Goal: Transaction & Acquisition: Purchase product/service

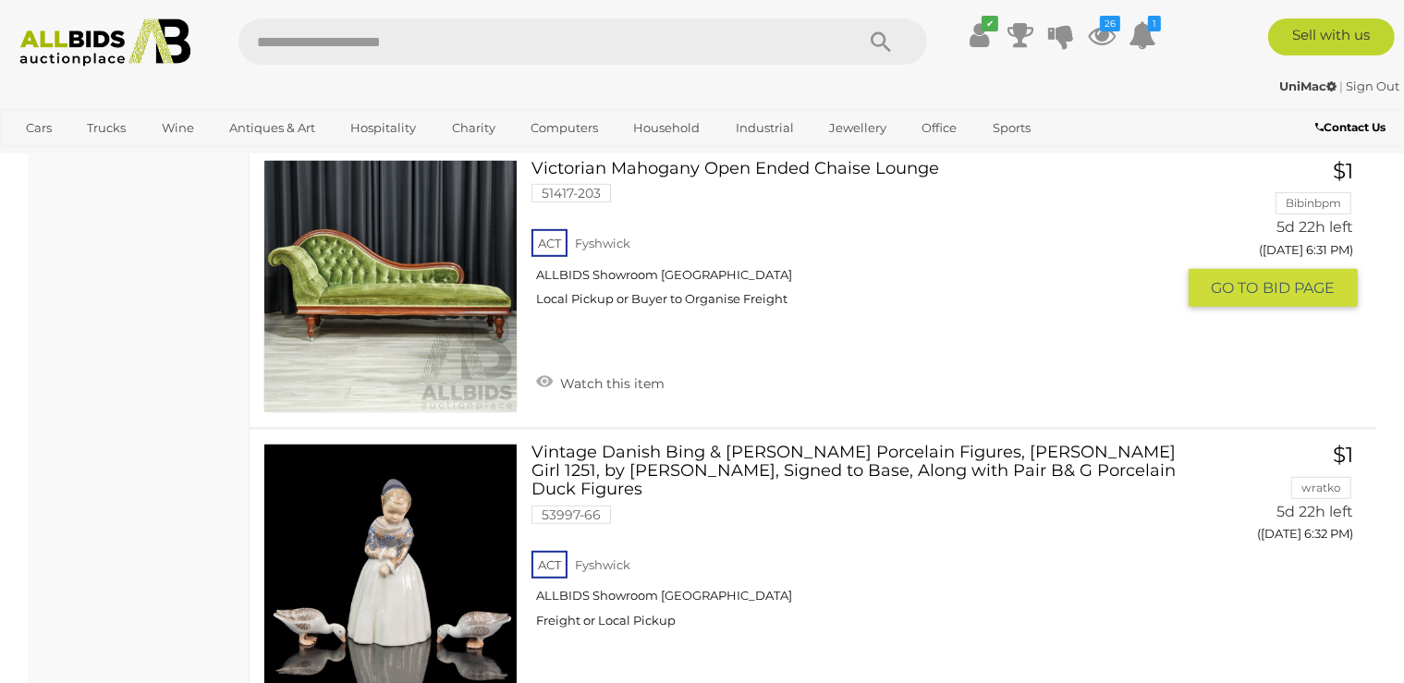
scroll to position [7928, 0]
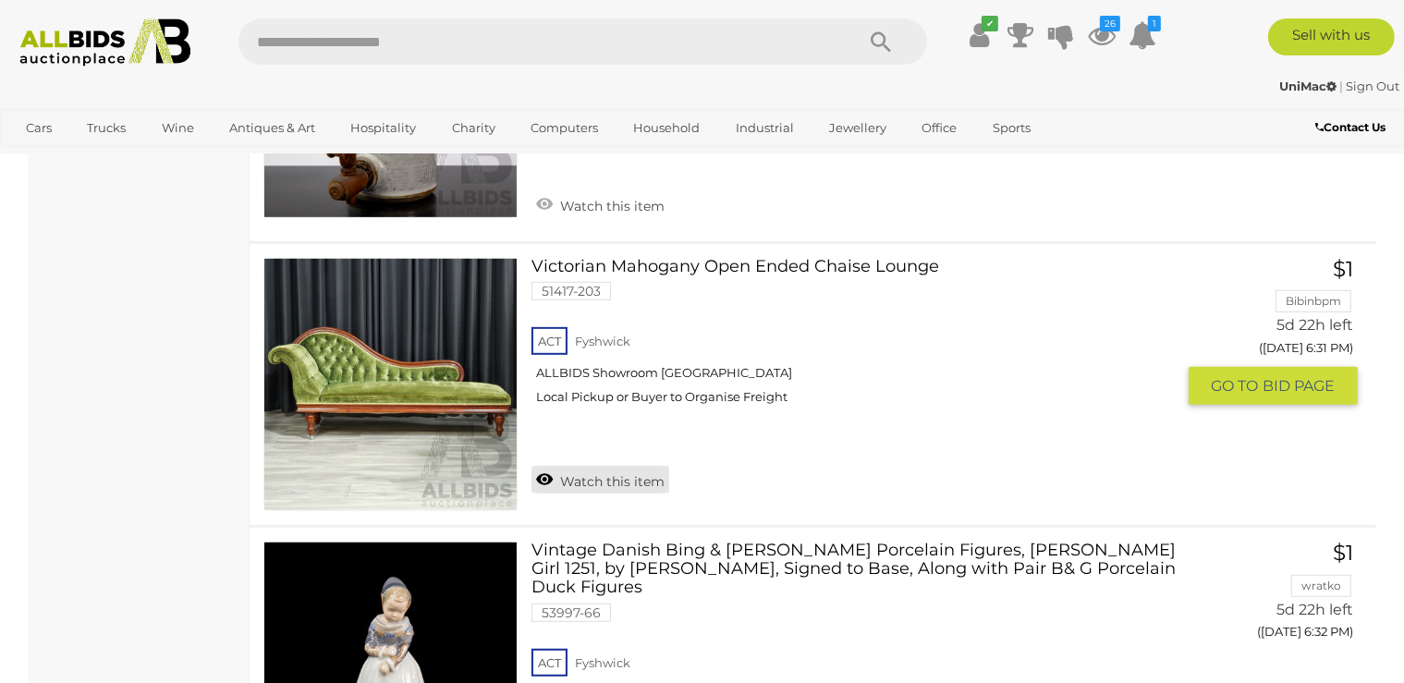
click at [638, 468] on link "Watch this item" at bounding box center [601, 480] width 138 height 28
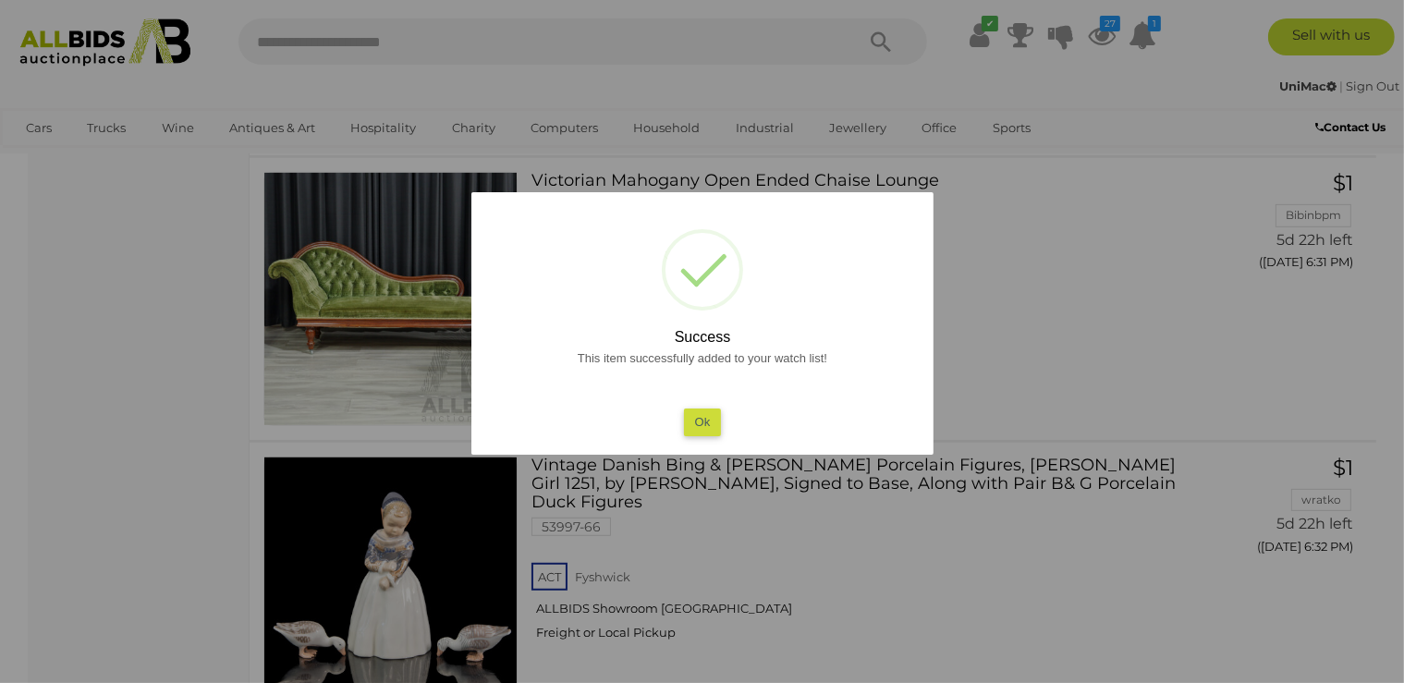
click at [720, 416] on button "Ok" at bounding box center [702, 422] width 38 height 27
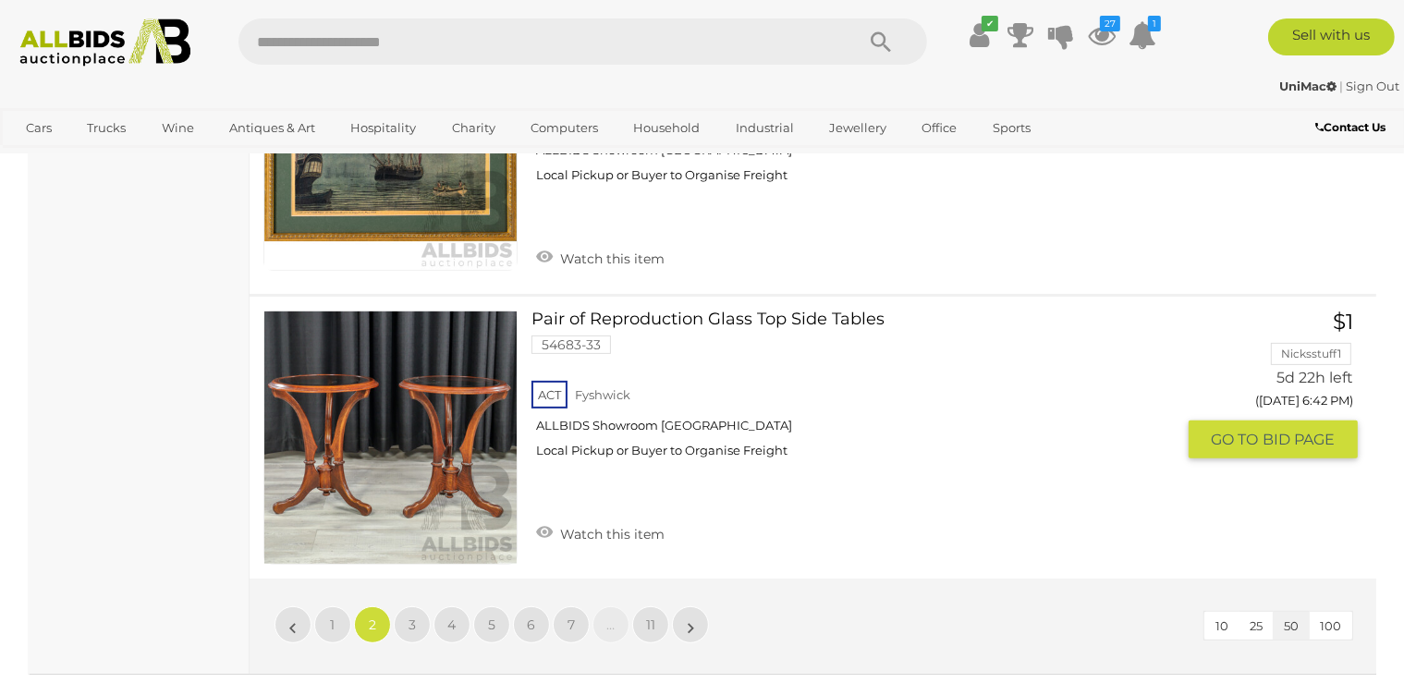
scroll to position [14761, 0]
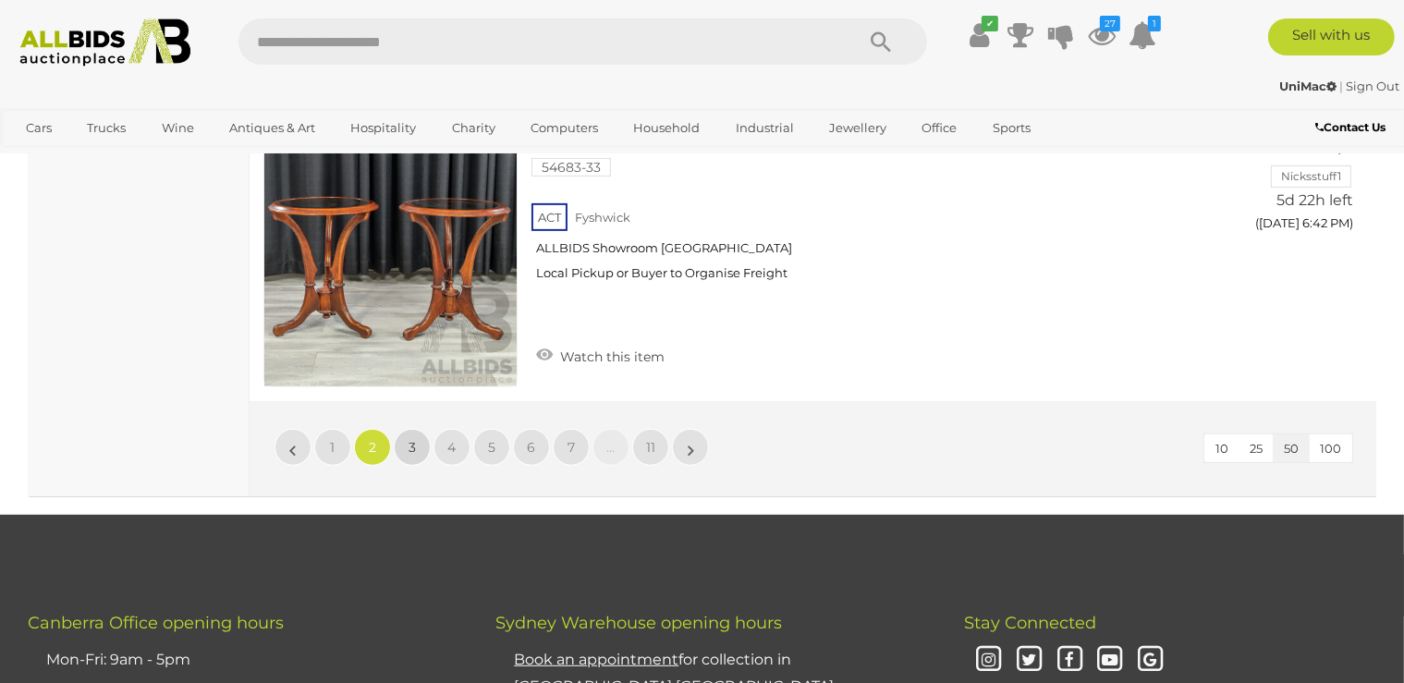
click at [405, 429] on link "3" at bounding box center [412, 447] width 37 height 37
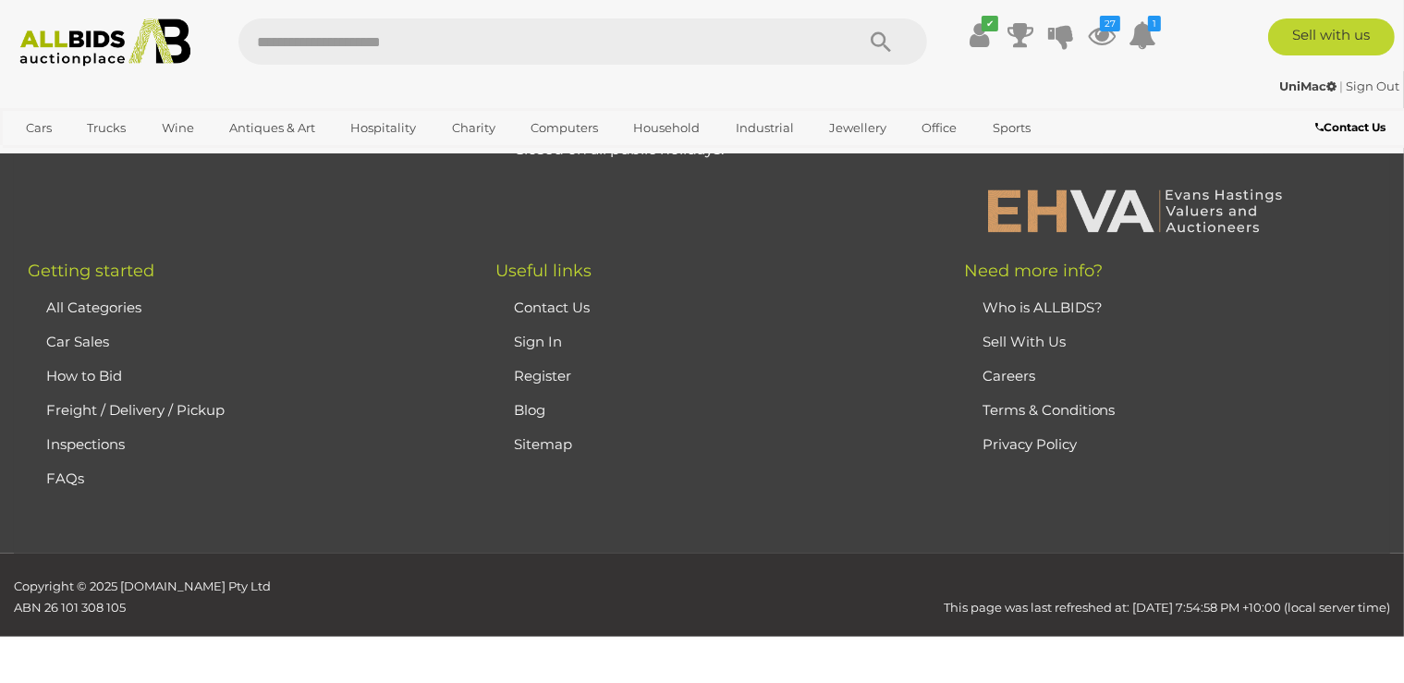
scroll to position [412, 0]
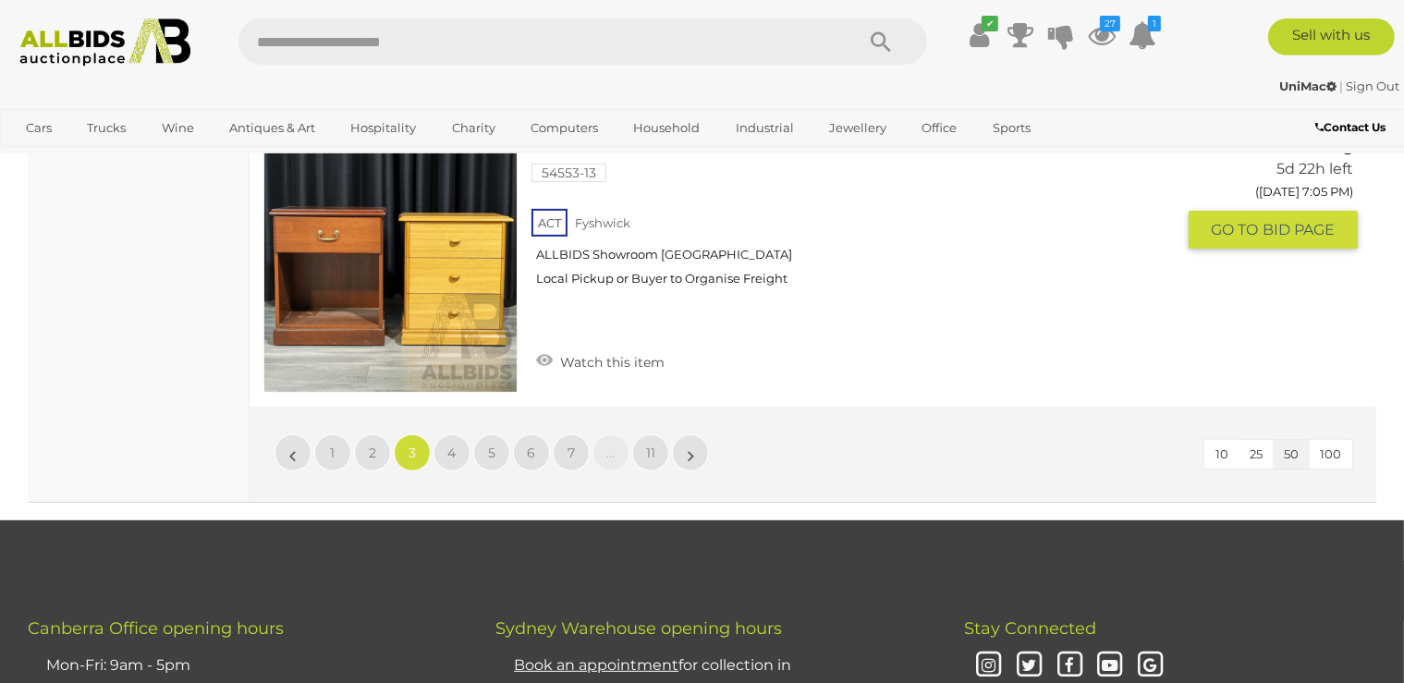
scroll to position [14566, 0]
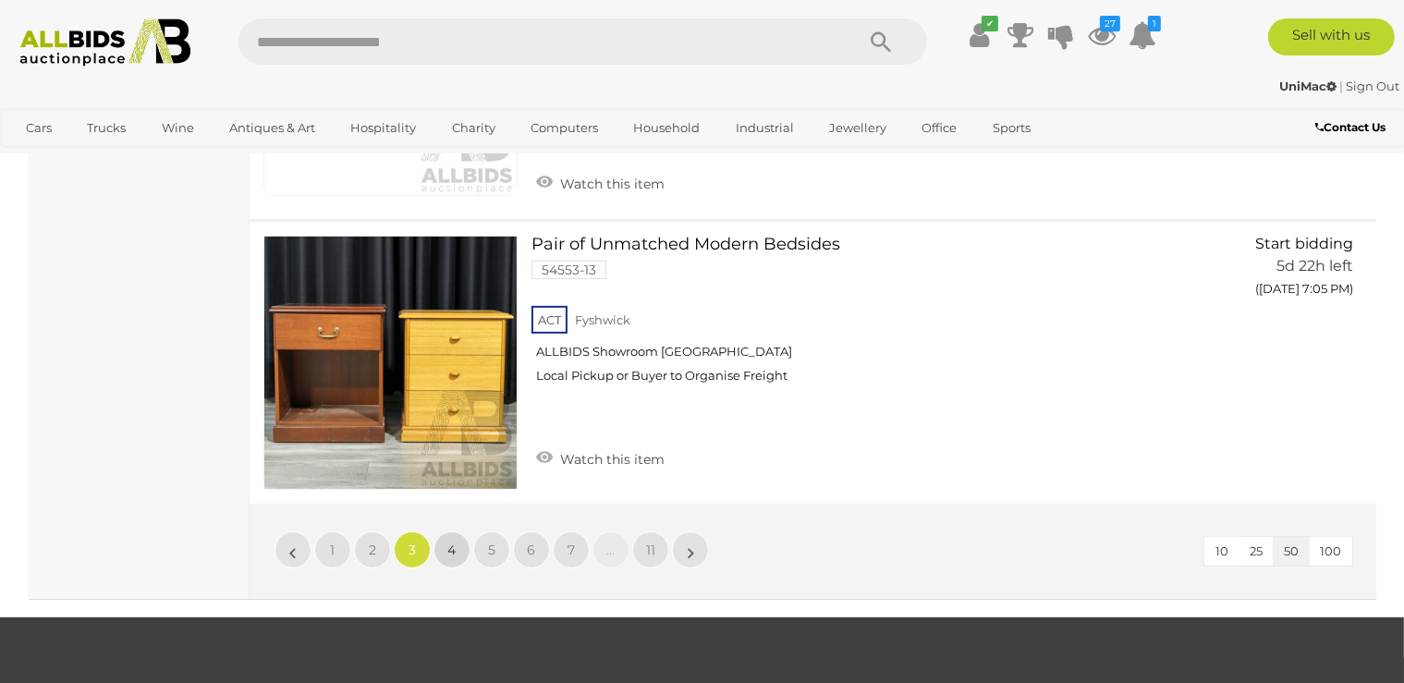
click at [446, 532] on link "4" at bounding box center [452, 550] width 37 height 37
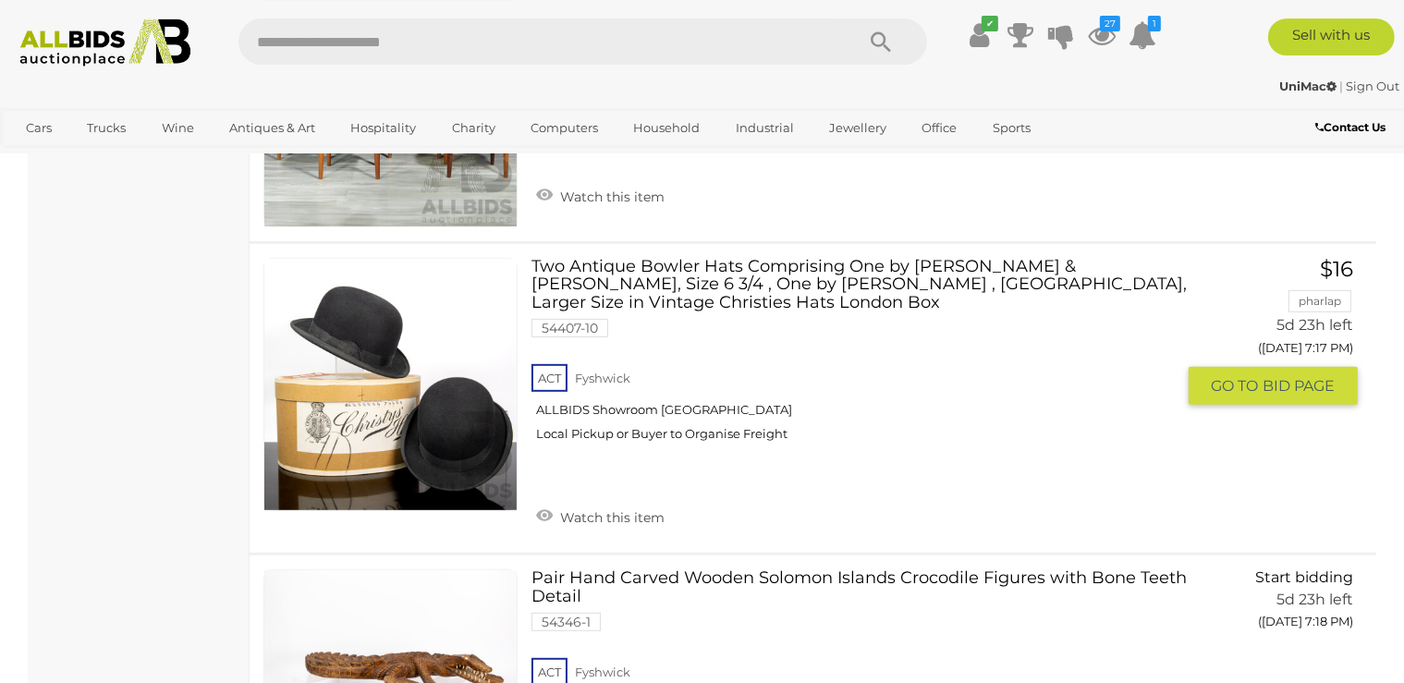
scroll to position [7928, 0]
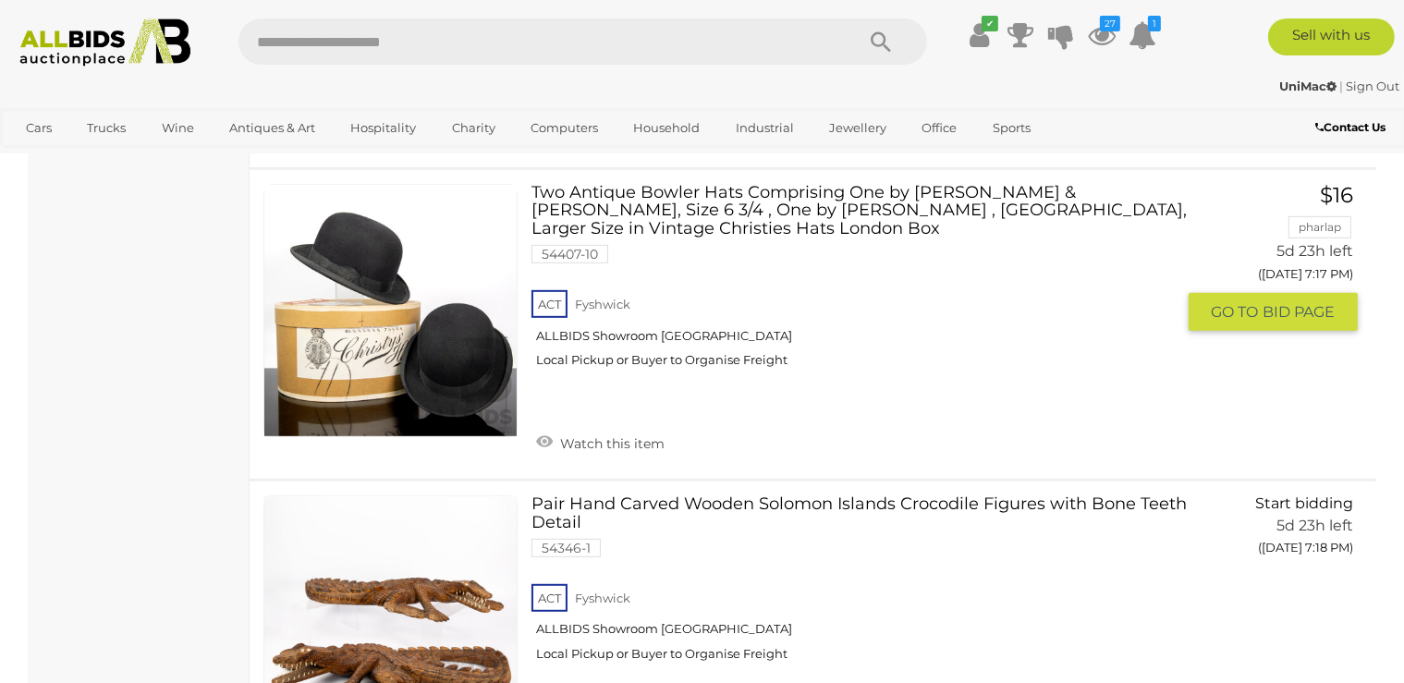
click at [605, 431] on link "Watch this item" at bounding box center [601, 442] width 138 height 28
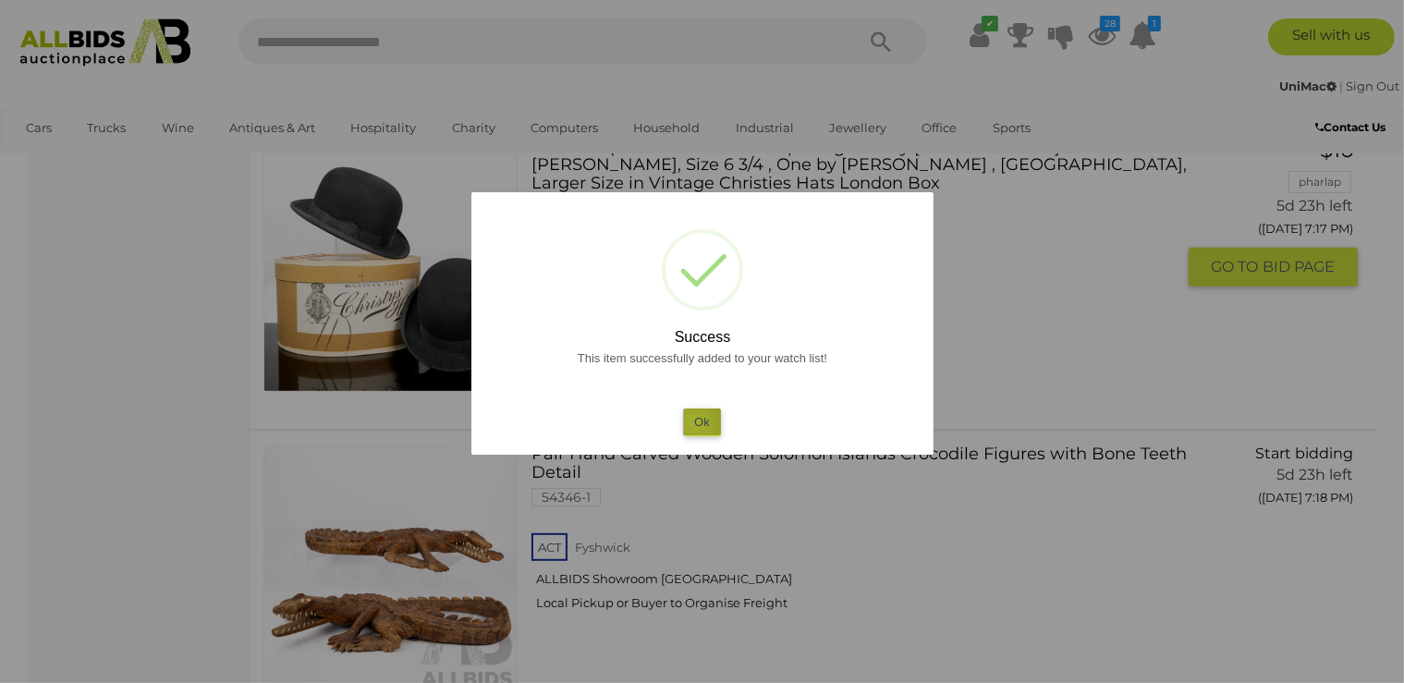
click at [696, 422] on button "Ok" at bounding box center [702, 422] width 38 height 27
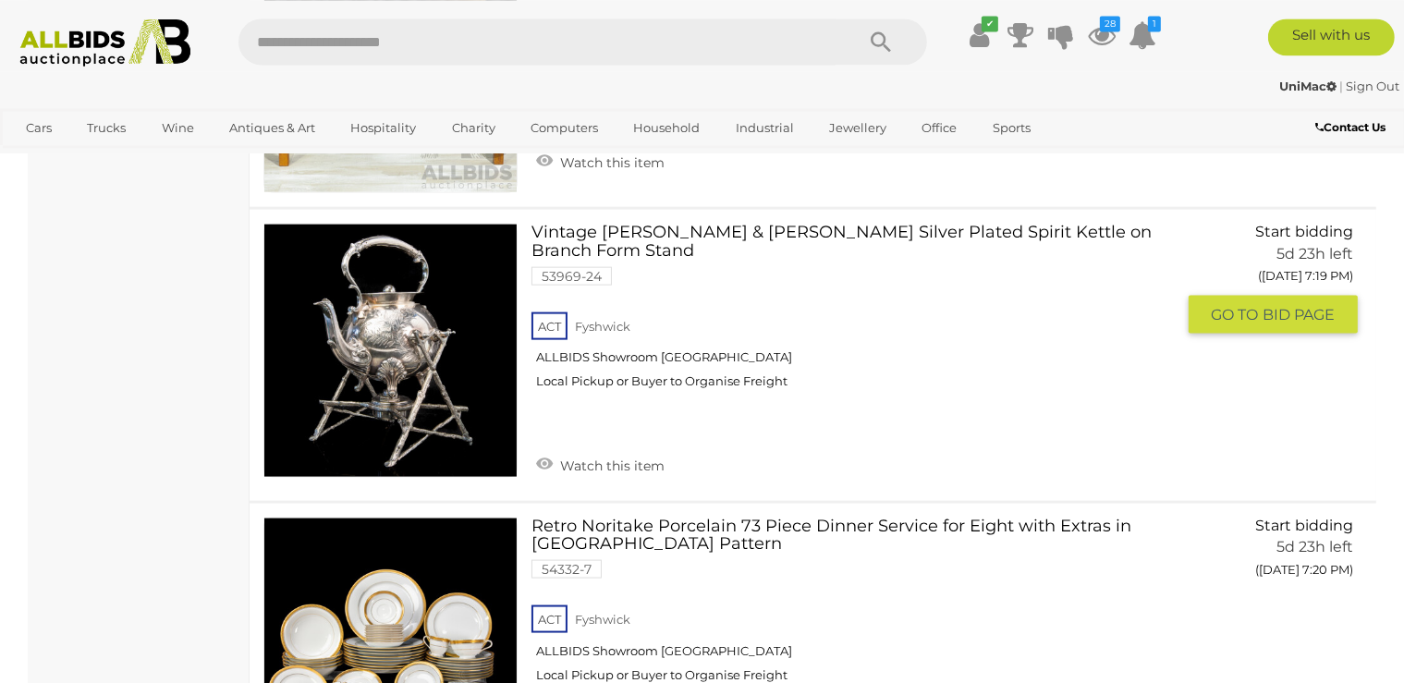
scroll to position [9393, 0]
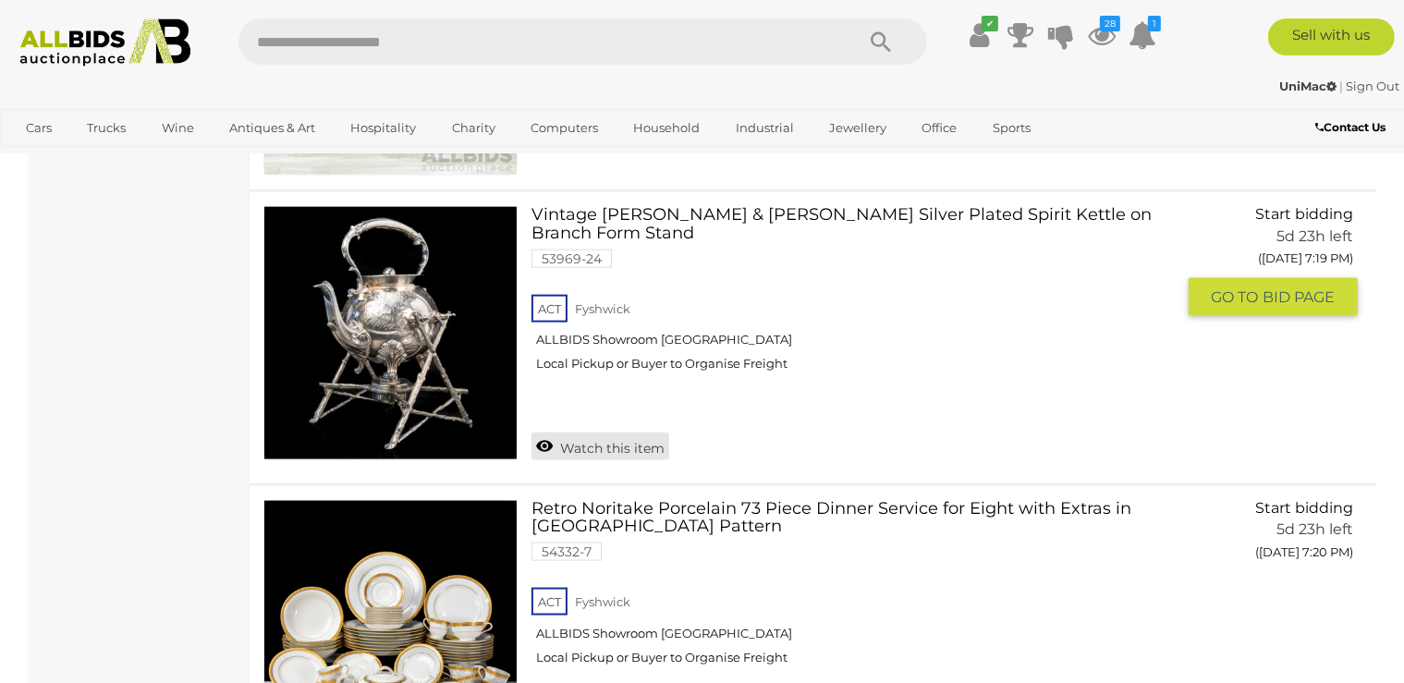
click at [587, 433] on link "Watch this item" at bounding box center [601, 447] width 138 height 28
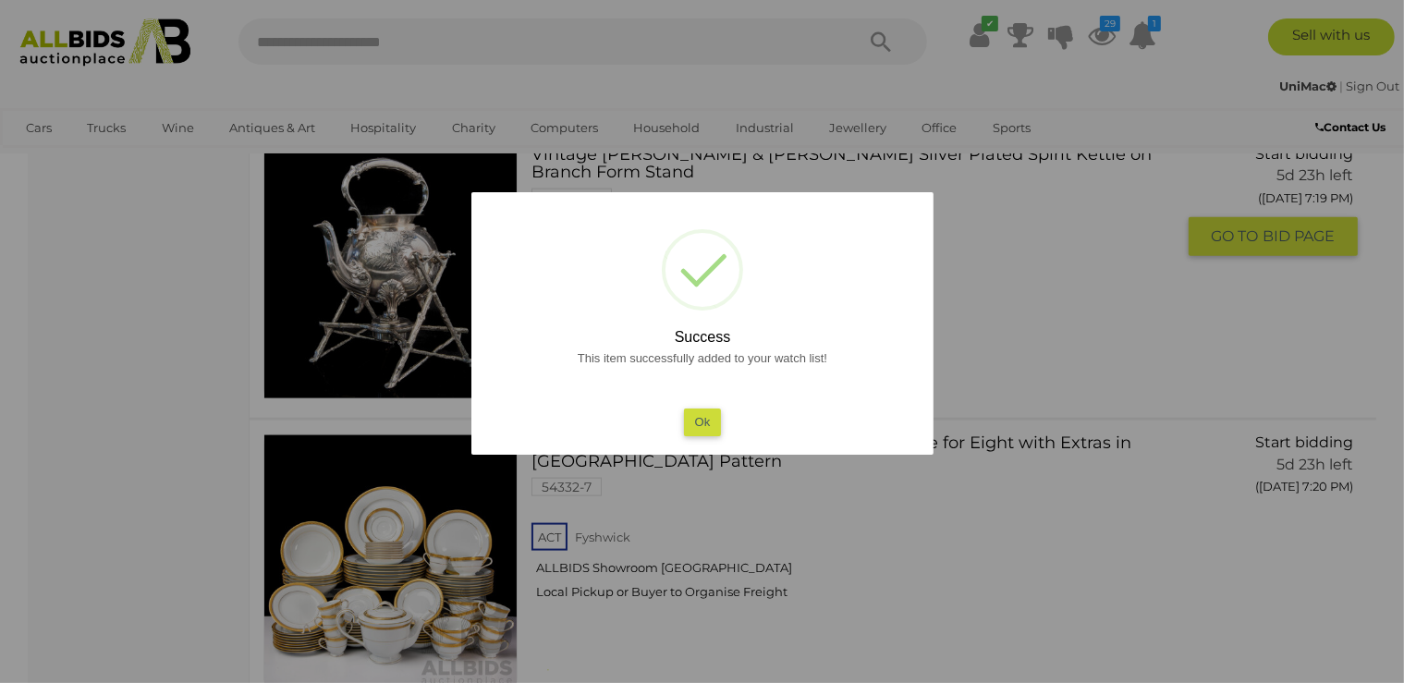
click at [710, 417] on button "Ok" at bounding box center [702, 422] width 38 height 27
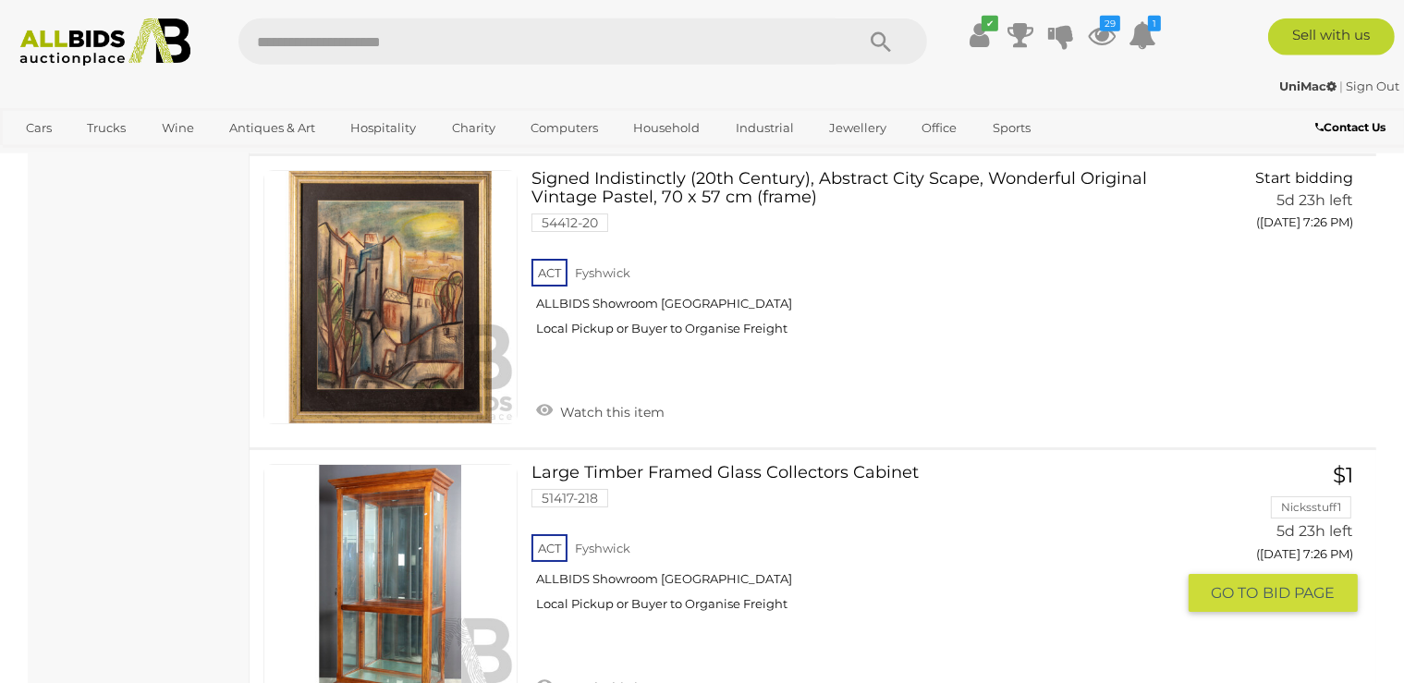
scroll to position [13883, 0]
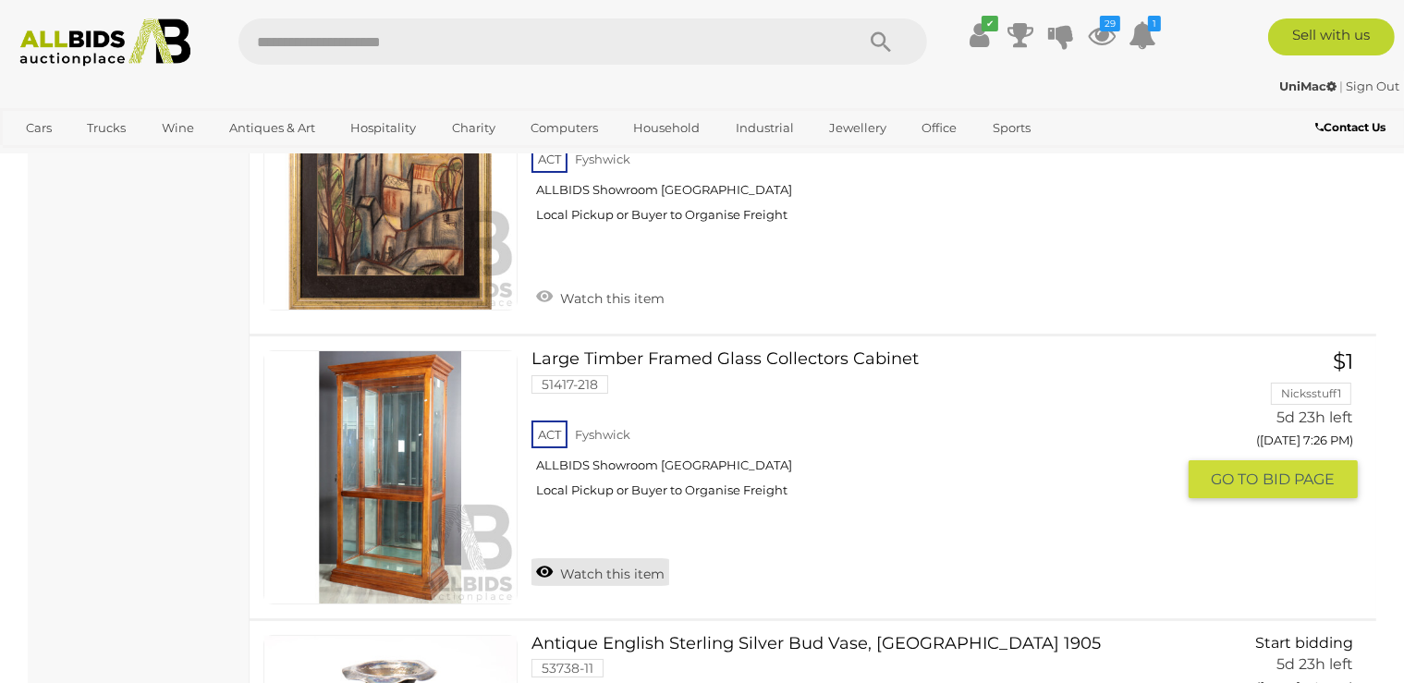
click at [587, 558] on link "Watch this item" at bounding box center [601, 572] width 138 height 28
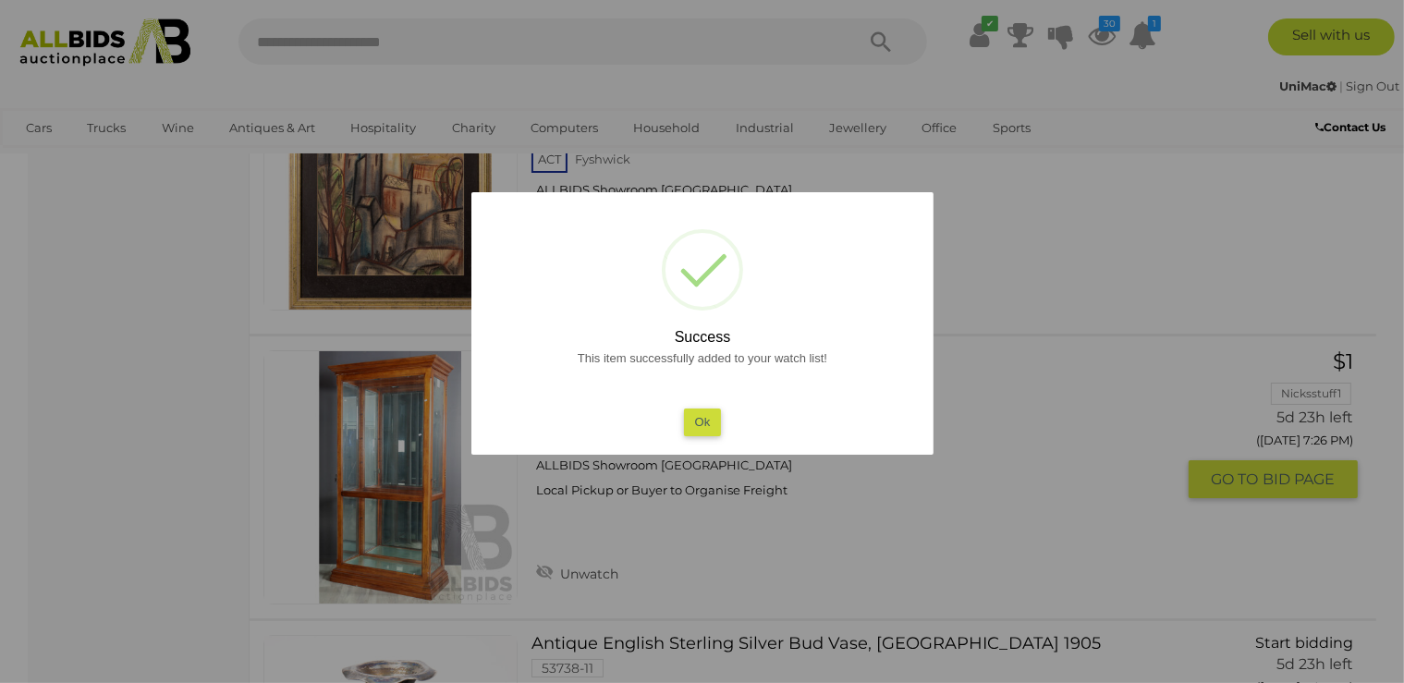
click at [704, 425] on button "Ok" at bounding box center [702, 422] width 38 height 27
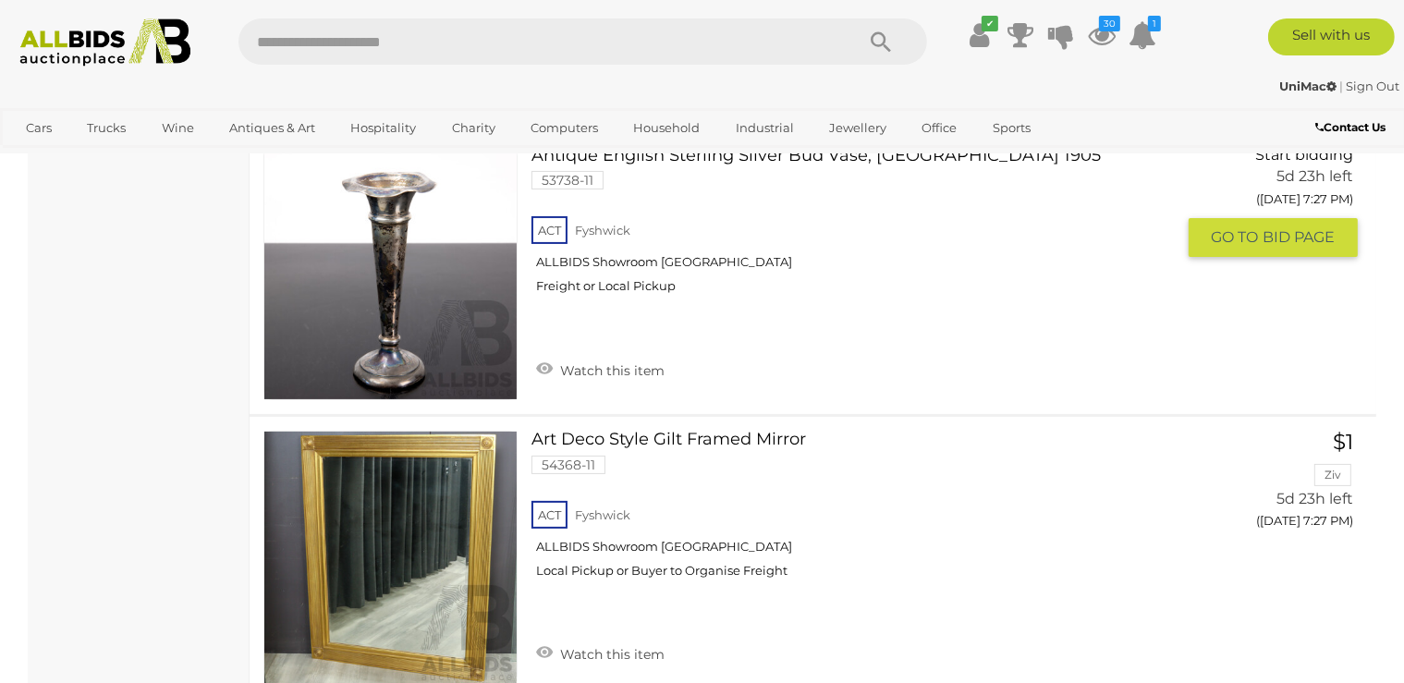
scroll to position [14273, 0]
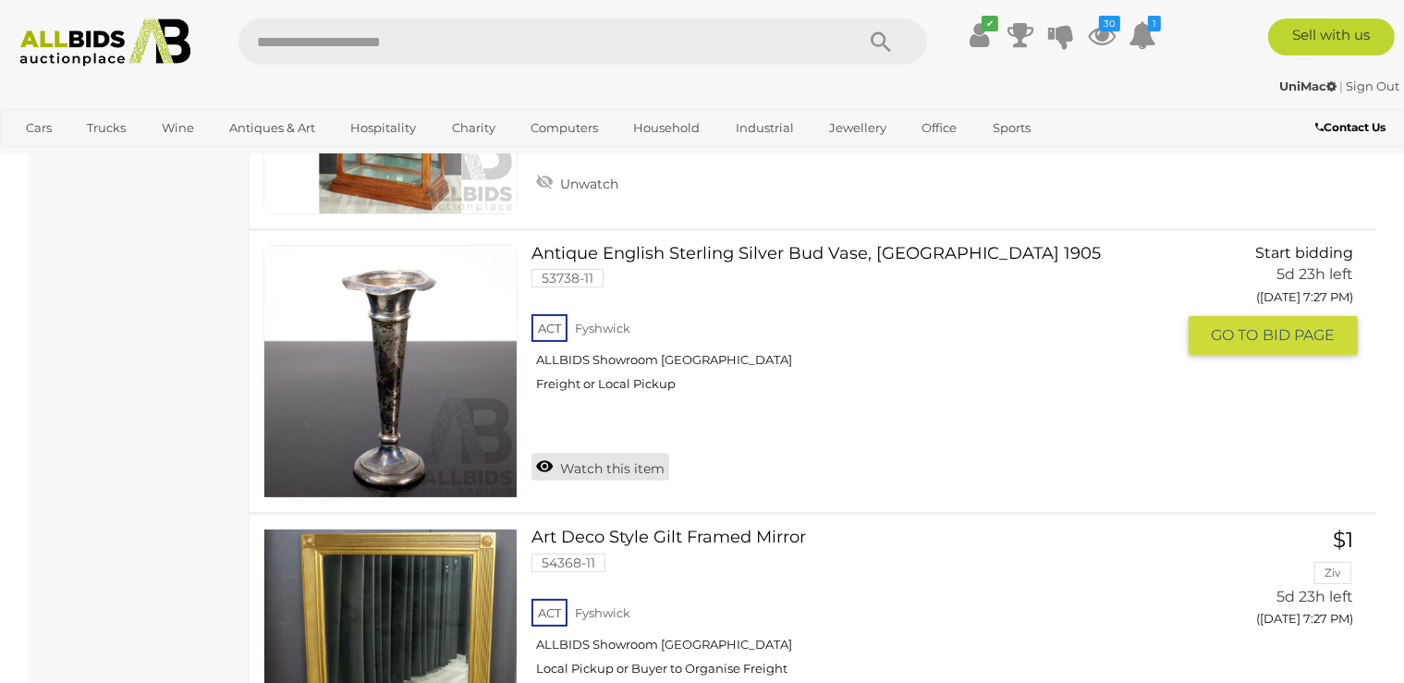
click at [590, 453] on link "Watch this item" at bounding box center [601, 467] width 138 height 28
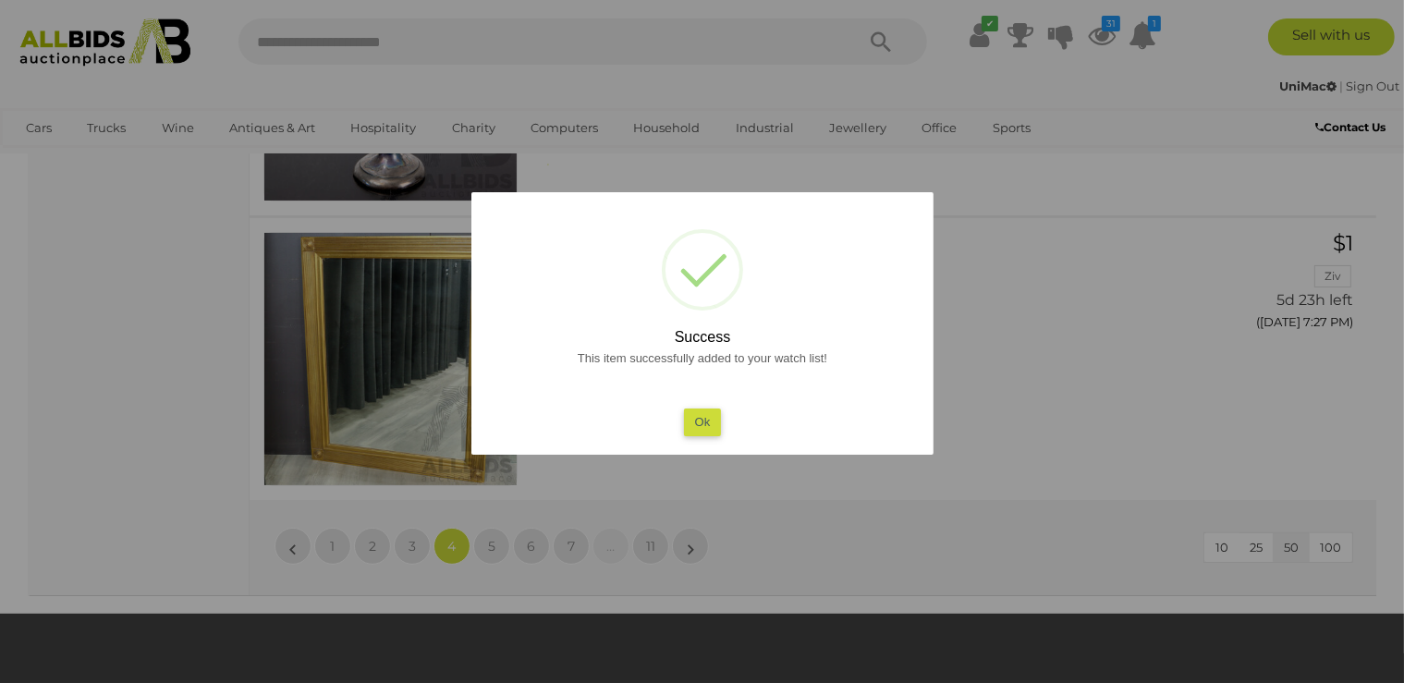
scroll to position [14469, 0]
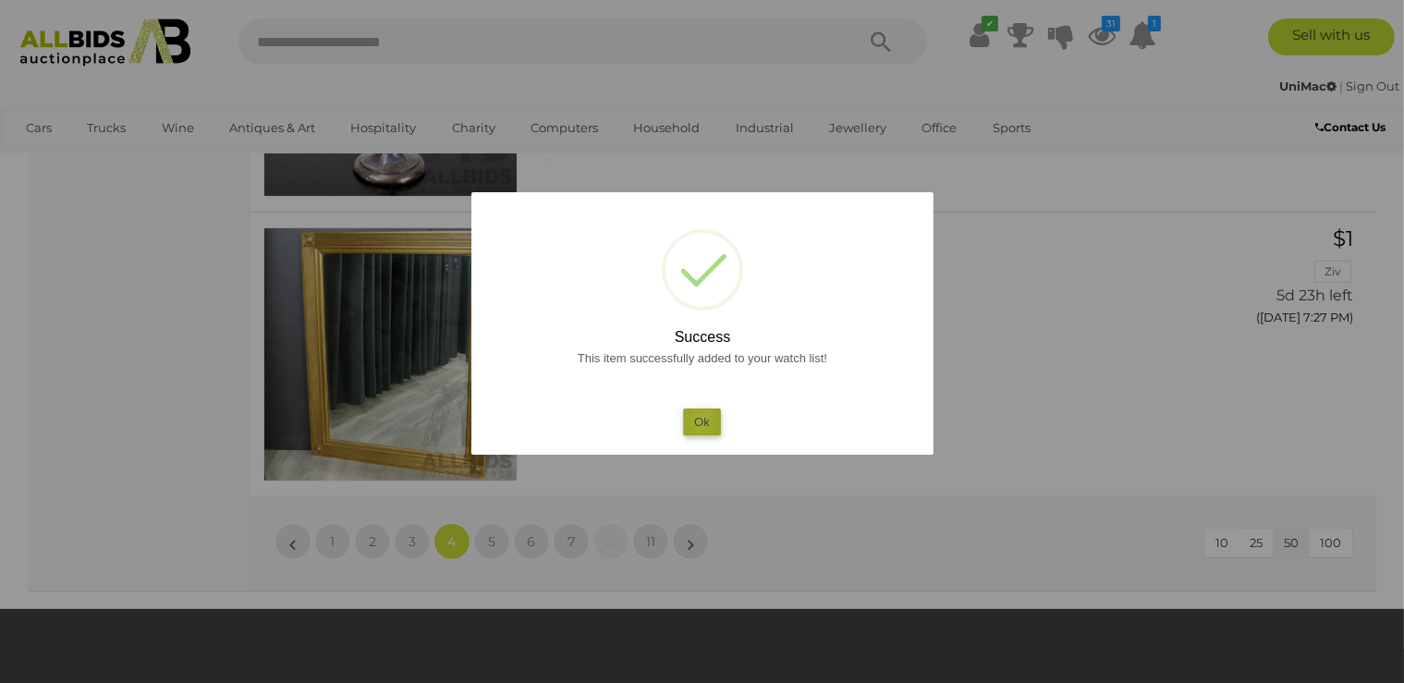
click at [702, 420] on button "Ok" at bounding box center [702, 422] width 38 height 27
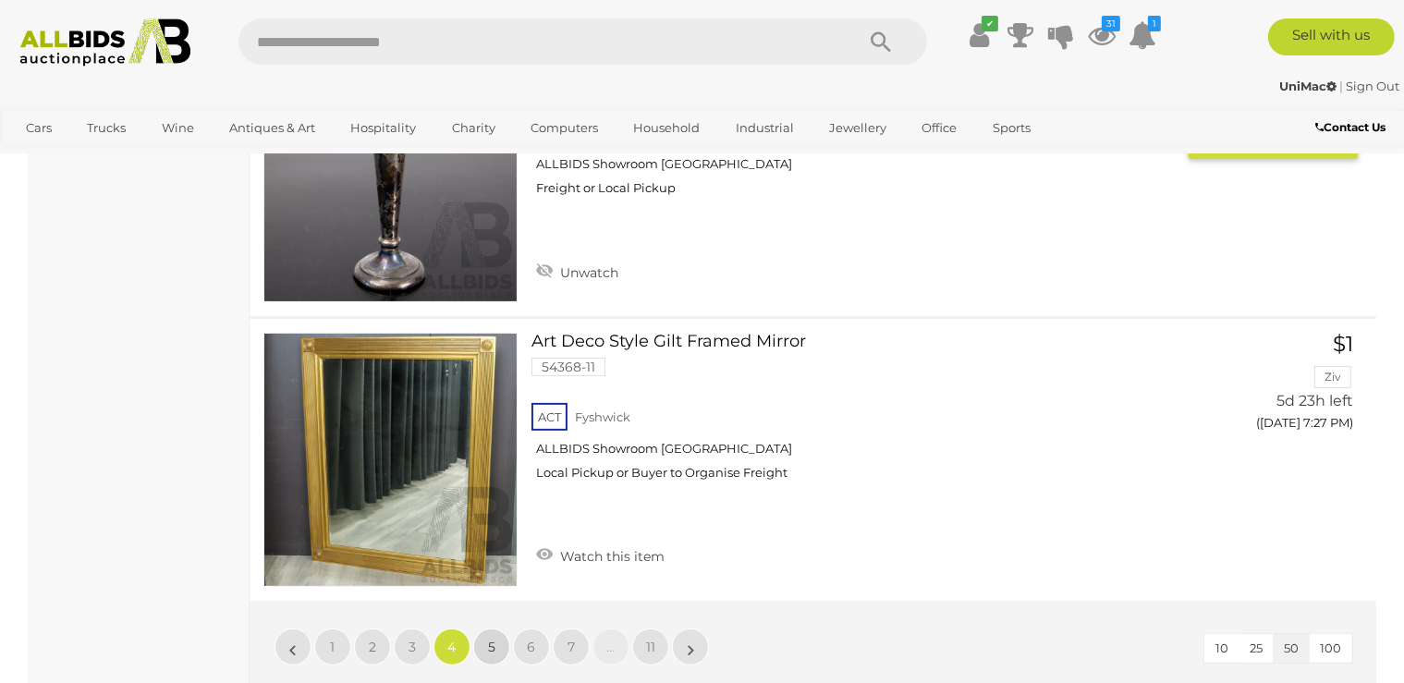
click at [492, 639] on span "5" at bounding box center [491, 647] width 7 height 17
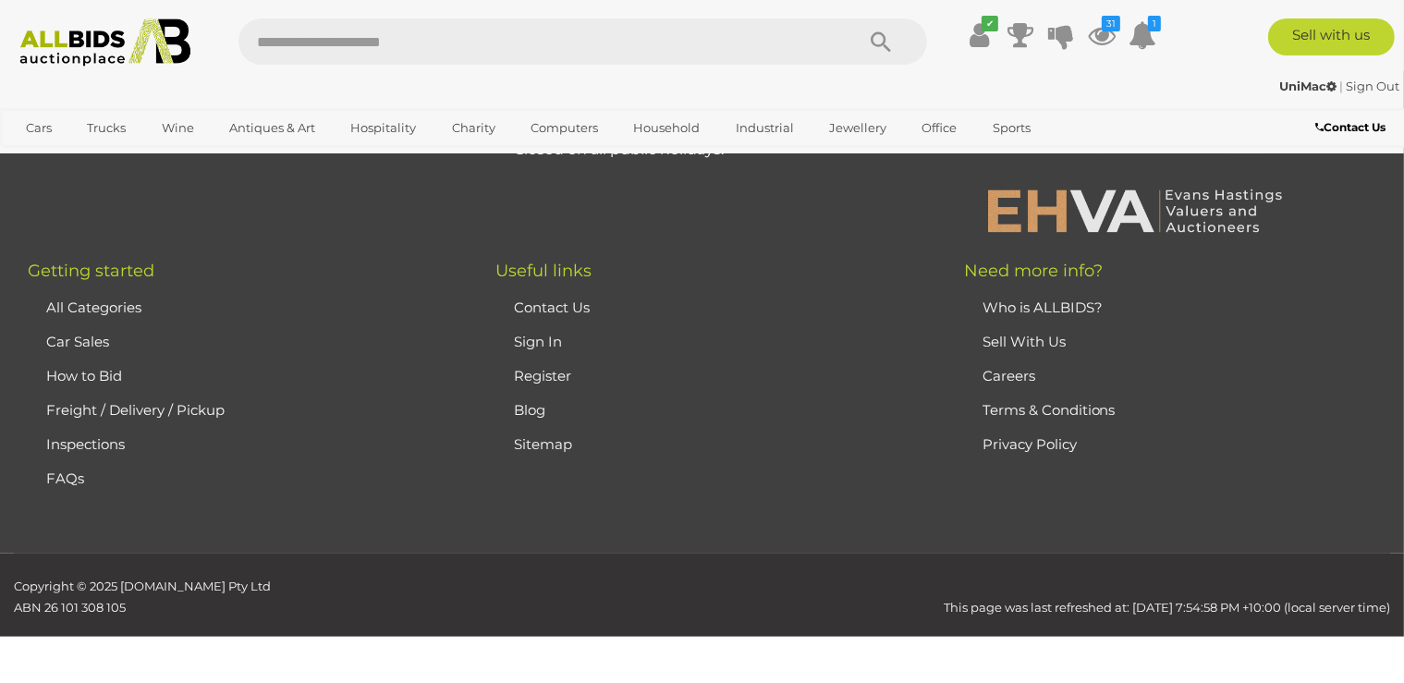
scroll to position [412, 0]
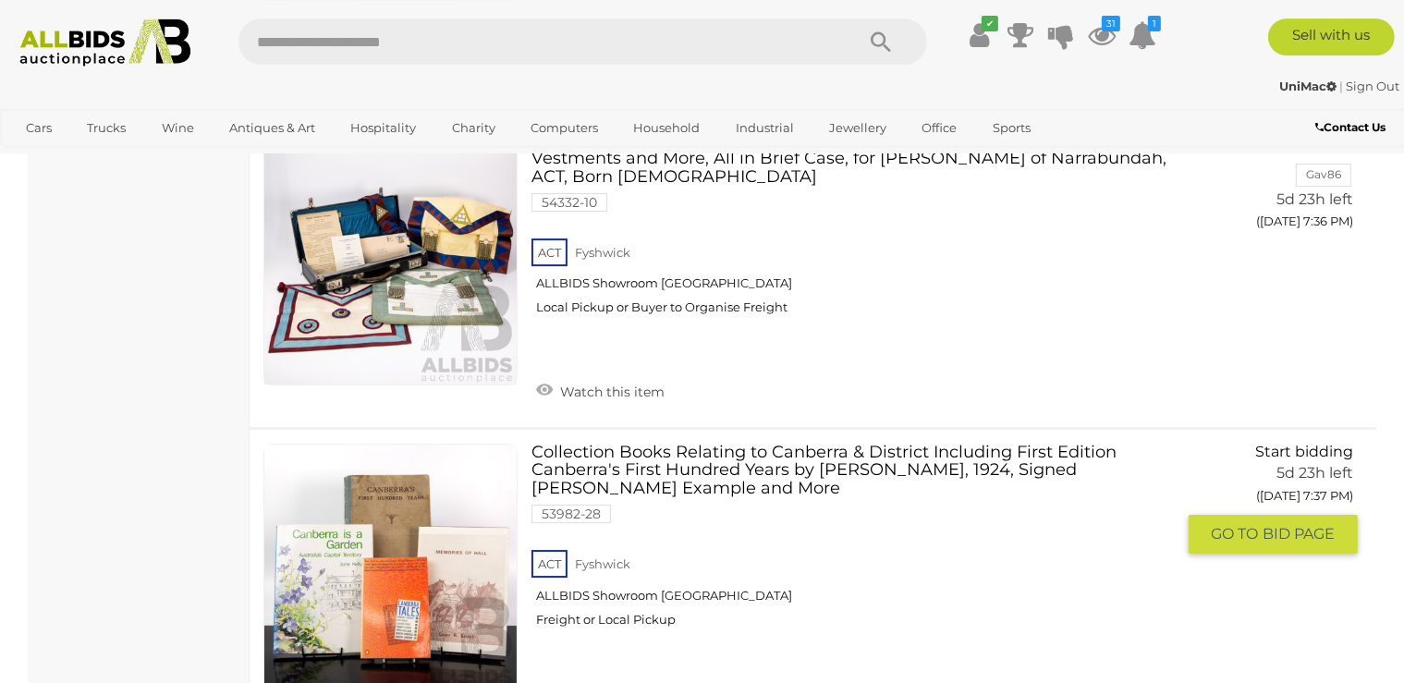
scroll to position [6172, 0]
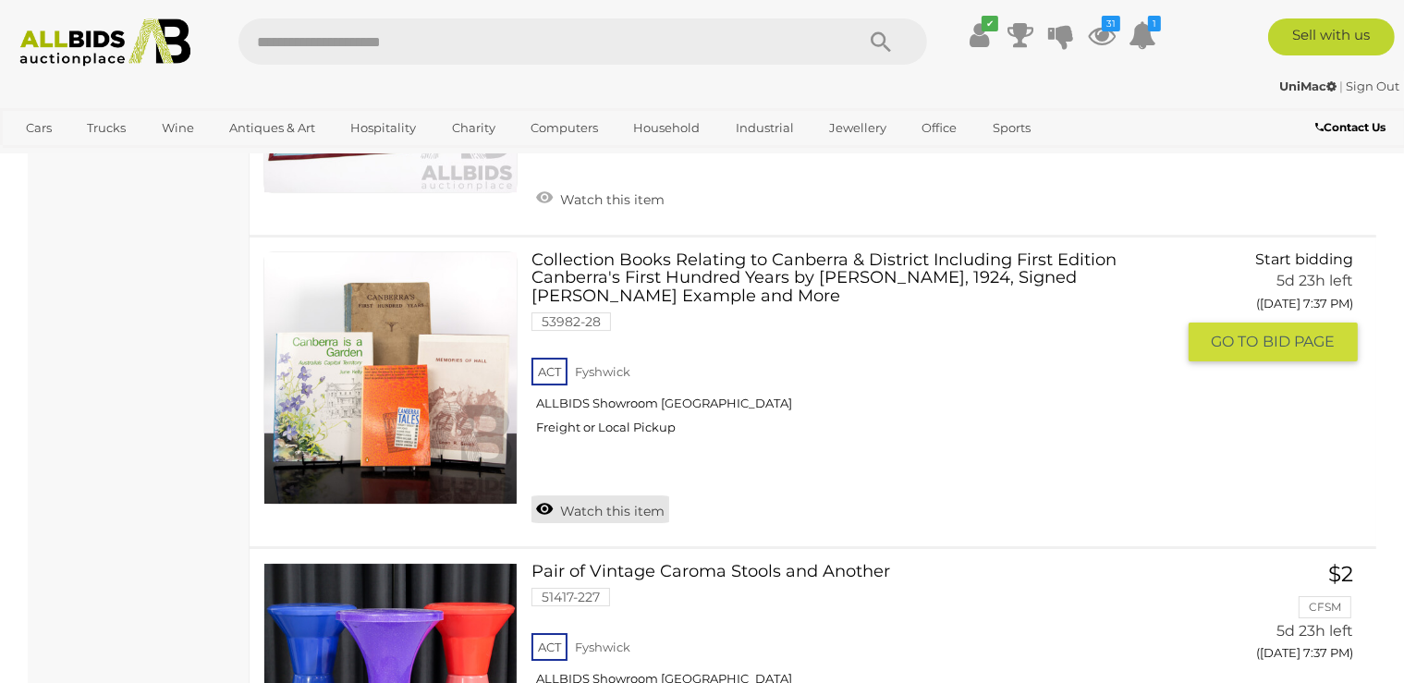
click at [591, 495] on link "Watch this item" at bounding box center [601, 509] width 138 height 28
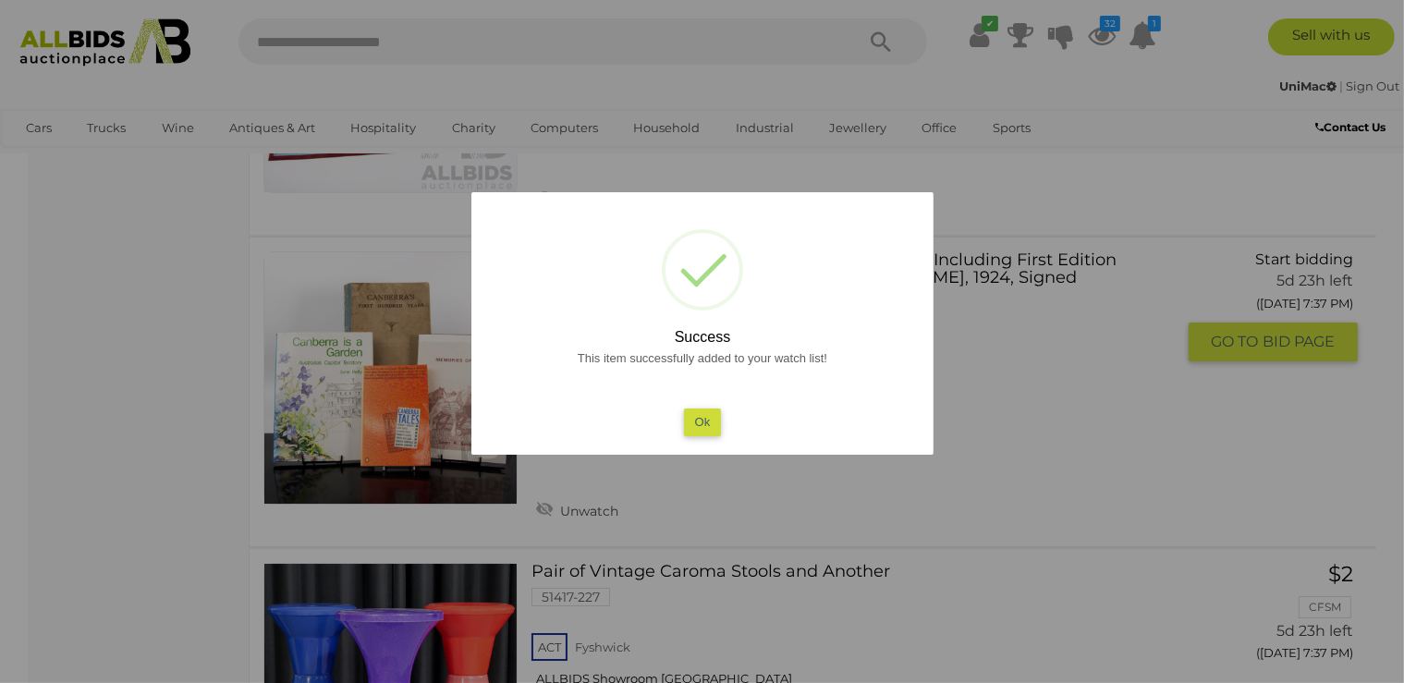
click at [709, 423] on button "Ok" at bounding box center [702, 422] width 38 height 27
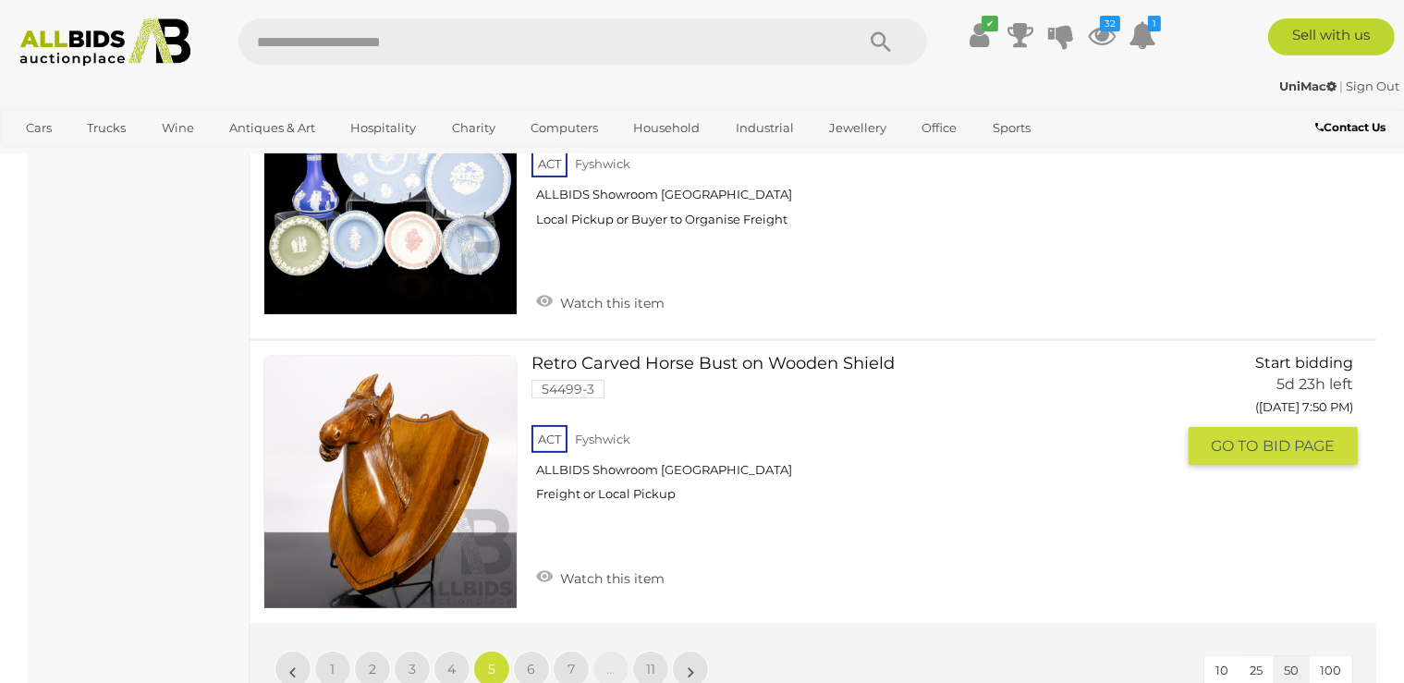
scroll to position [14664, 0]
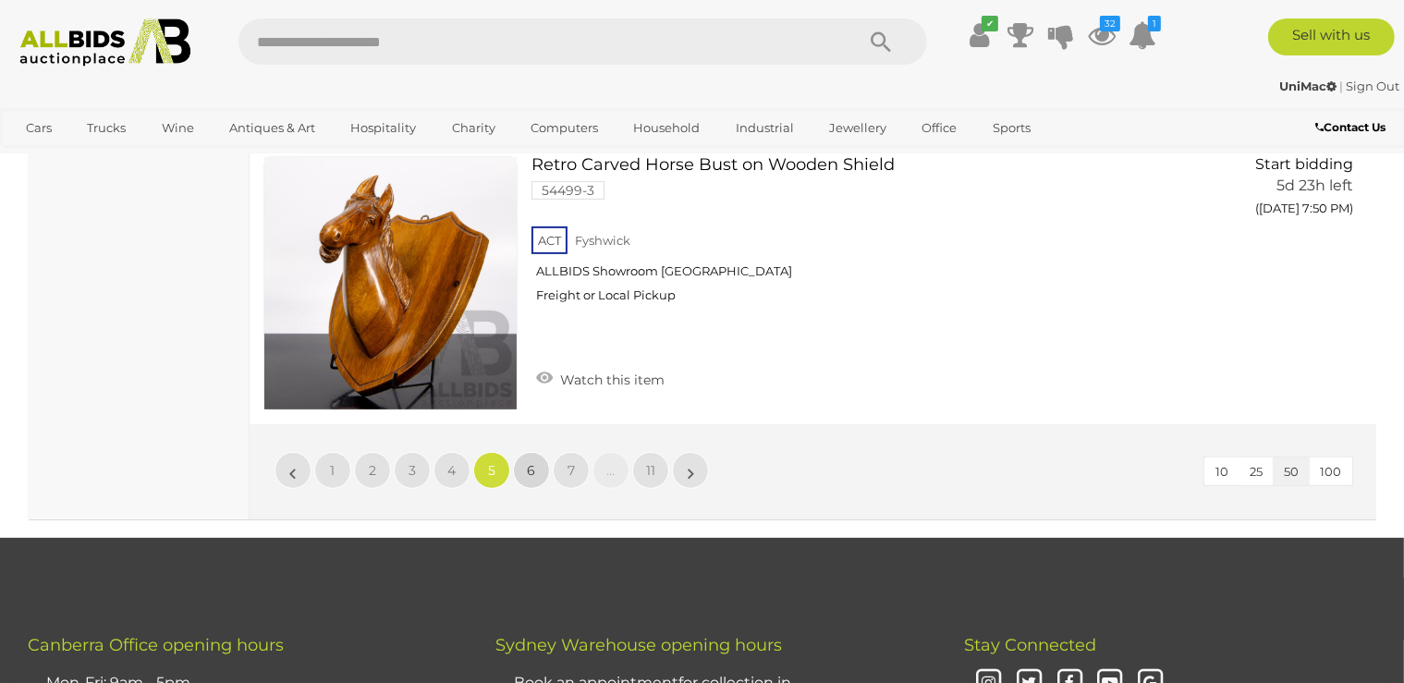
click at [528, 462] on span "6" at bounding box center [532, 470] width 8 height 17
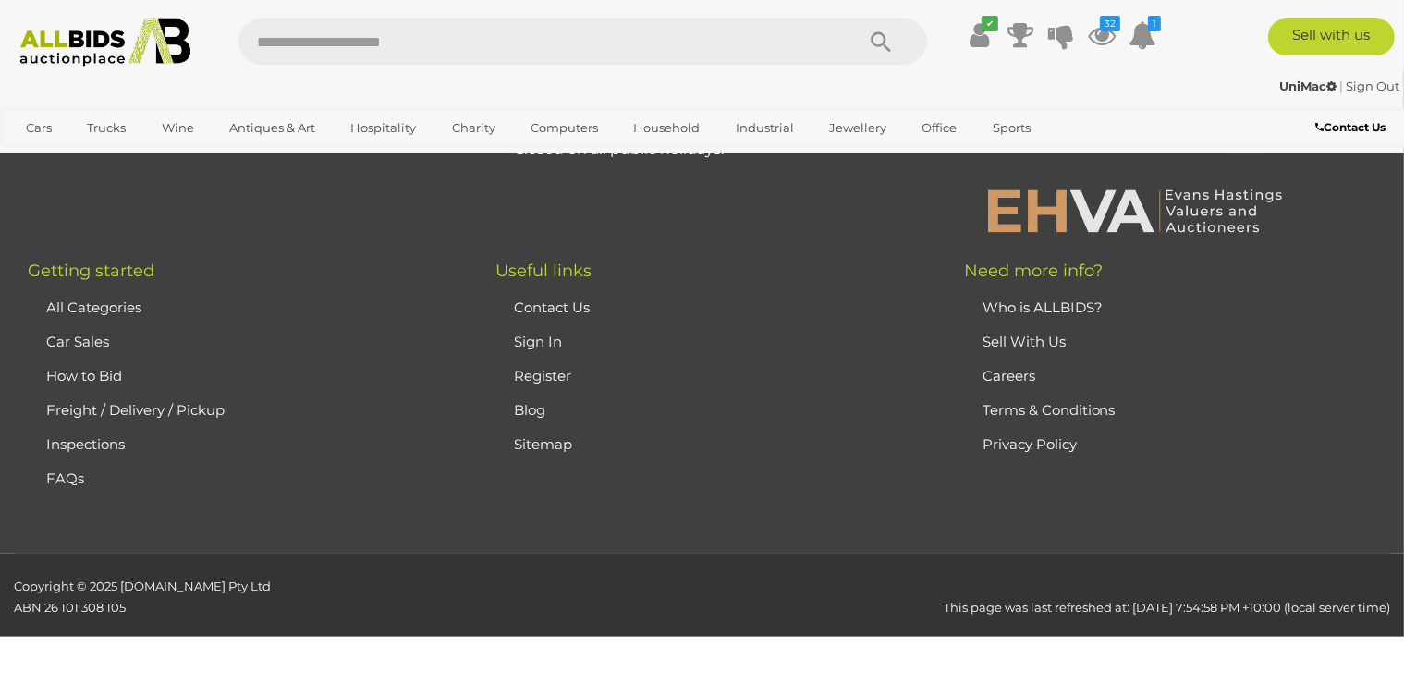
scroll to position [412, 0]
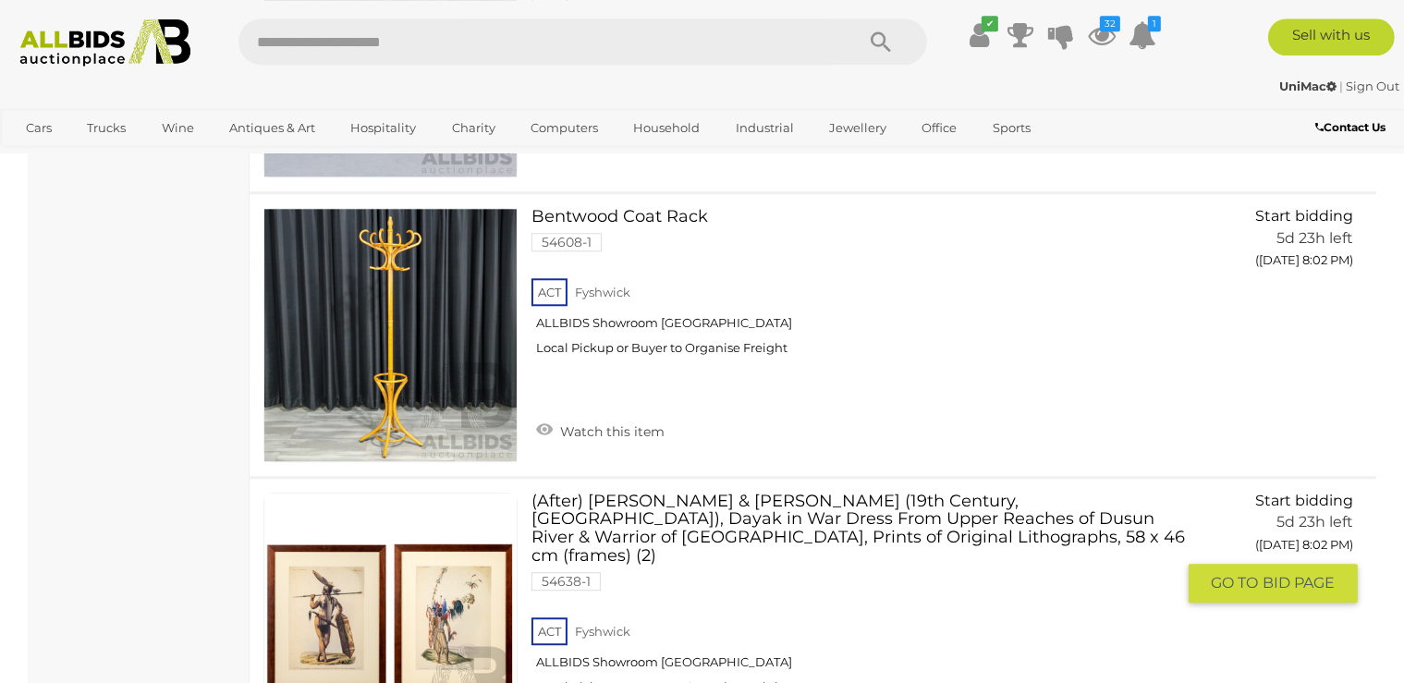
scroll to position [4708, 0]
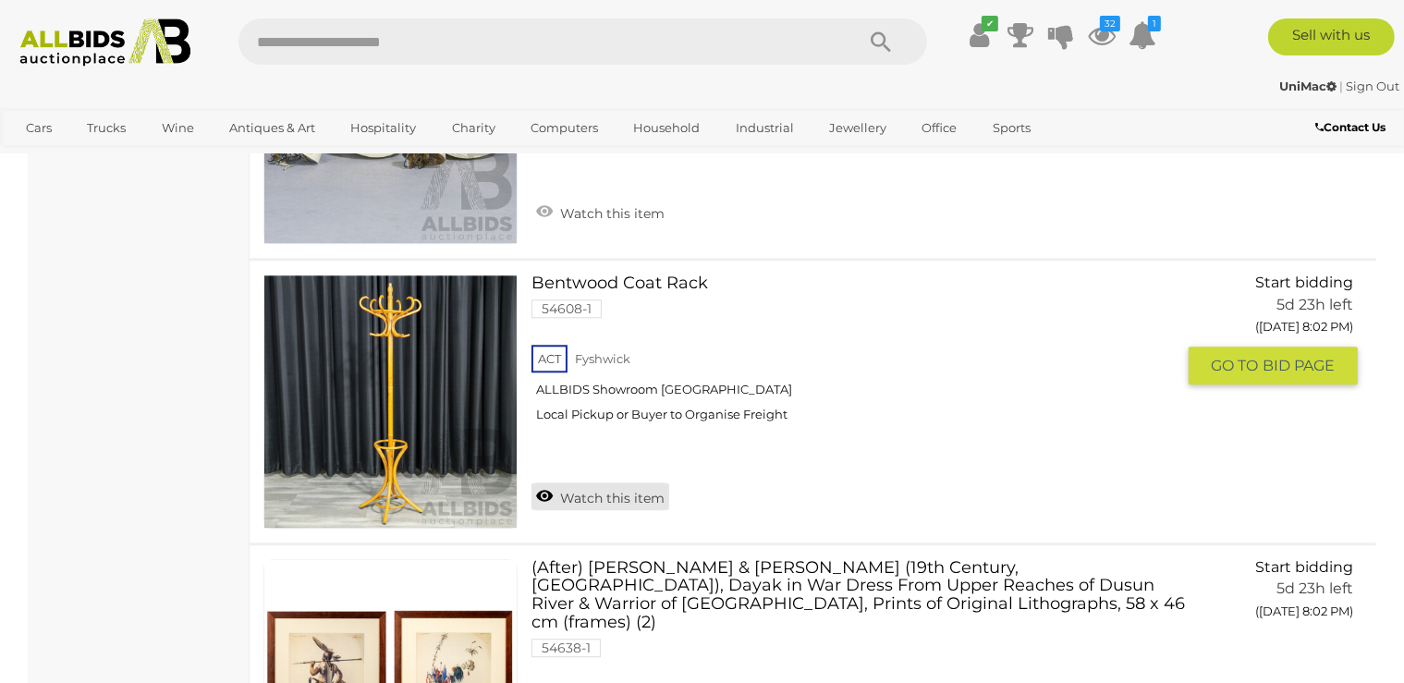
click at [645, 483] on link "Watch this item" at bounding box center [601, 497] width 138 height 28
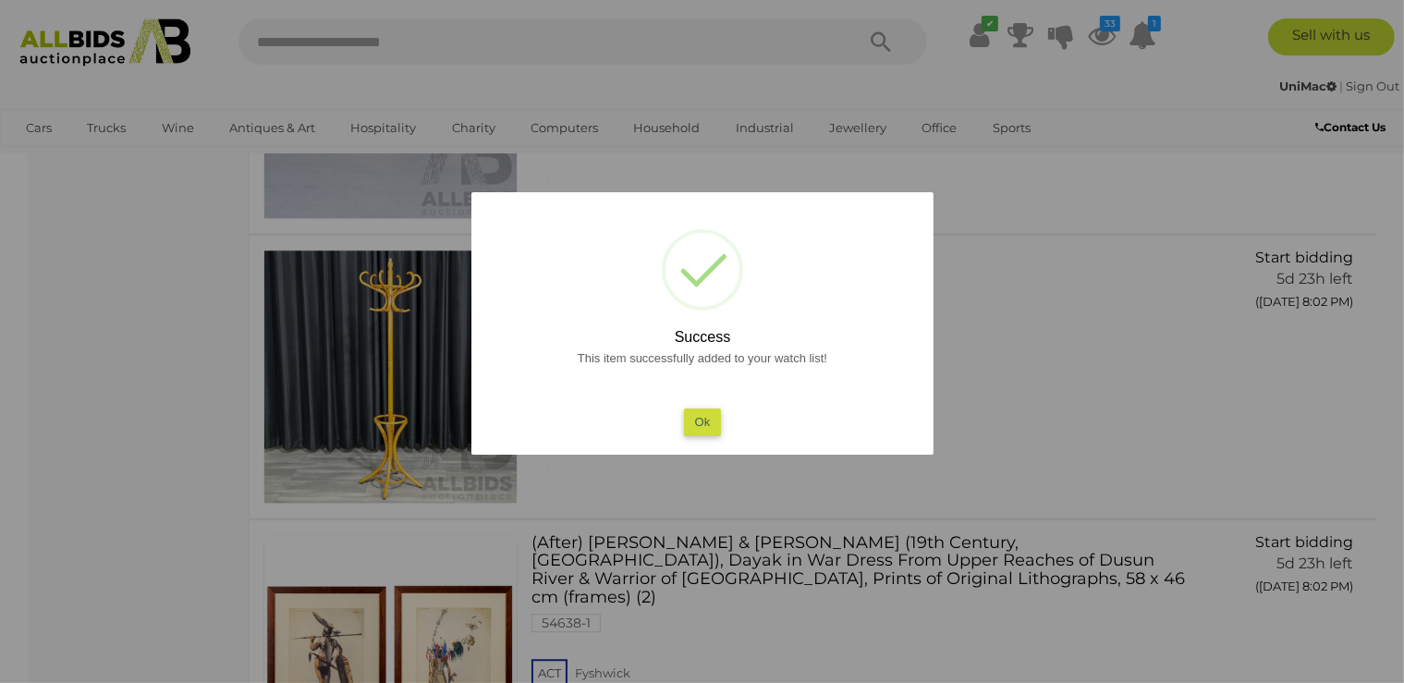
click at [693, 430] on button "Ok" at bounding box center [702, 422] width 38 height 27
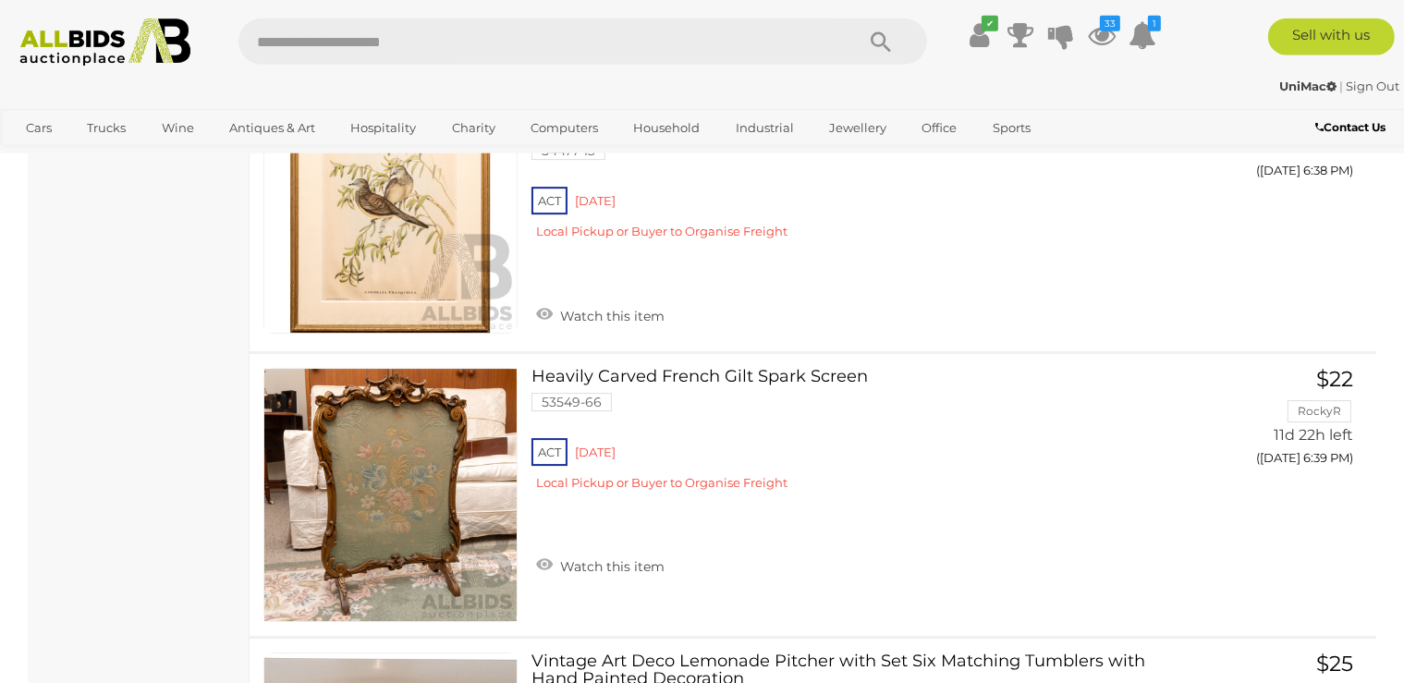
scroll to position [12907, 0]
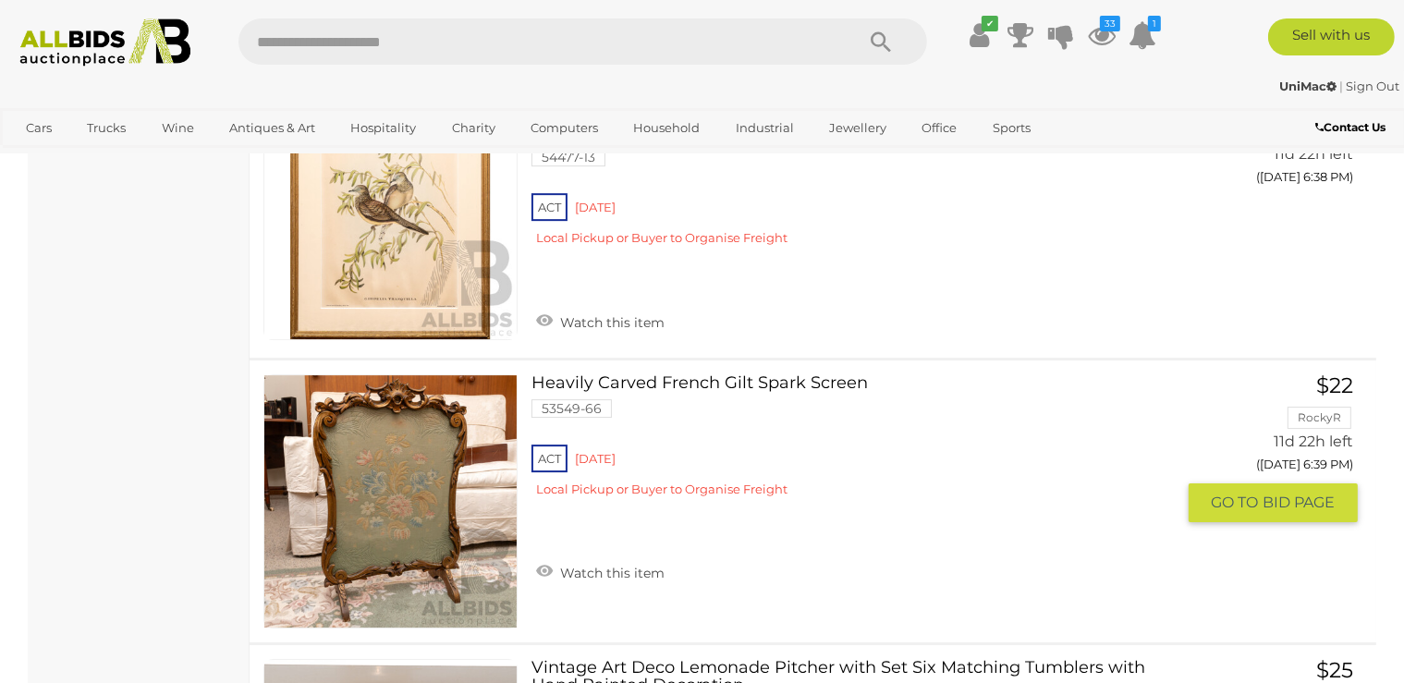
click at [402, 420] on link at bounding box center [390, 501] width 254 height 254
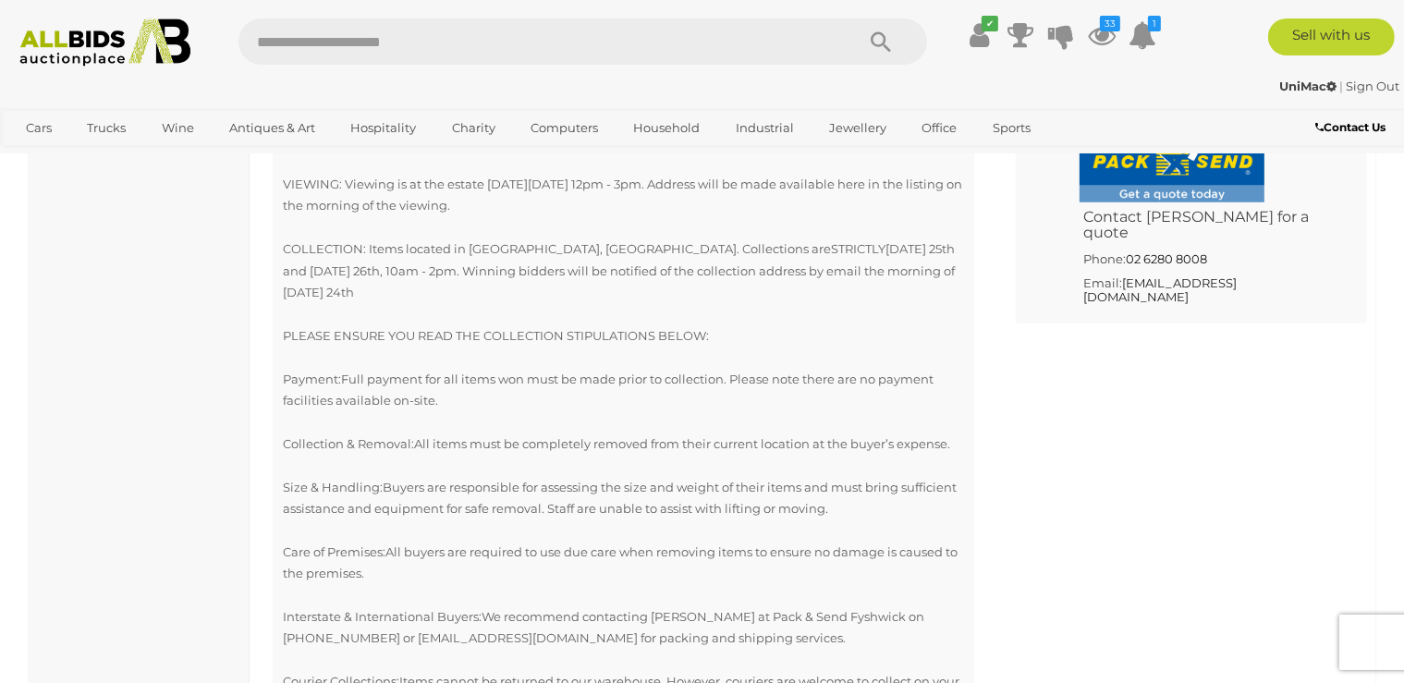
scroll to position [1268, 0]
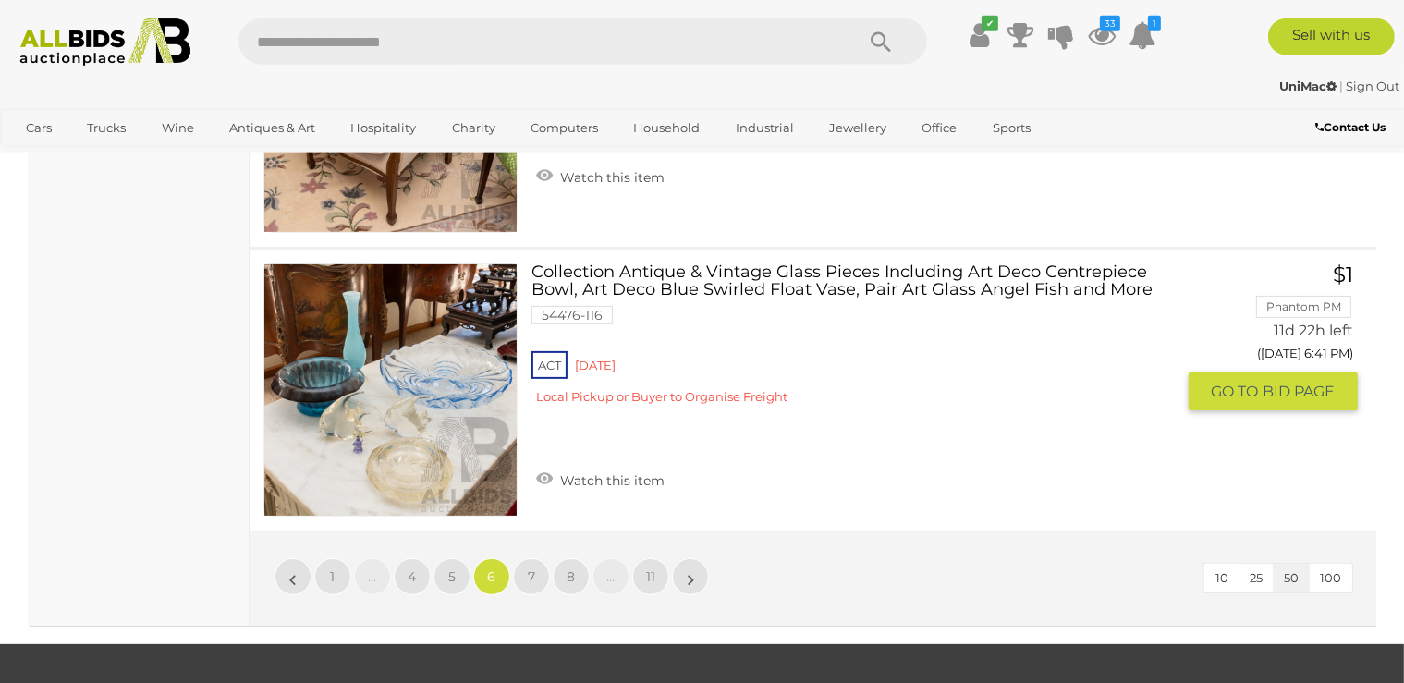
scroll to position [14557, 0]
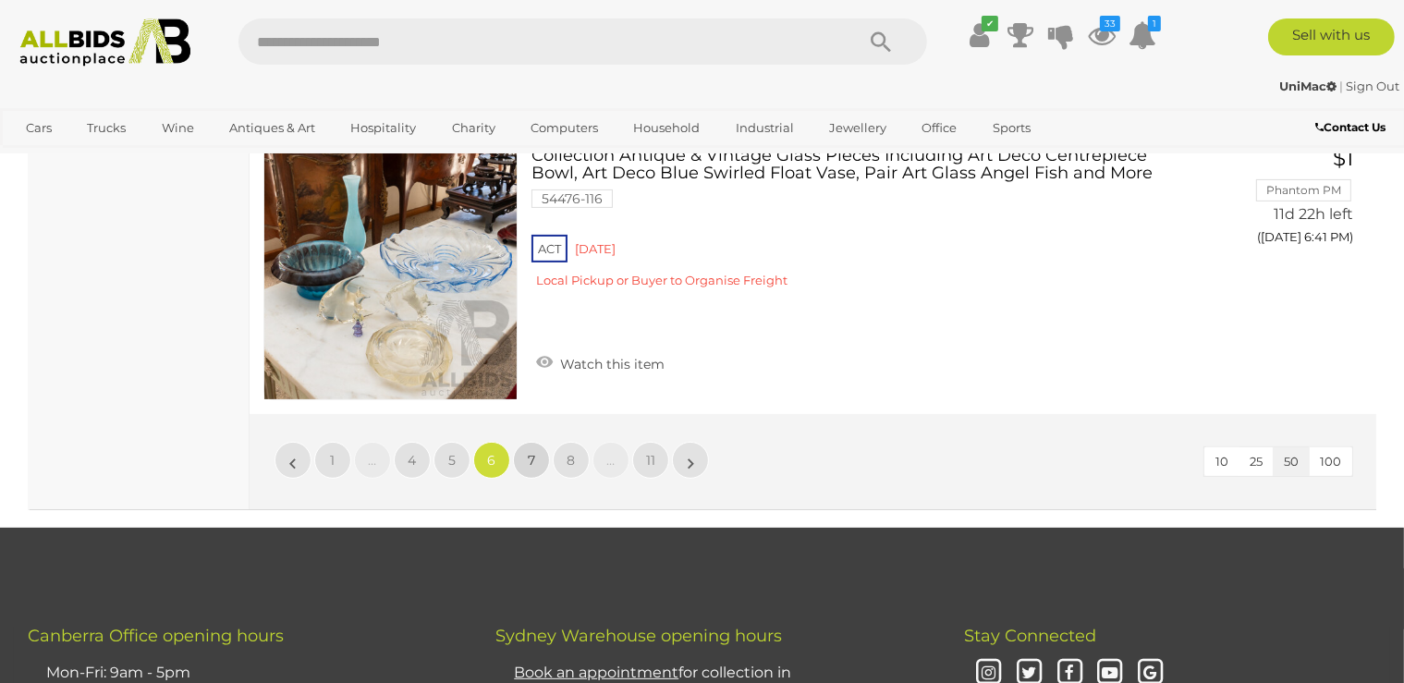
click at [531, 452] on span "7" at bounding box center [531, 460] width 7 height 17
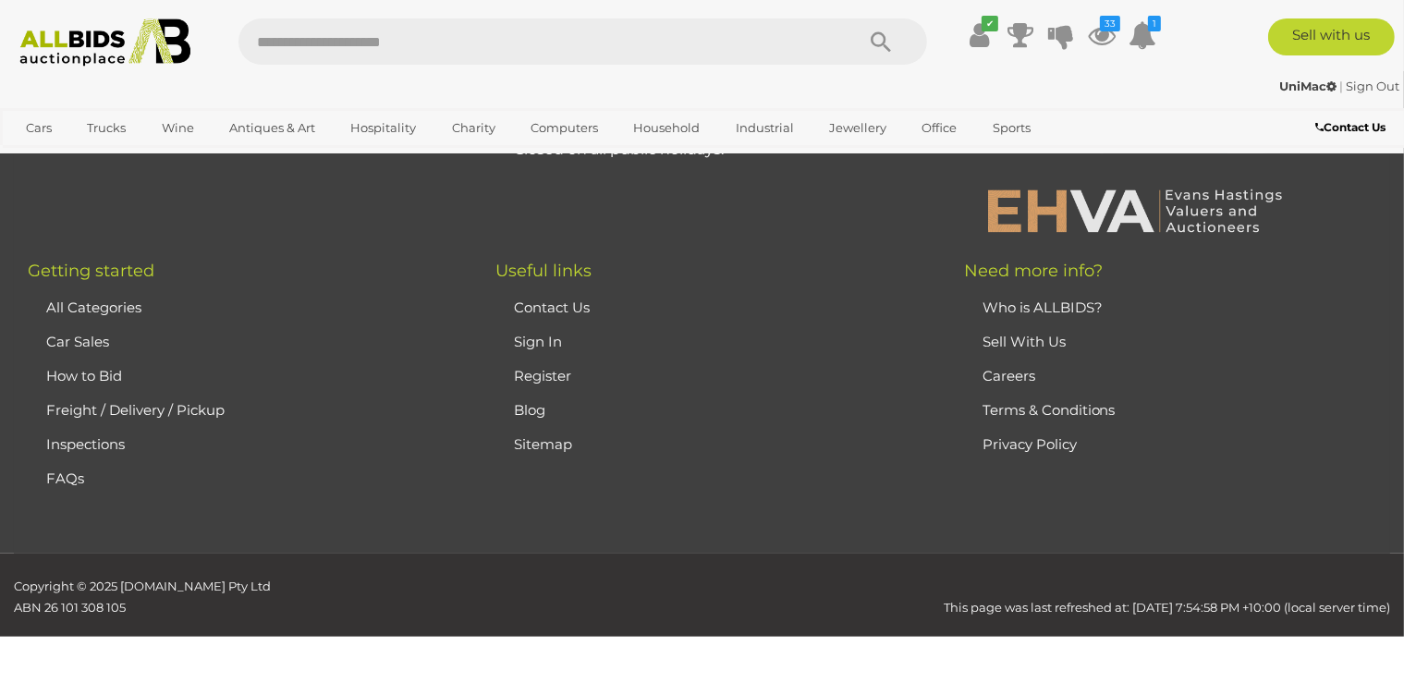
scroll to position [412, 0]
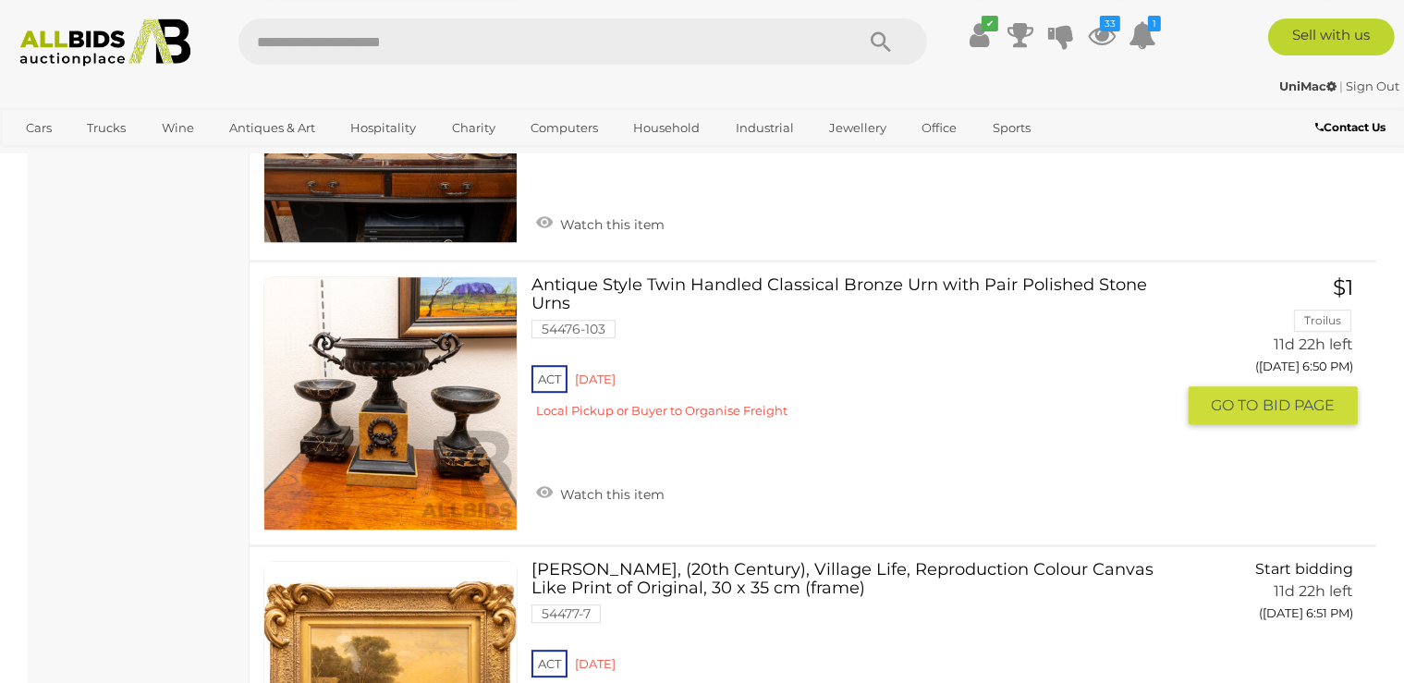
scroll to position [5000, 0]
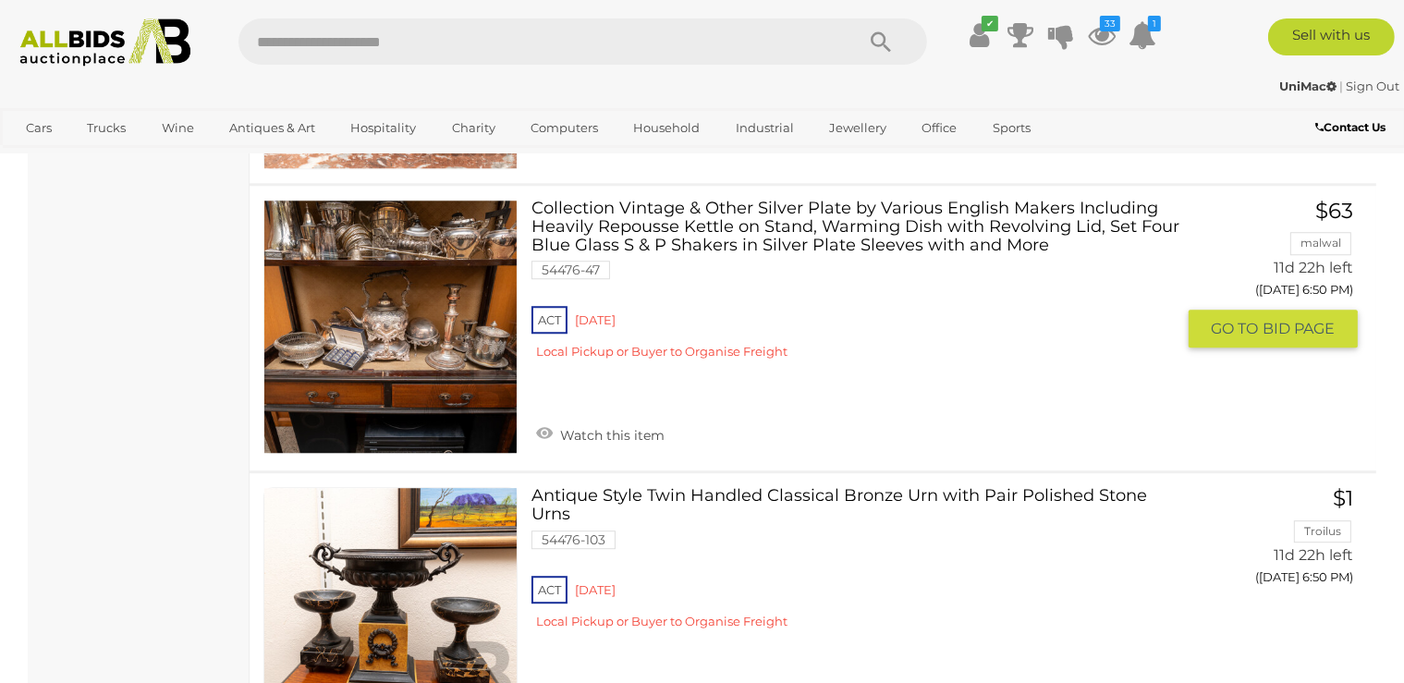
drag, startPoint x: 586, startPoint y: 425, endPoint x: 585, endPoint y: 416, distance: 9.3
click at [585, 424] on link "Watch this item" at bounding box center [601, 434] width 138 height 28
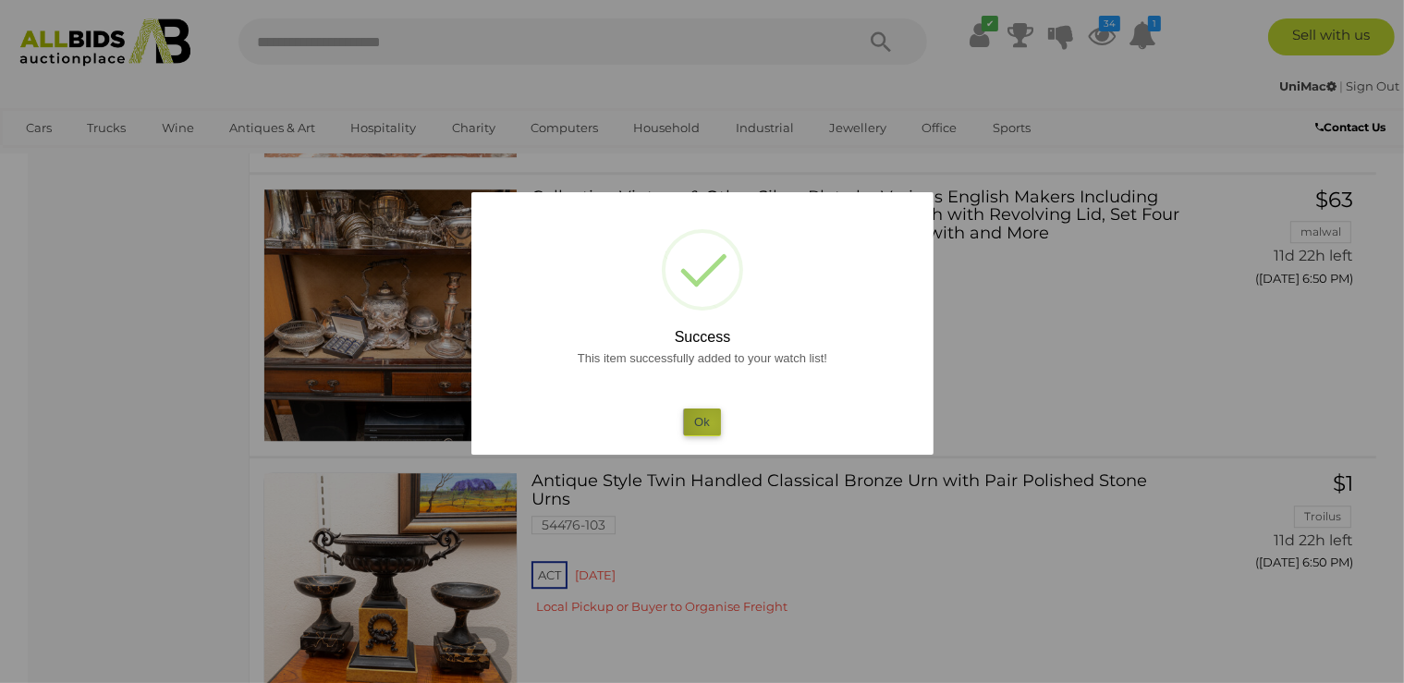
click at [712, 423] on button "Ok" at bounding box center [702, 422] width 38 height 27
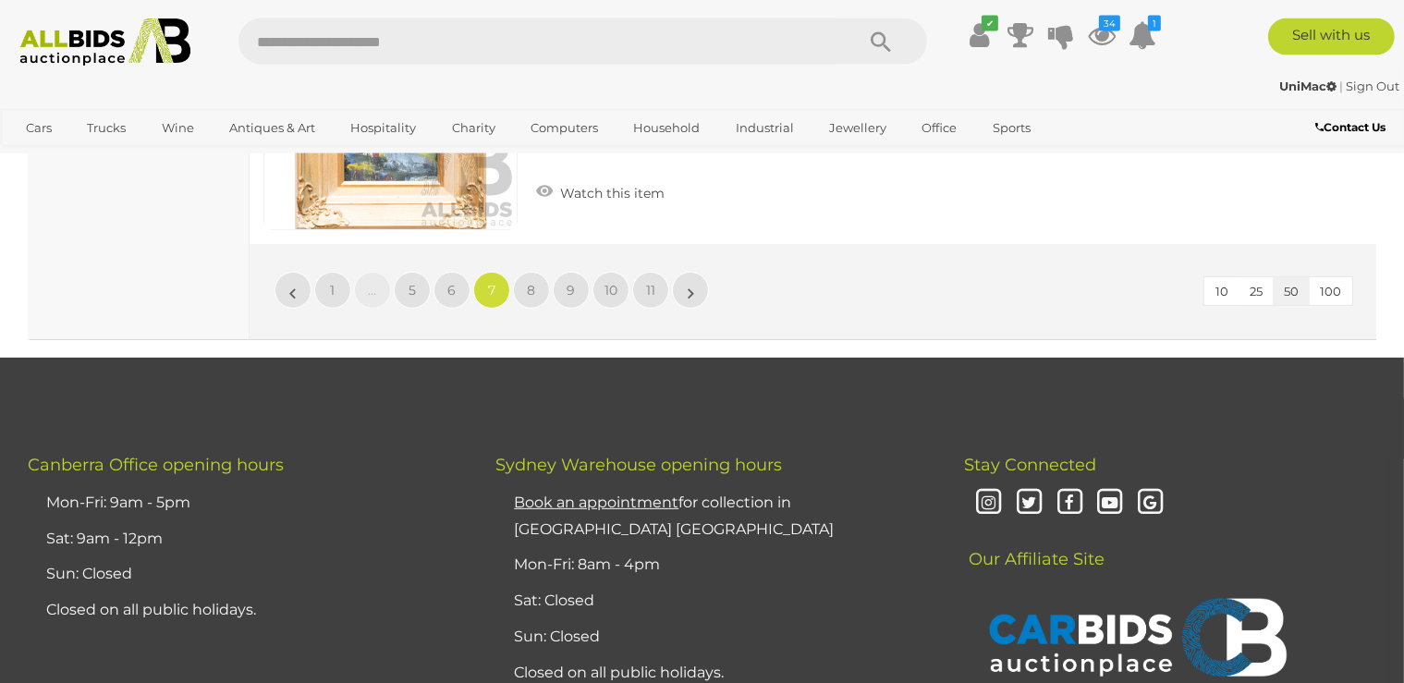
scroll to position [14664, 0]
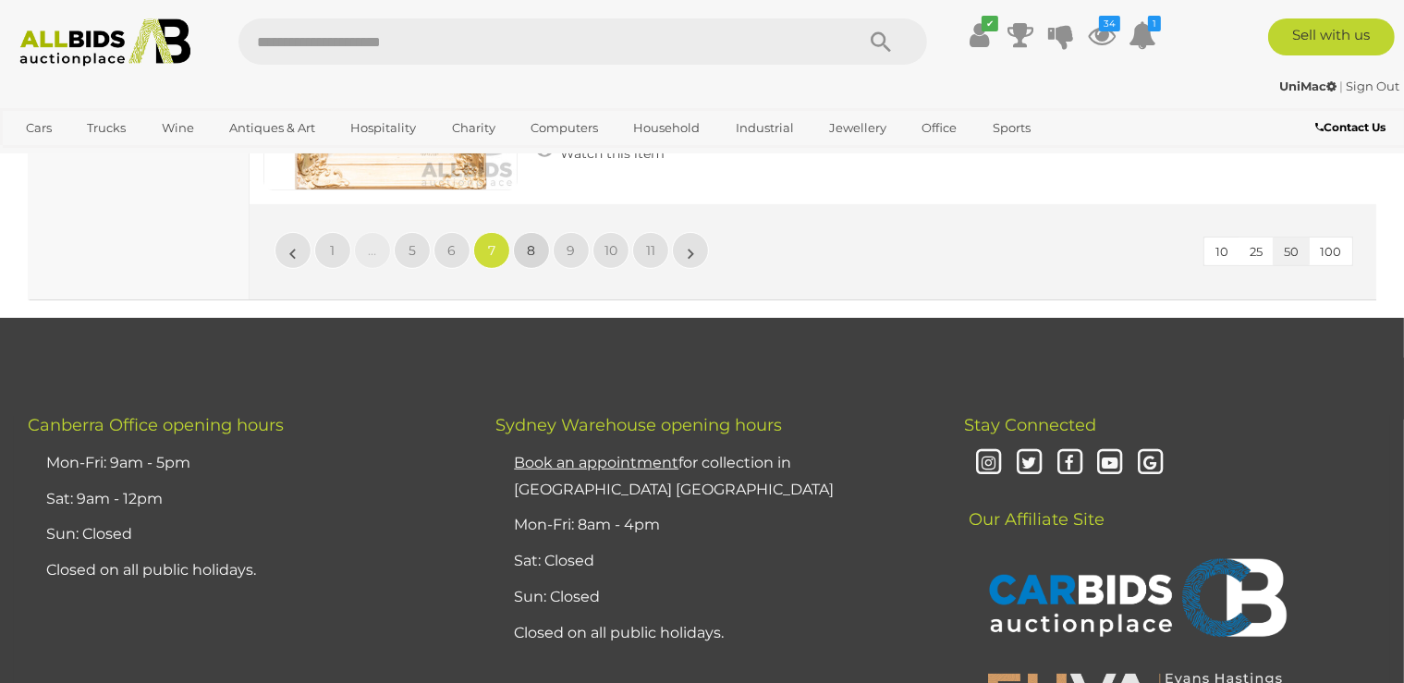
click at [532, 242] on span "8" at bounding box center [532, 250] width 8 height 17
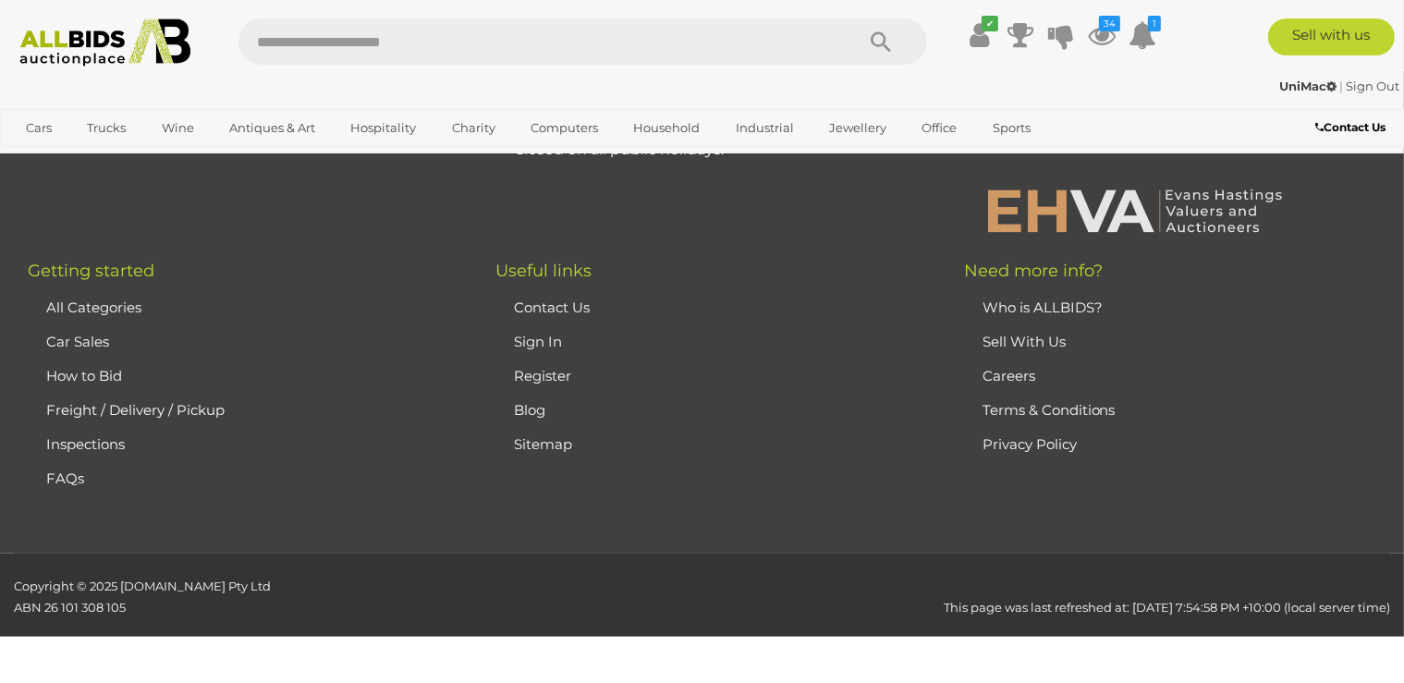
scroll to position [412, 0]
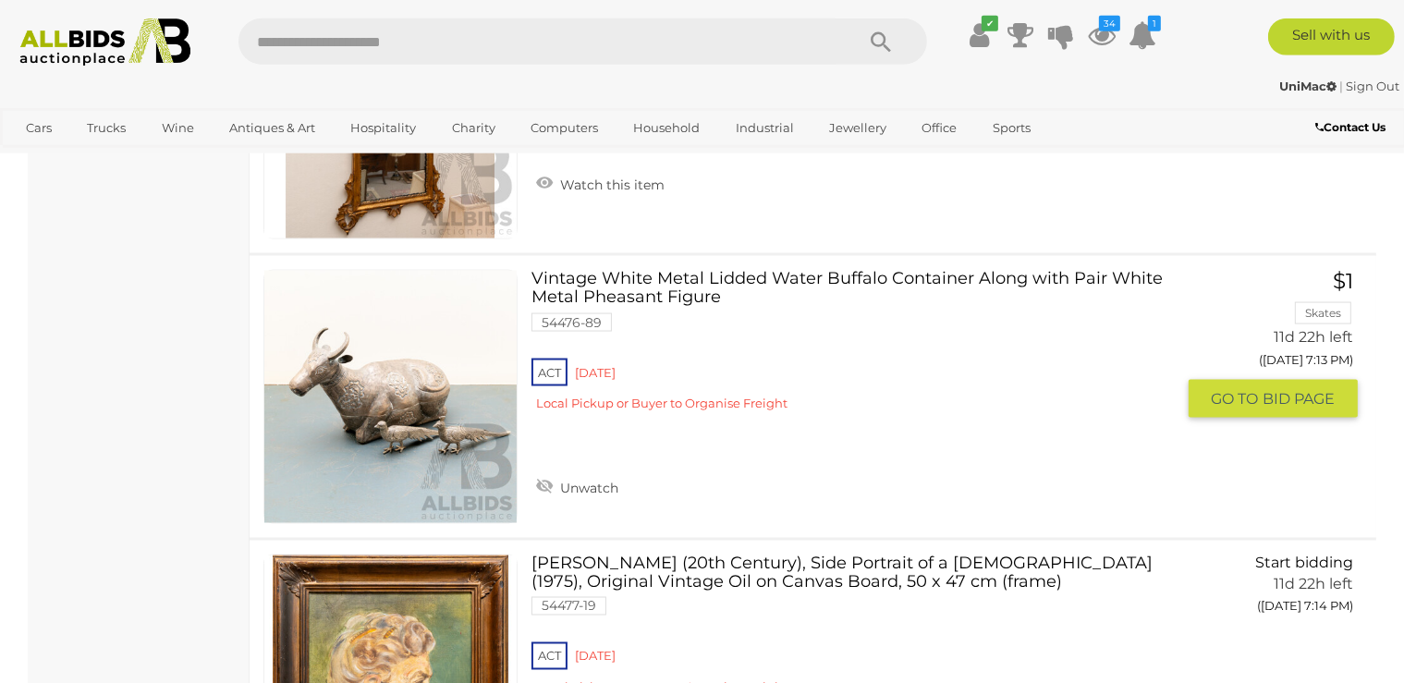
scroll to position [2853, 0]
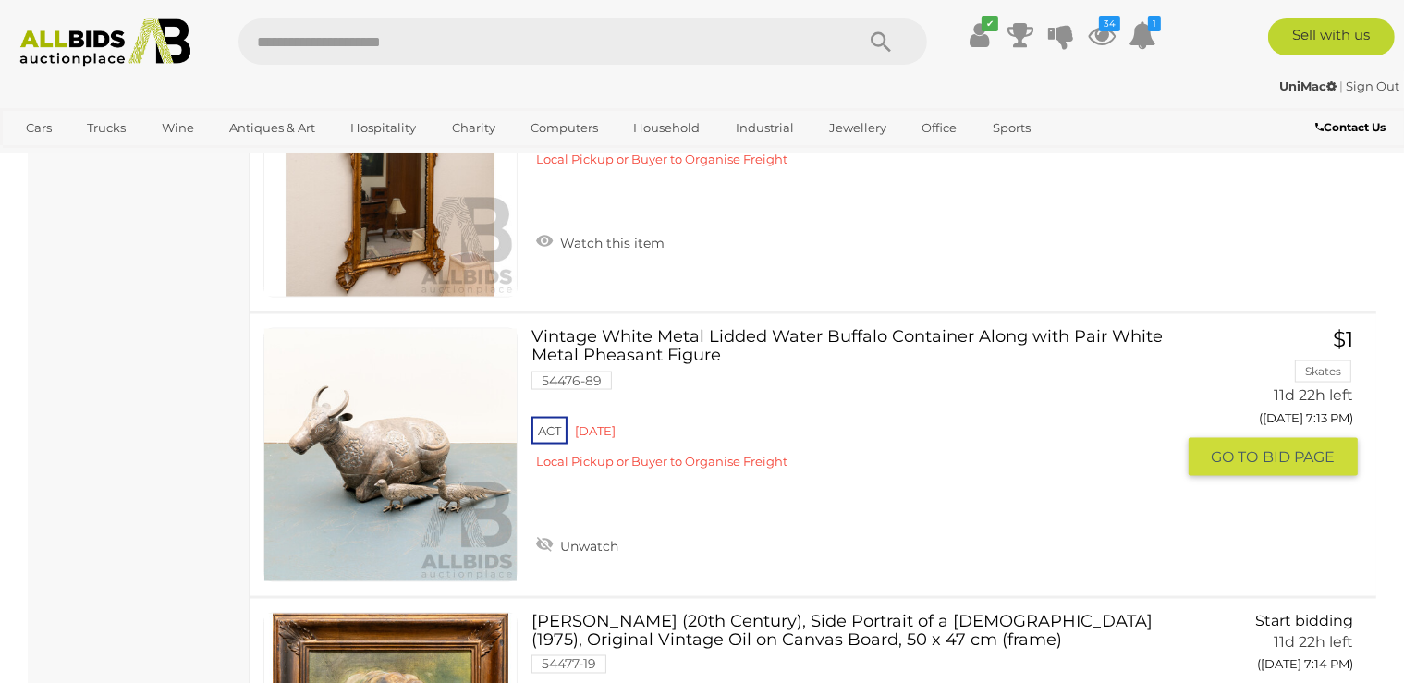
click at [372, 464] on link at bounding box center [390, 455] width 254 height 254
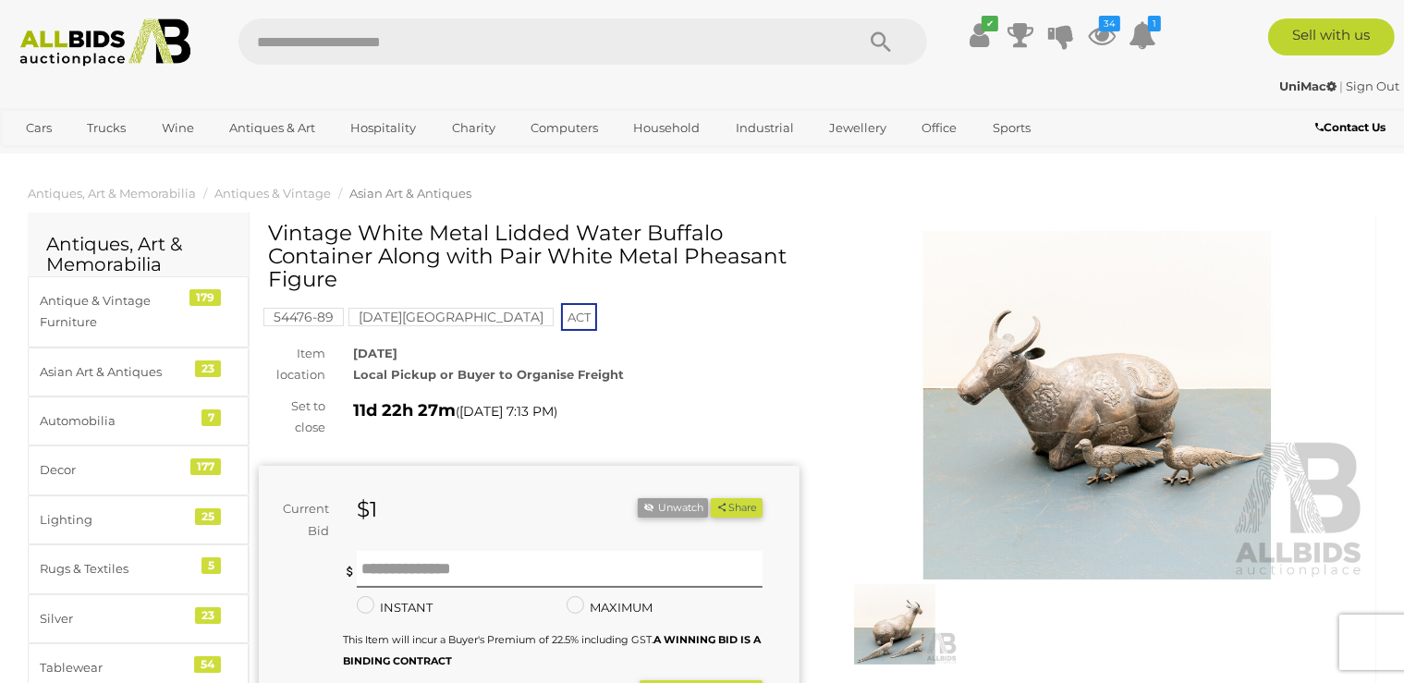
click at [1099, 404] on img at bounding box center [1097, 405] width 541 height 348
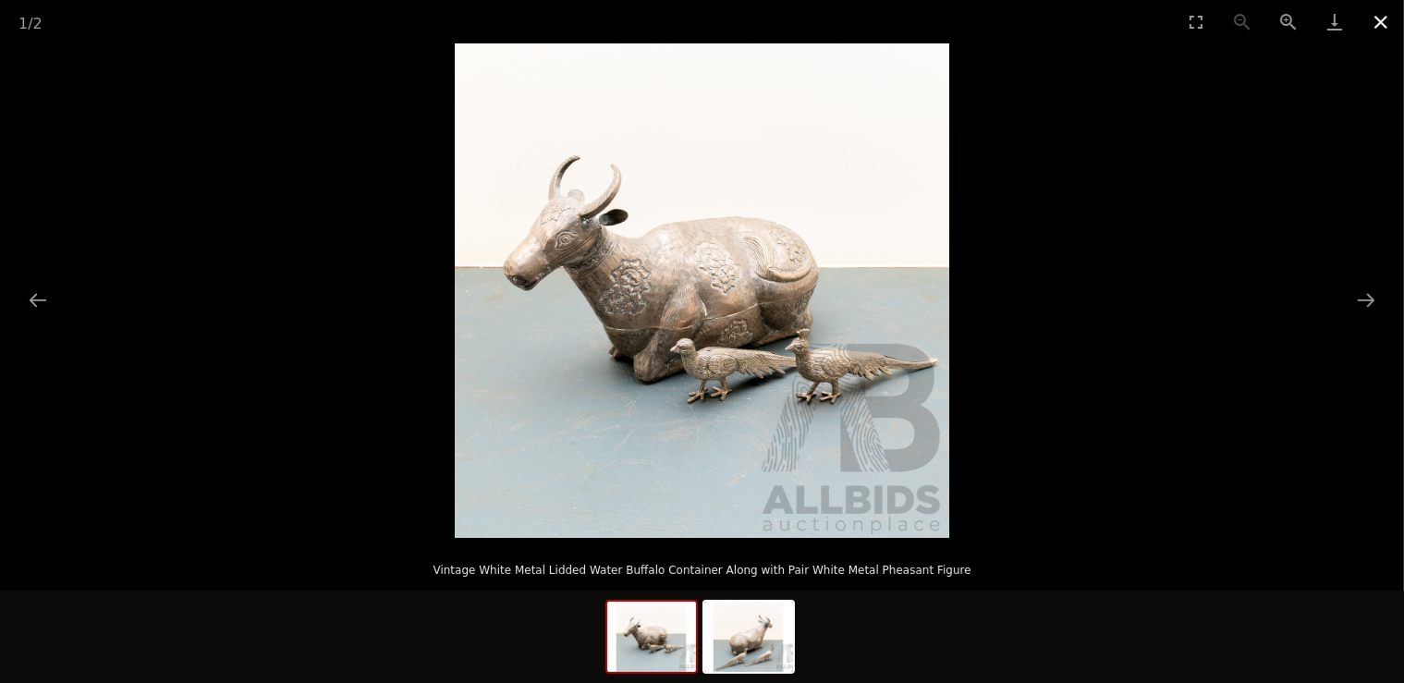
click at [1385, 21] on button "Close gallery" at bounding box center [1381, 21] width 46 height 43
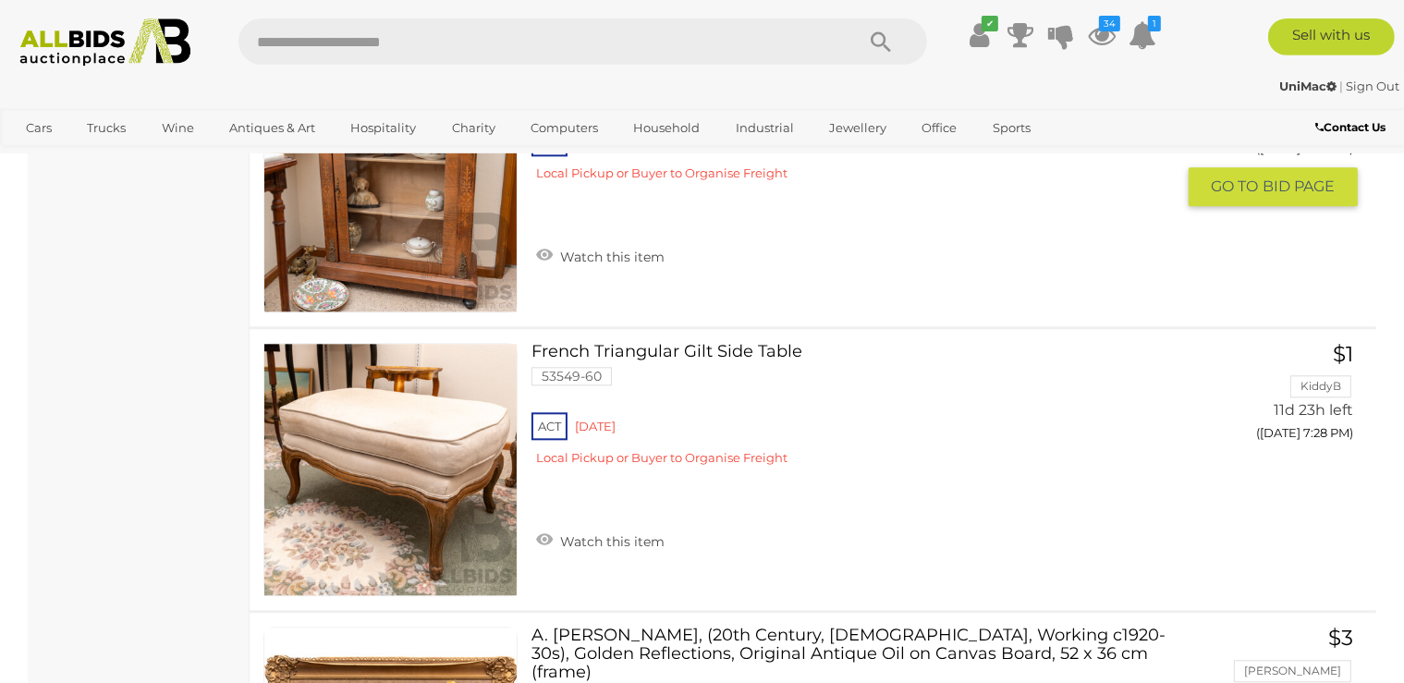
scroll to position [11359, 0]
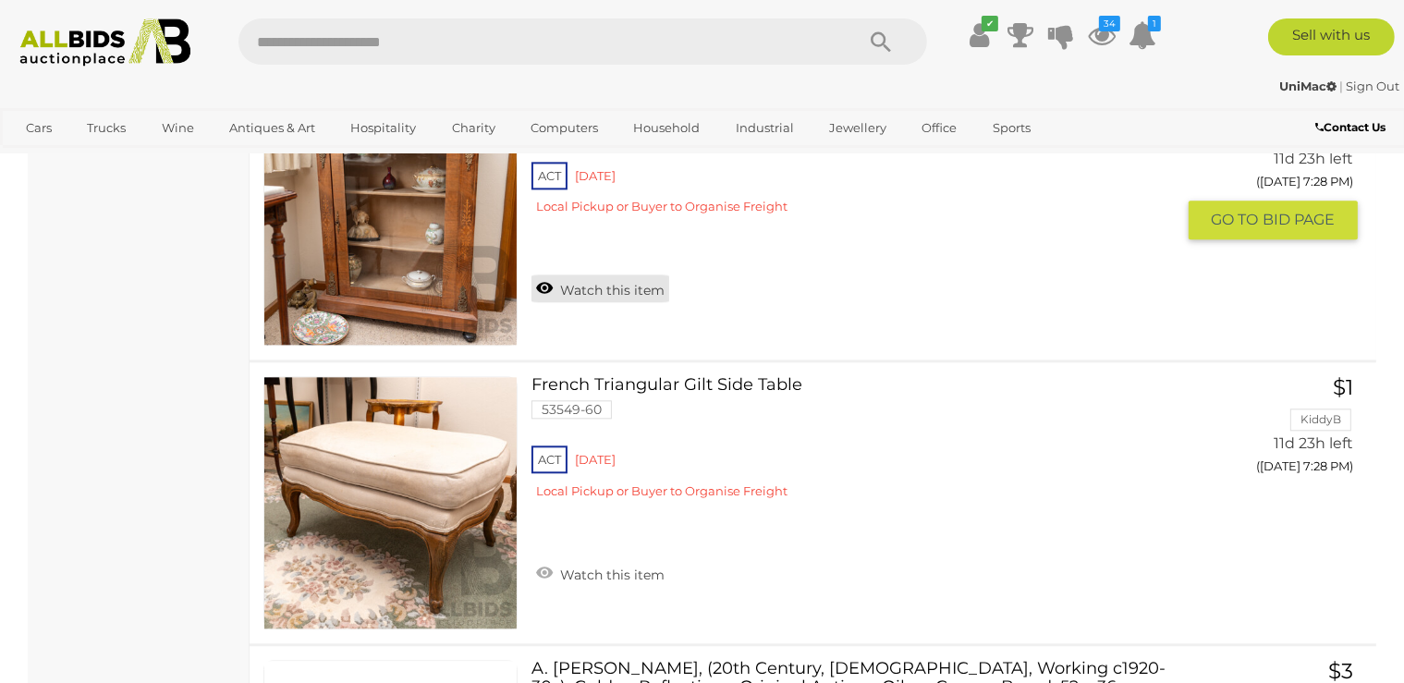
click at [620, 275] on link "Watch this item" at bounding box center [601, 289] width 138 height 28
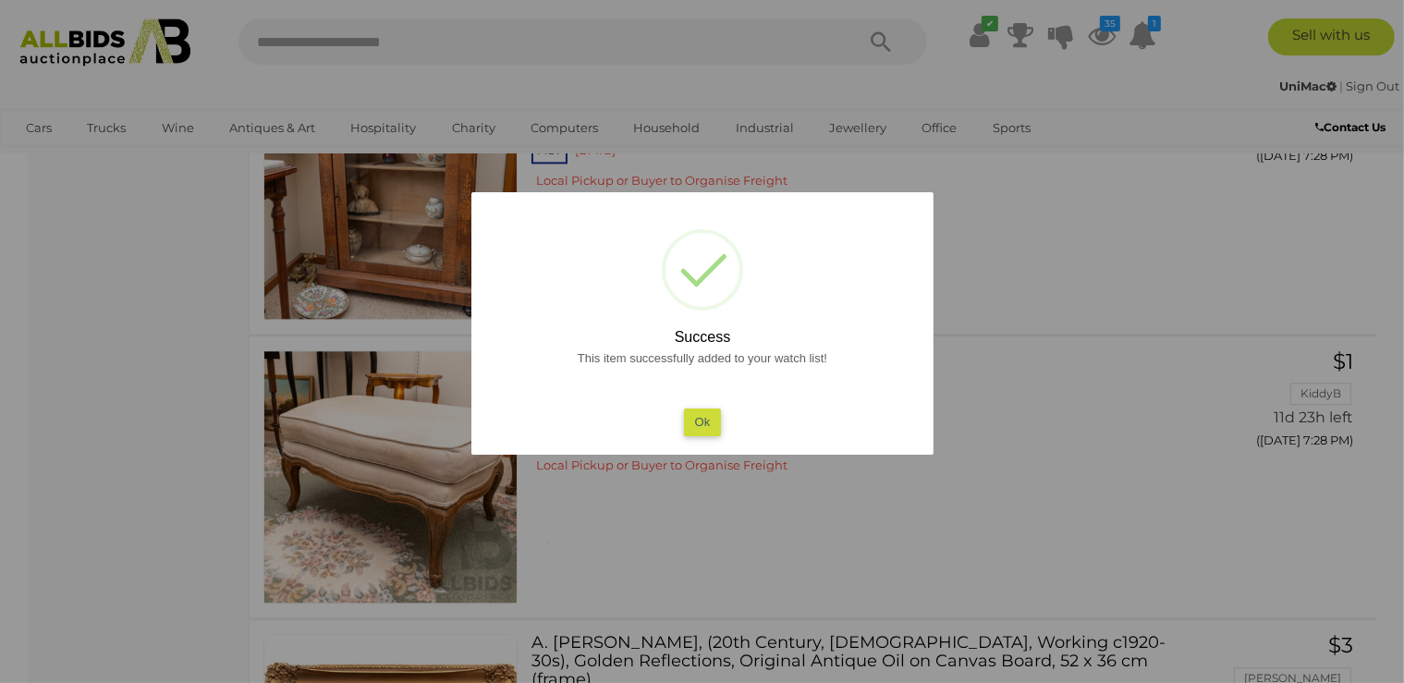
click at [710, 411] on button "Ok" at bounding box center [702, 422] width 38 height 27
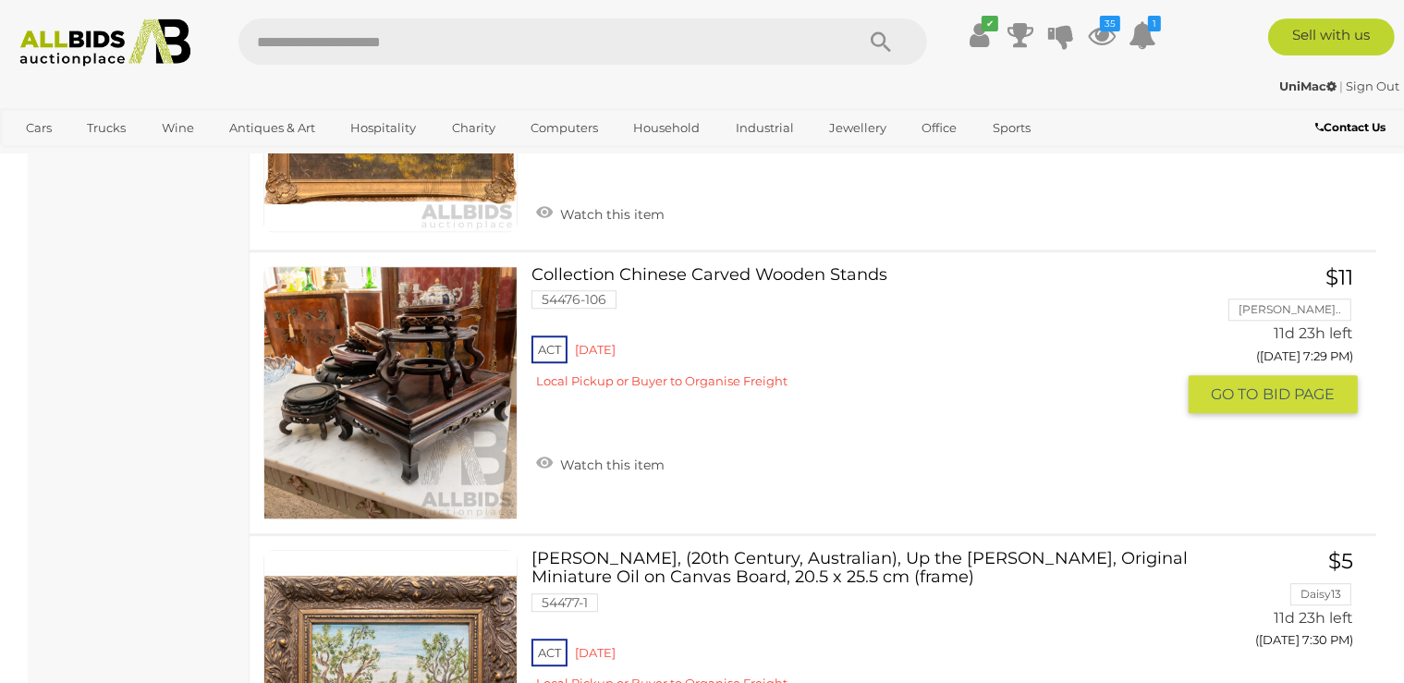
scroll to position [12043, 0]
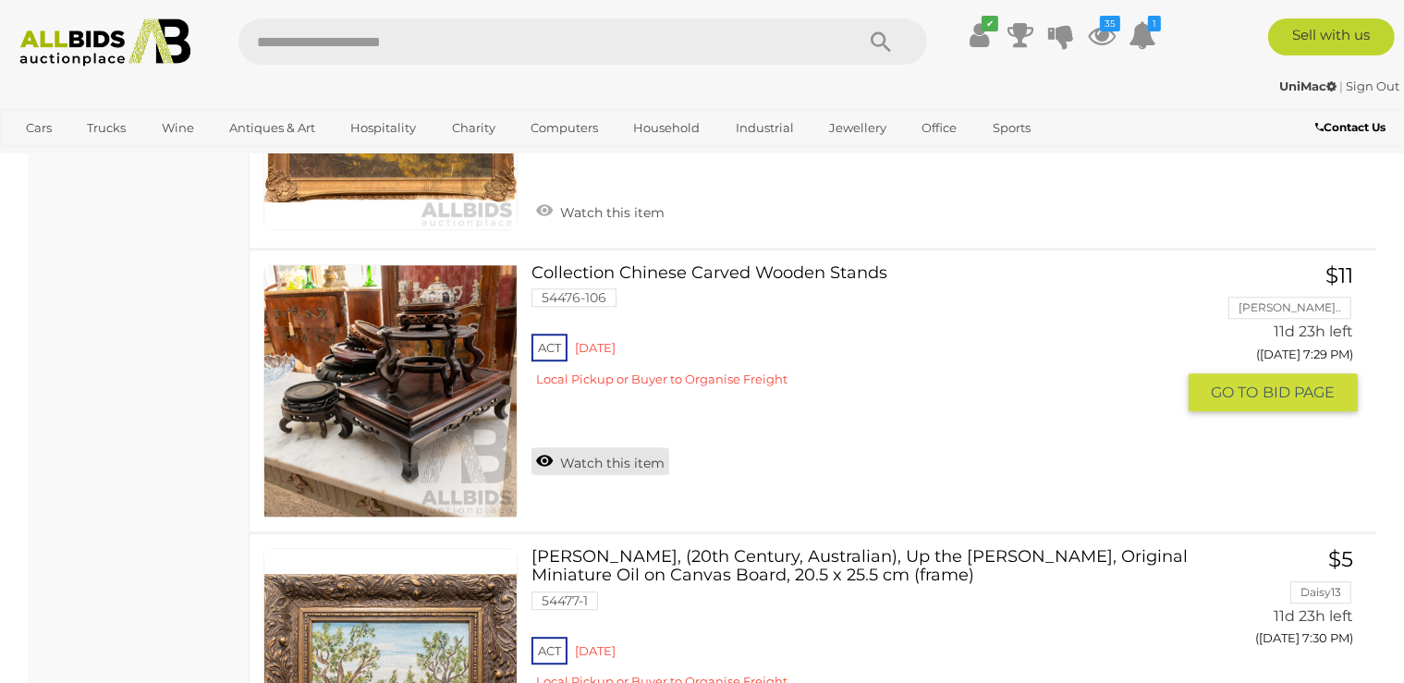
click at [615, 447] on link "Watch this item" at bounding box center [601, 461] width 138 height 28
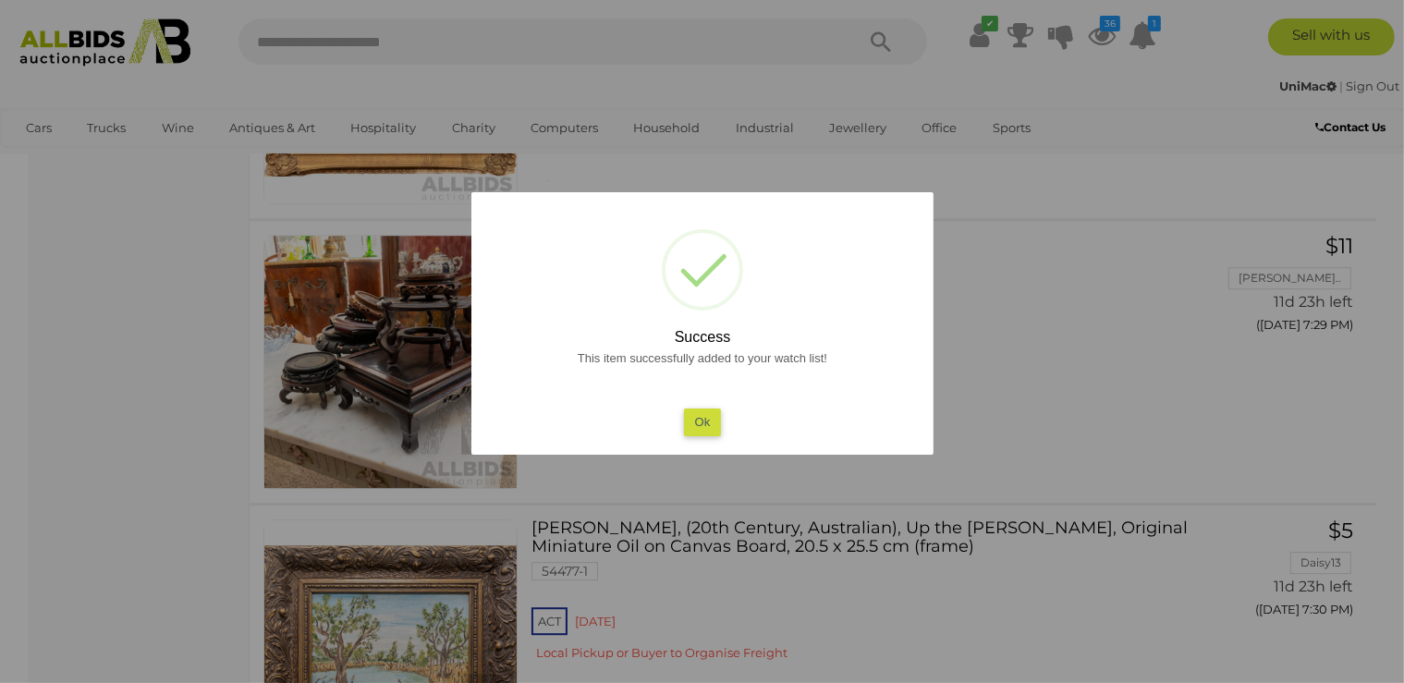
click at [692, 422] on button "Ok" at bounding box center [702, 422] width 38 height 27
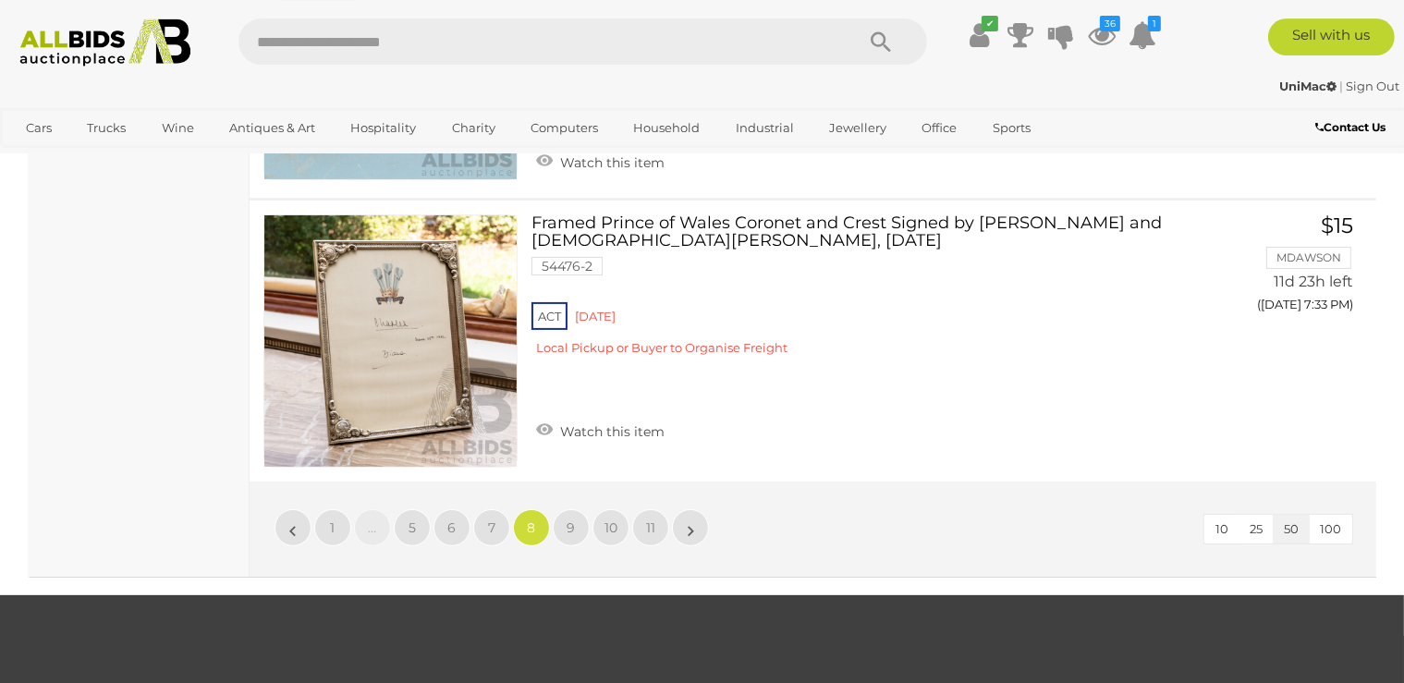
scroll to position [14483, 0]
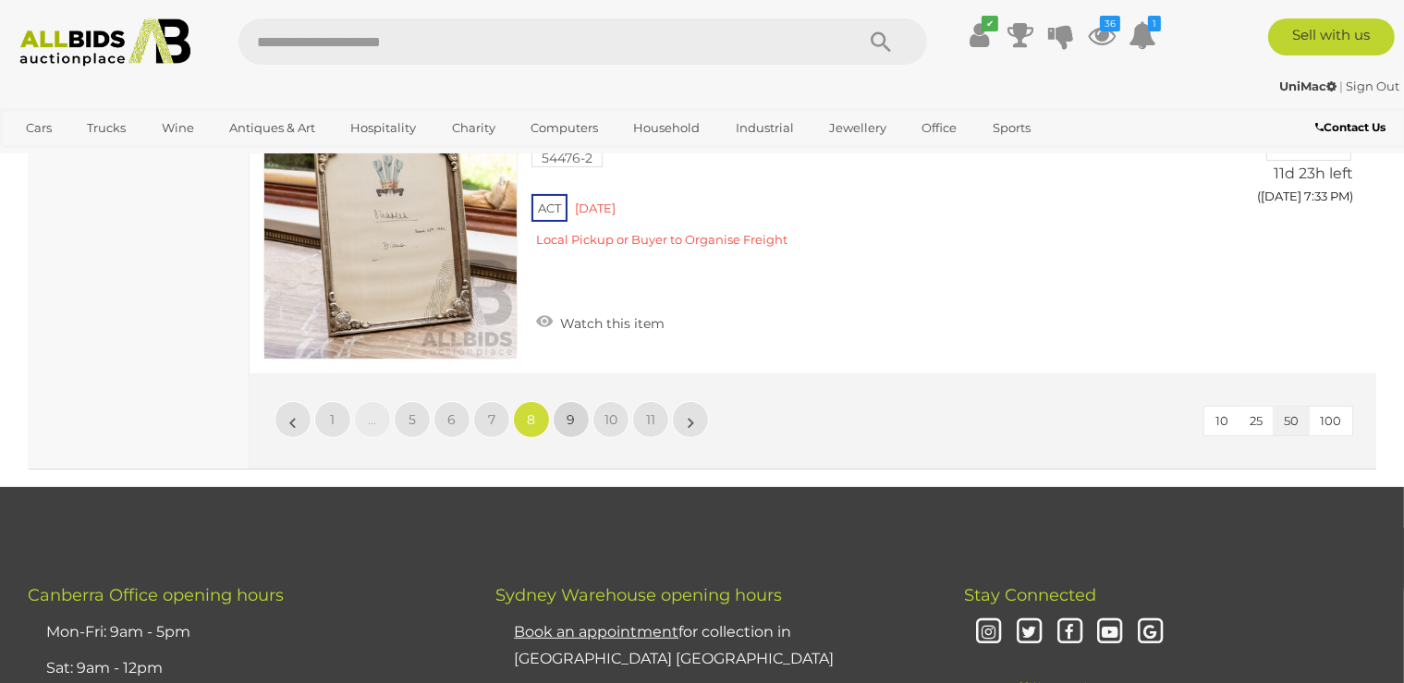
click at [568, 411] on span "9" at bounding box center [572, 419] width 8 height 17
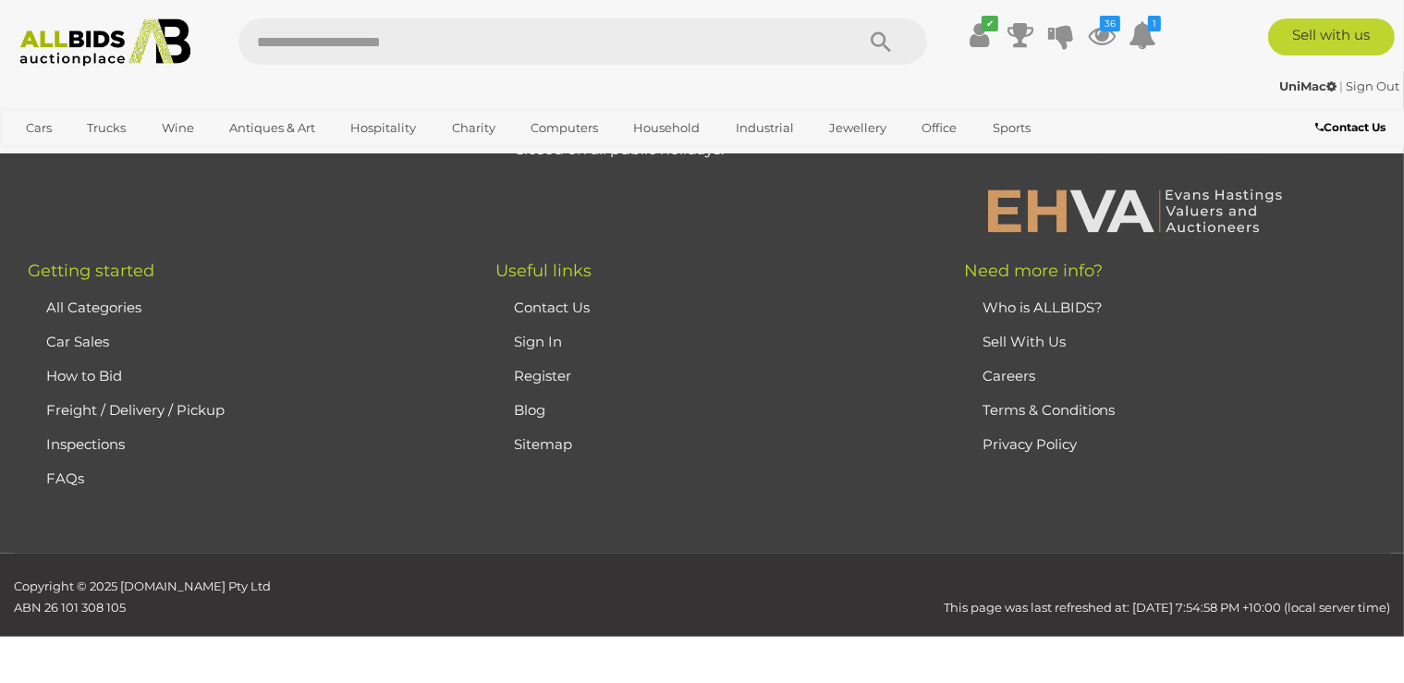
scroll to position [412, 0]
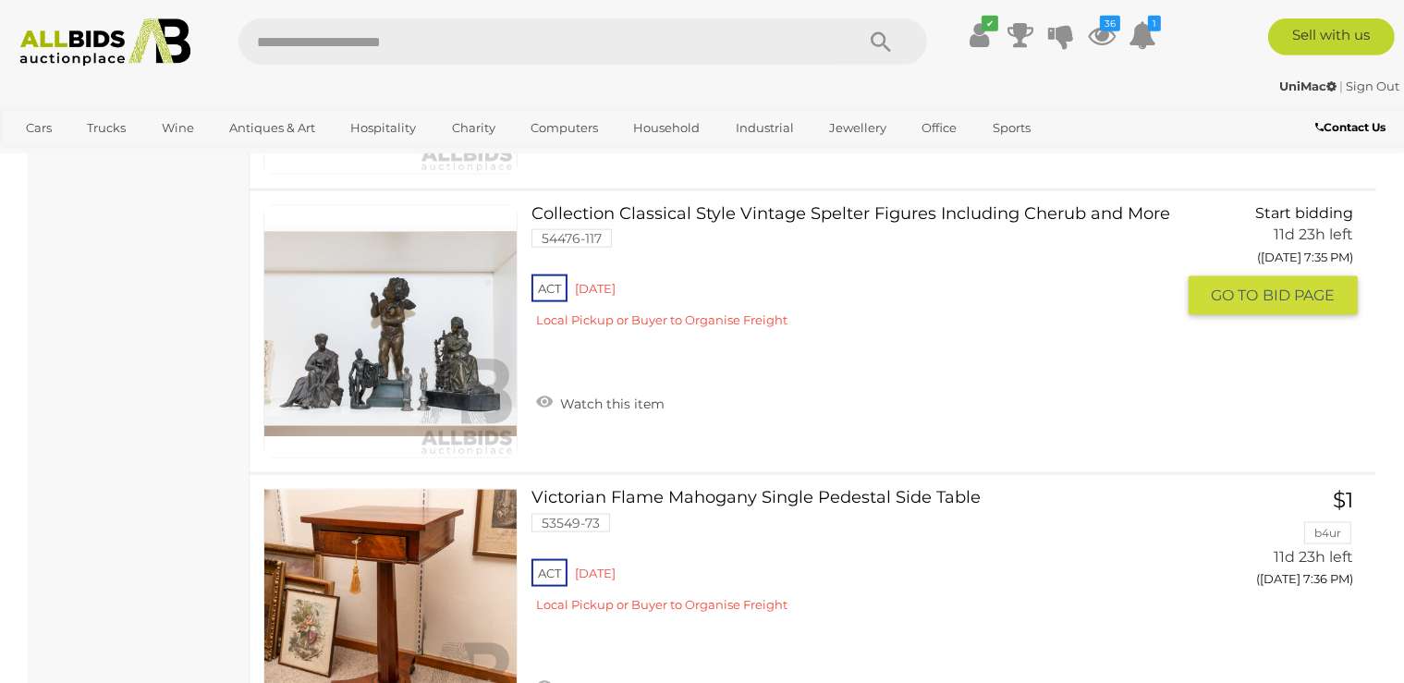
scroll to position [2365, 0]
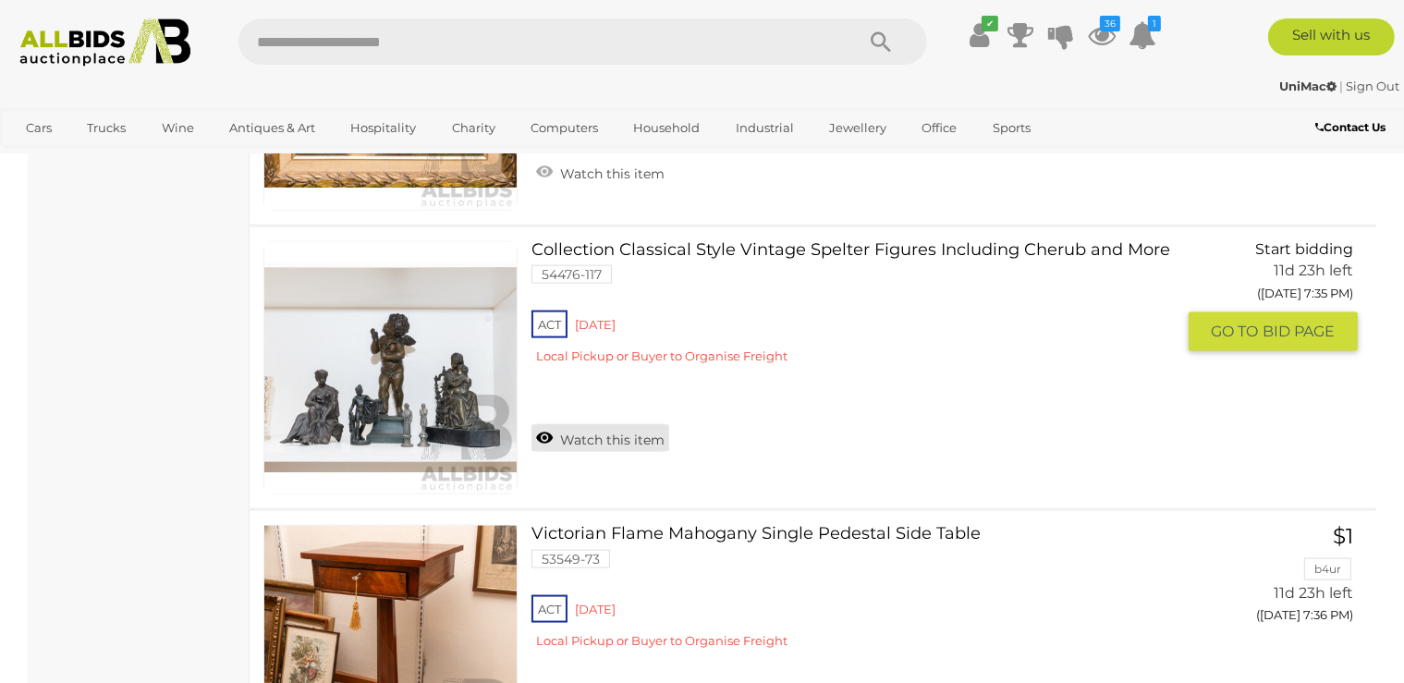
click at [627, 434] on link "Watch this item" at bounding box center [601, 438] width 138 height 28
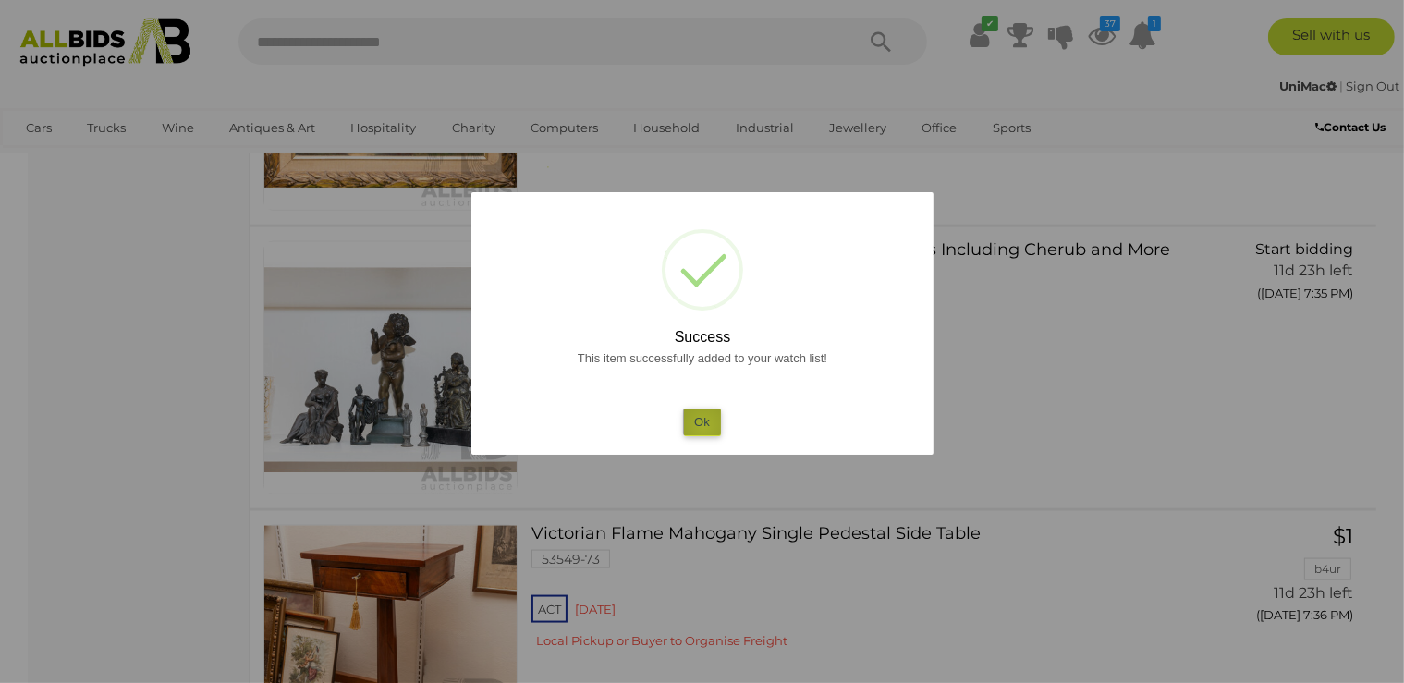
click at [703, 427] on button "Ok" at bounding box center [702, 422] width 38 height 27
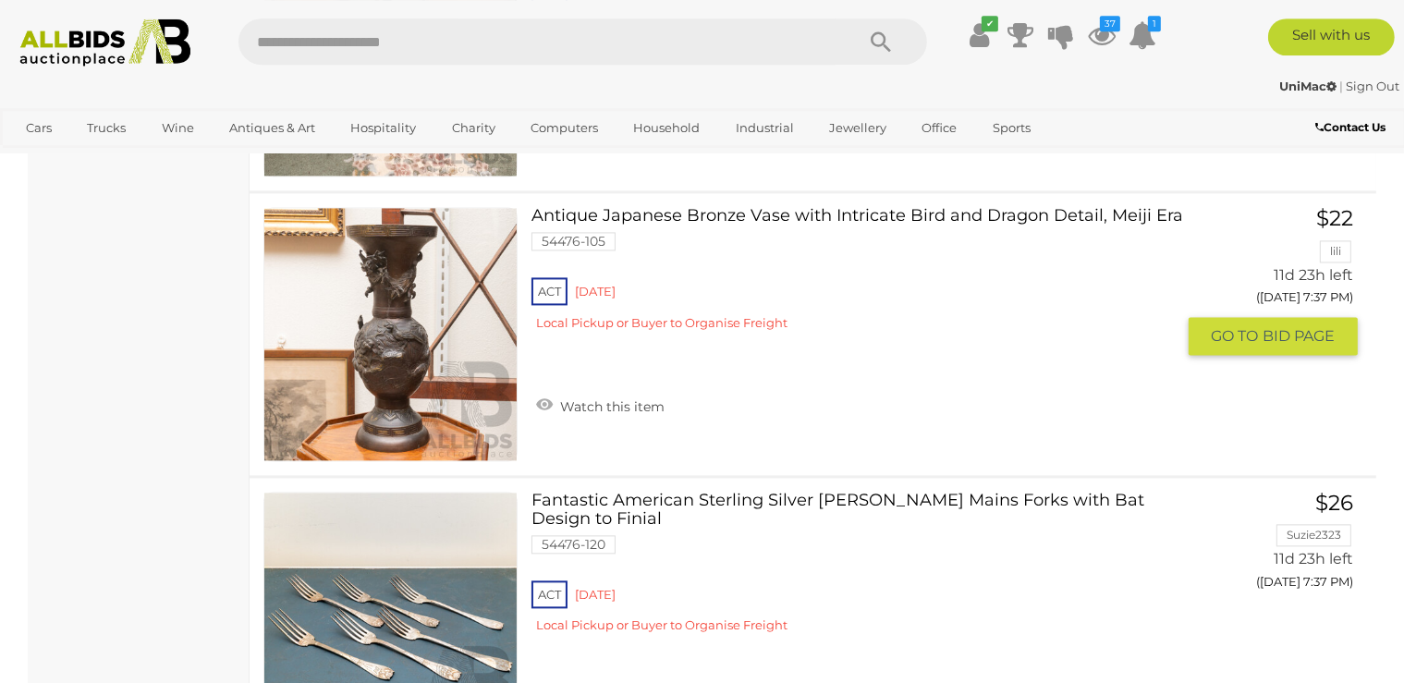
scroll to position [3829, 0]
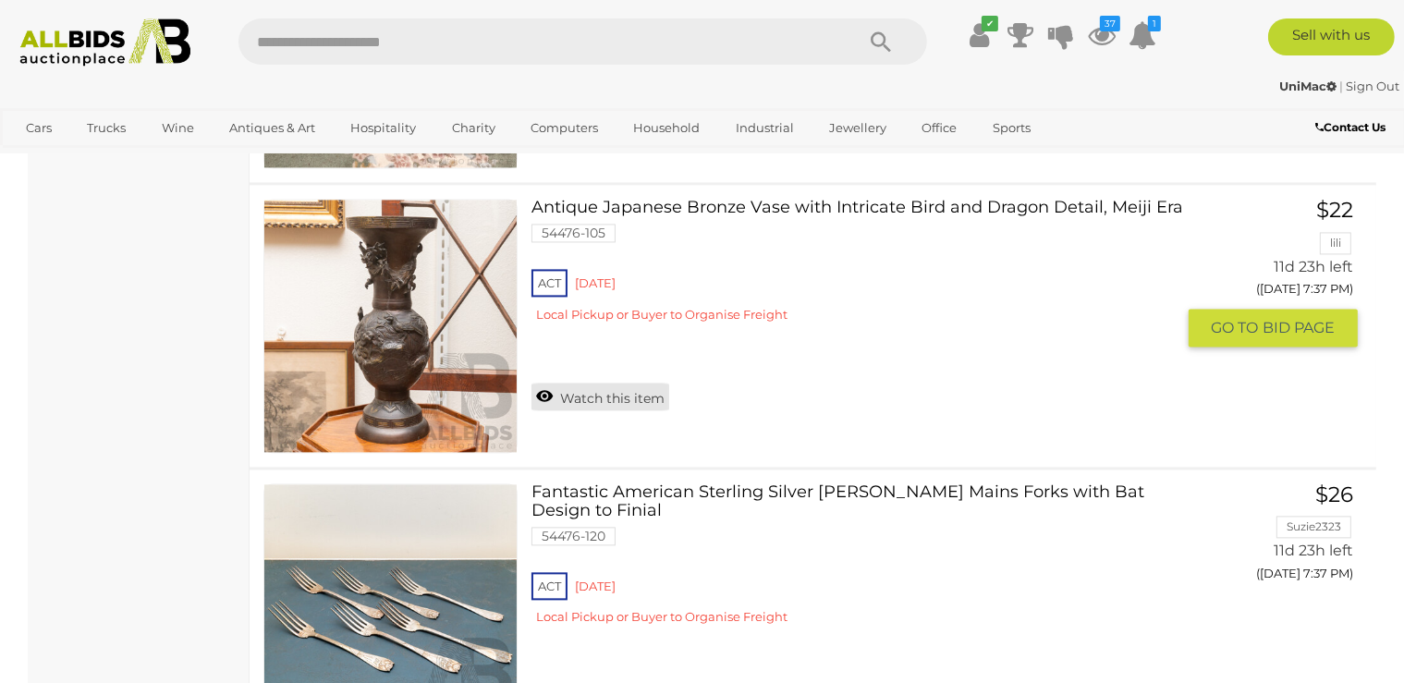
click at [593, 390] on link "Watch this item" at bounding box center [601, 397] width 138 height 28
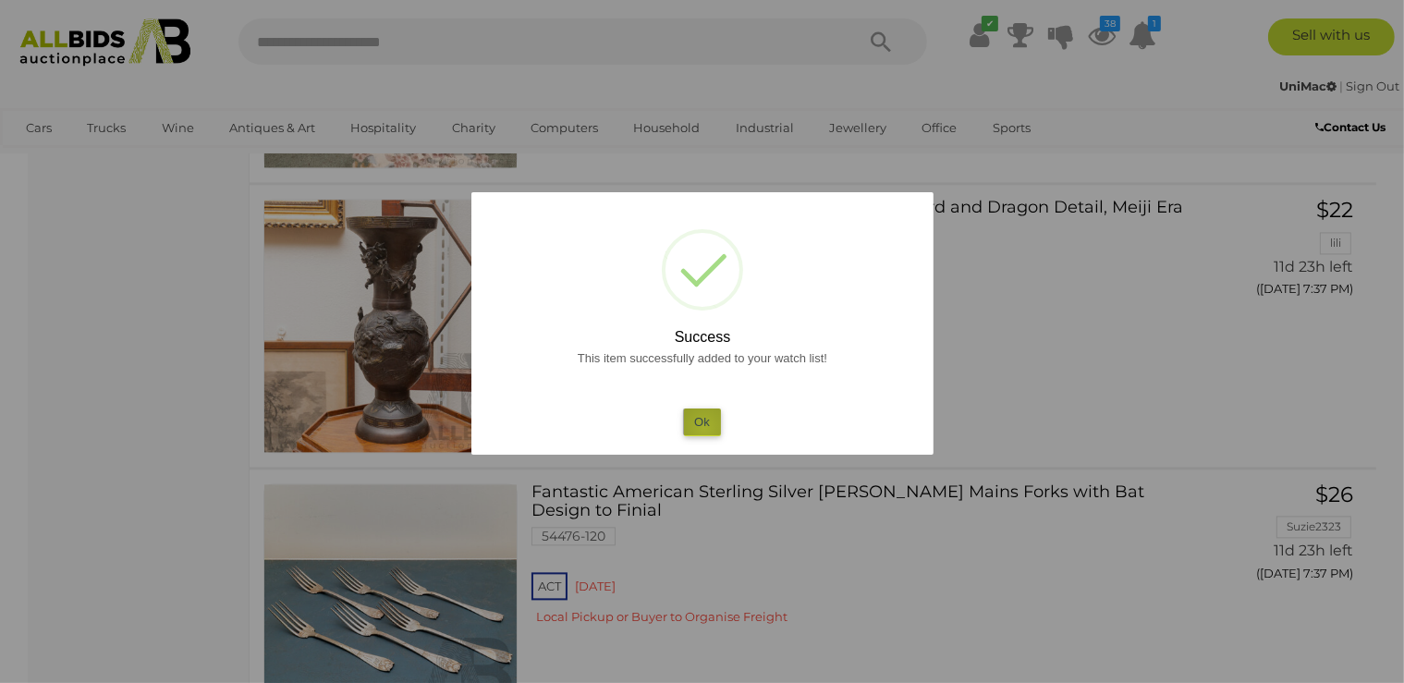
click at [704, 428] on button "Ok" at bounding box center [702, 422] width 38 height 27
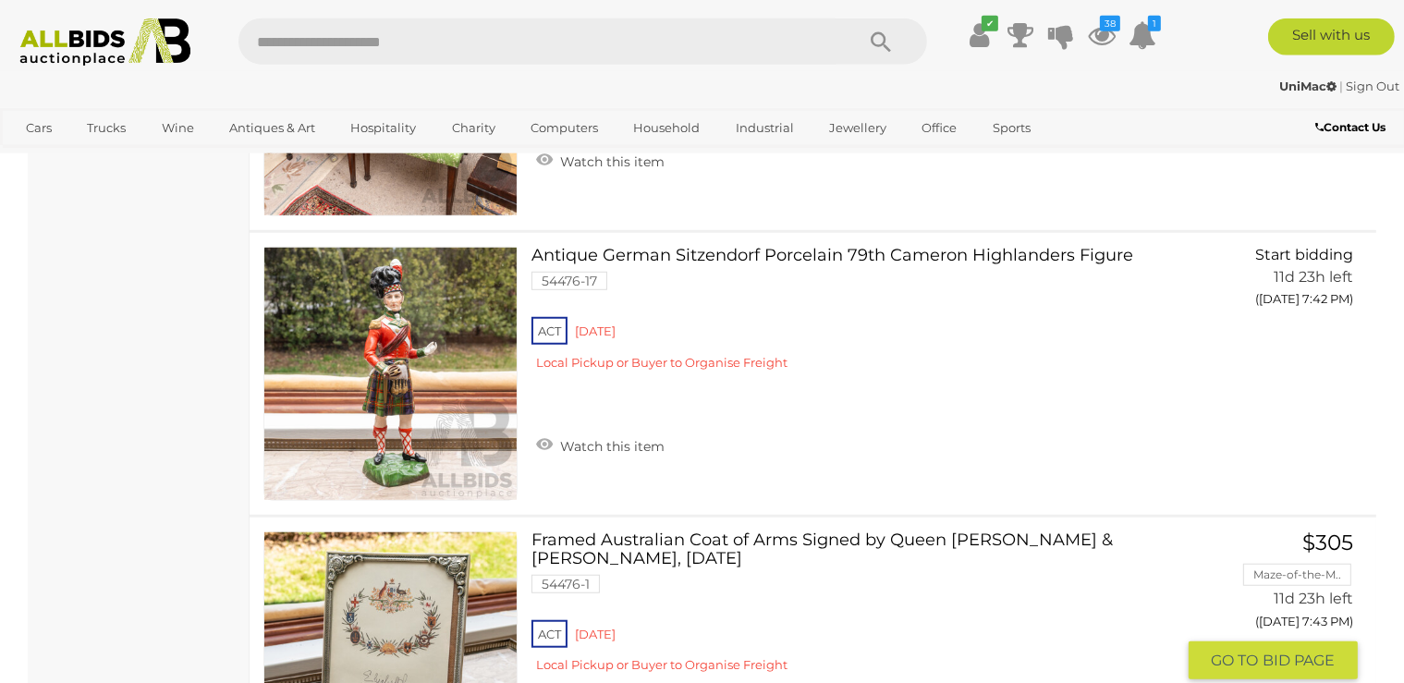
scroll to position [8319, 0]
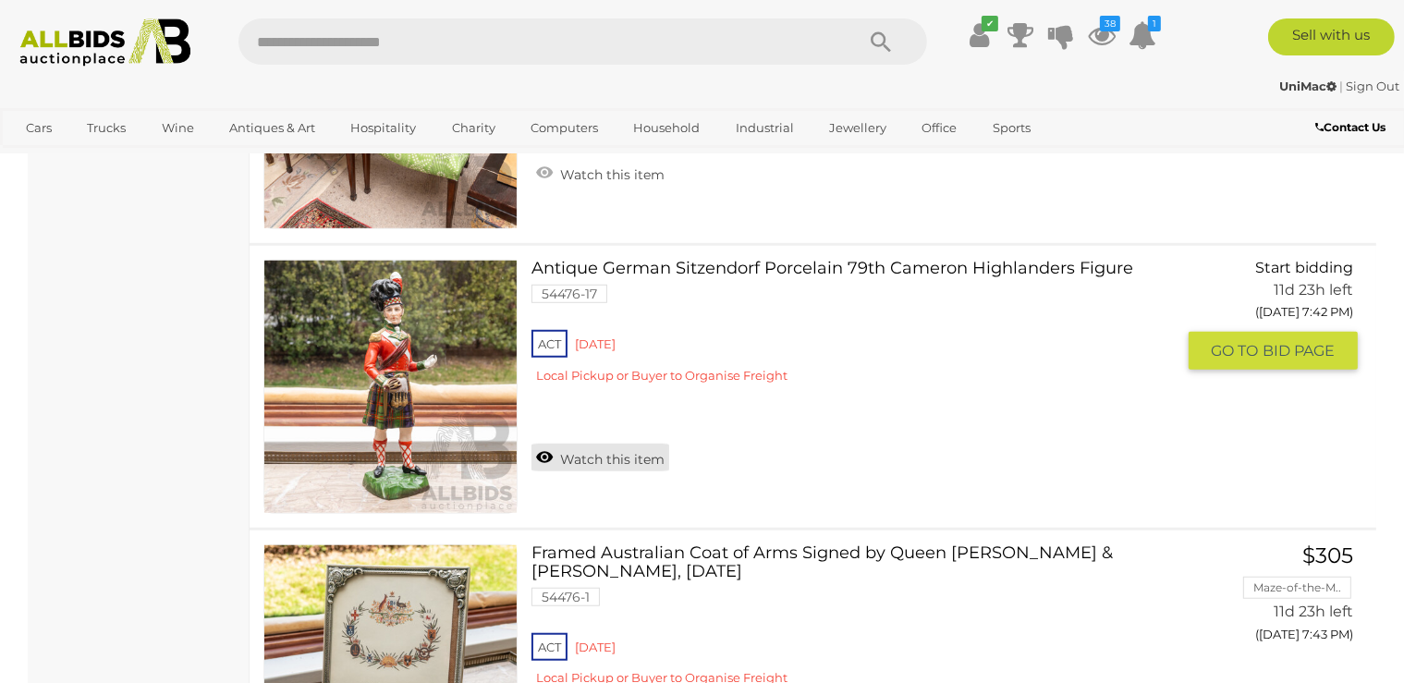
click at [584, 444] on link "Watch this item" at bounding box center [601, 458] width 138 height 28
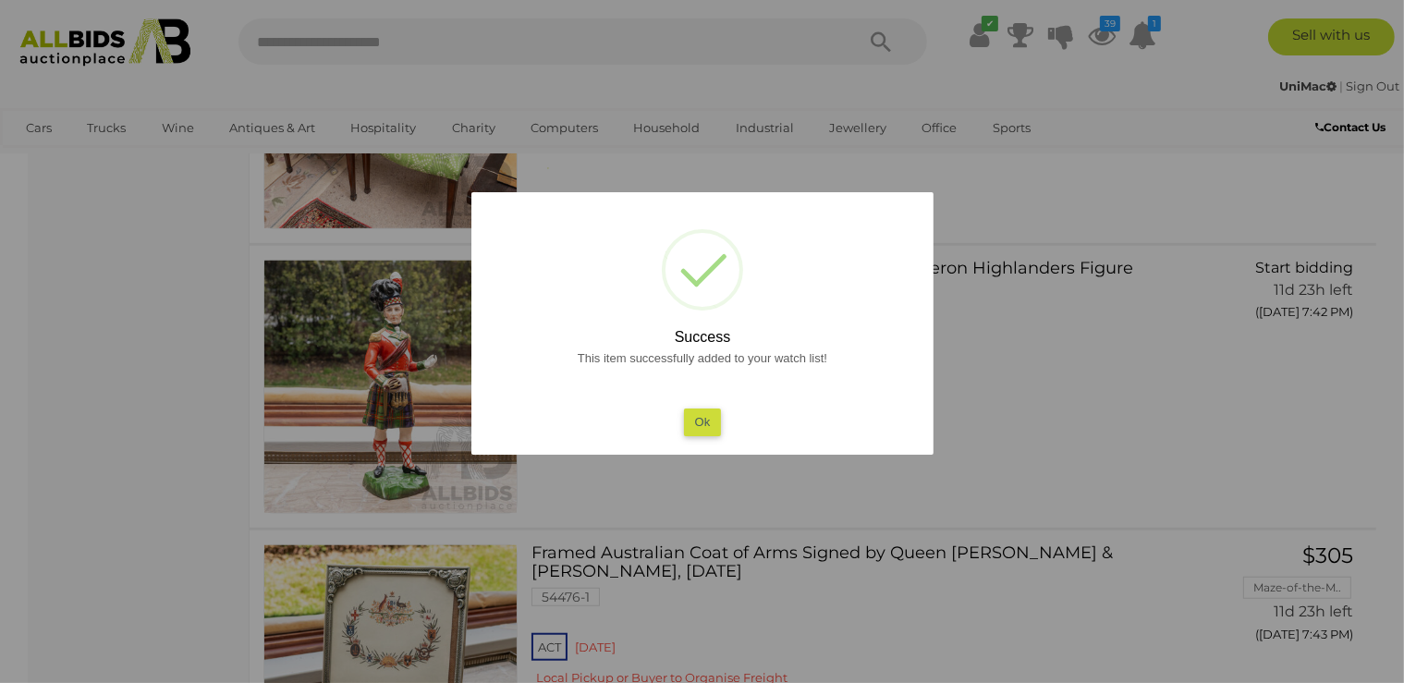
click at [708, 420] on button "Ok" at bounding box center [702, 422] width 38 height 27
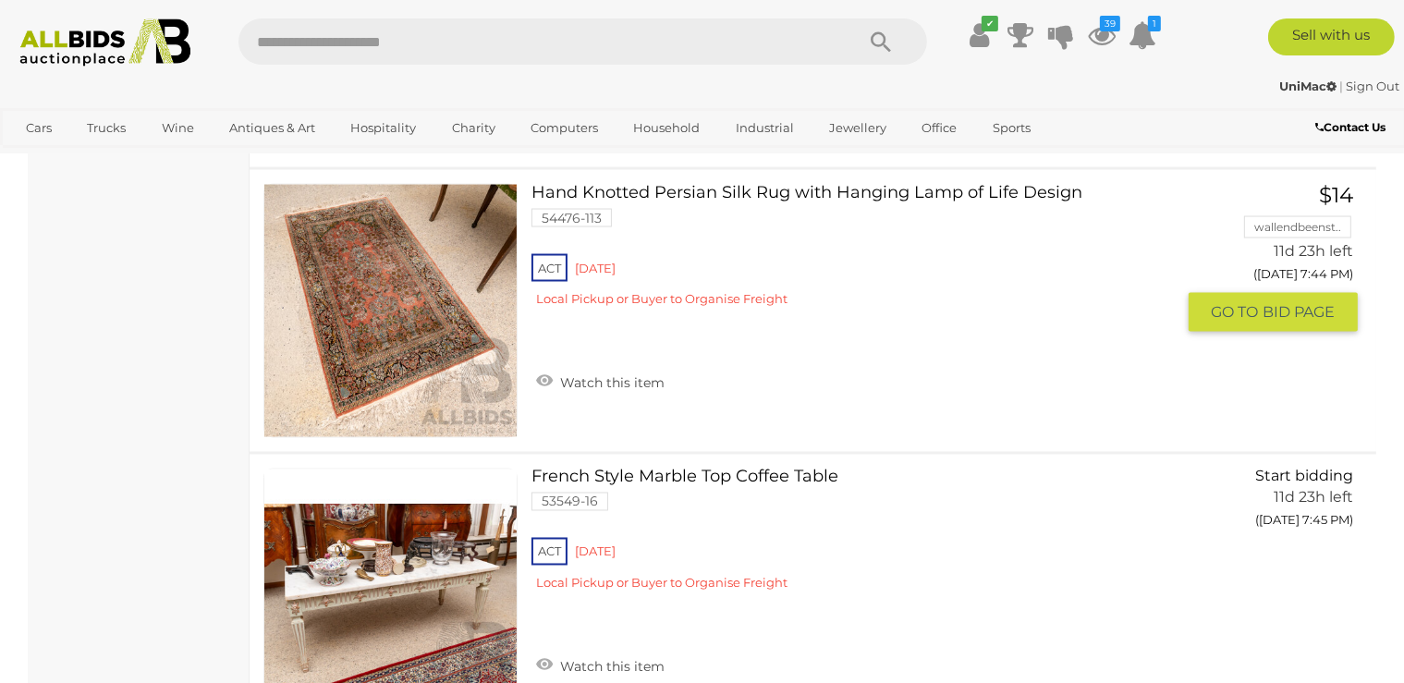
scroll to position [10174, 0]
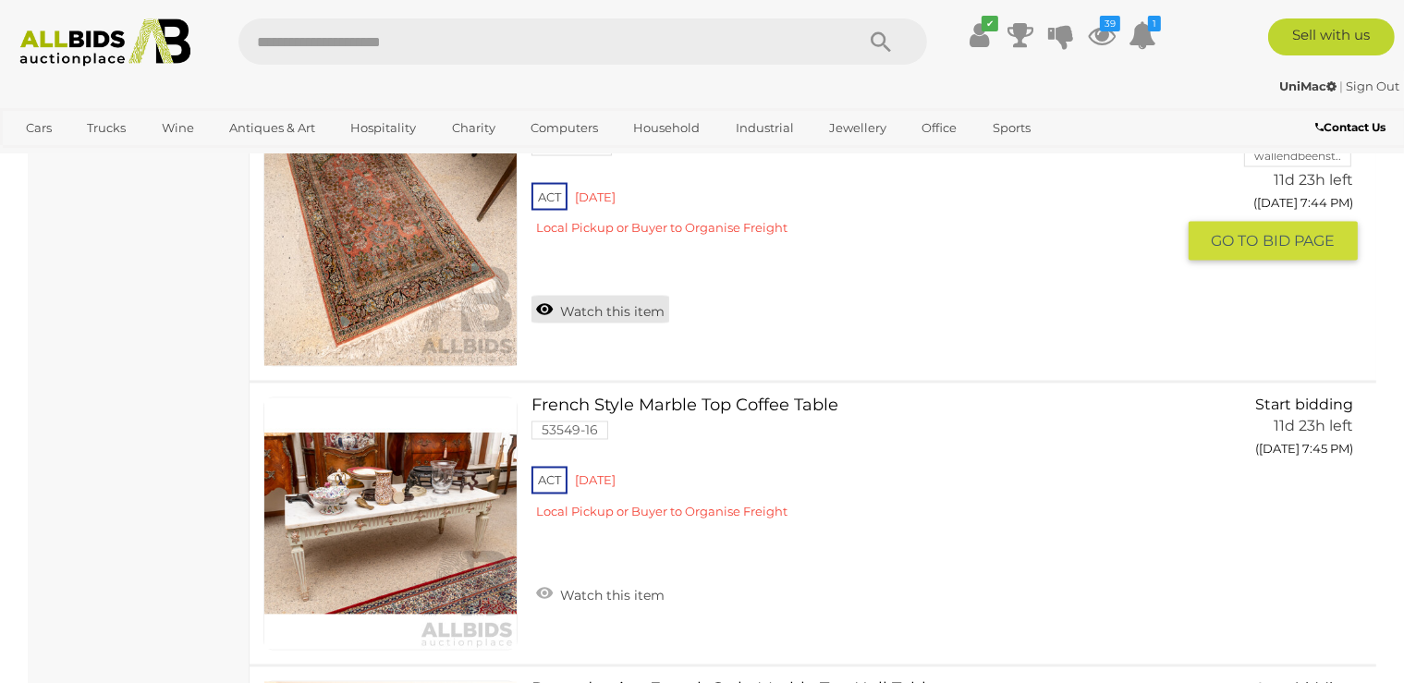
click at [656, 296] on link "Watch this item" at bounding box center [601, 310] width 138 height 28
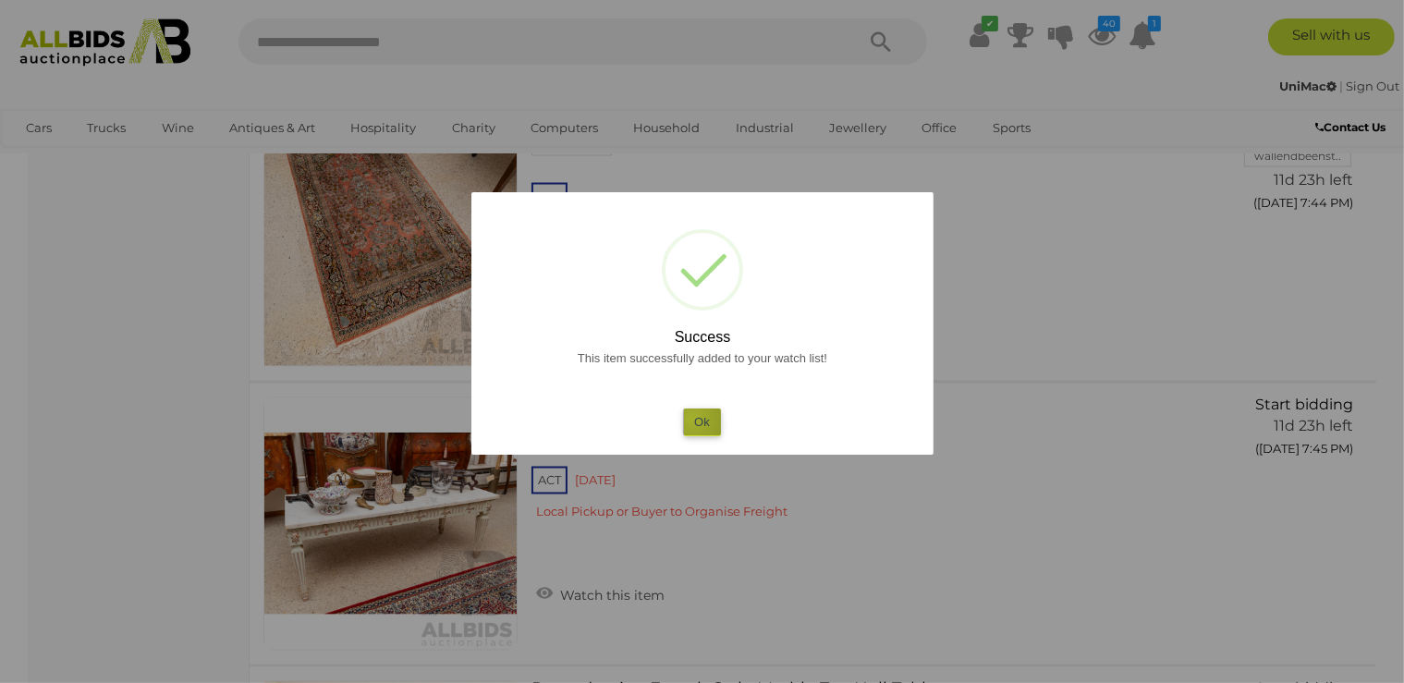
click at [693, 419] on button "Ok" at bounding box center [702, 422] width 38 height 27
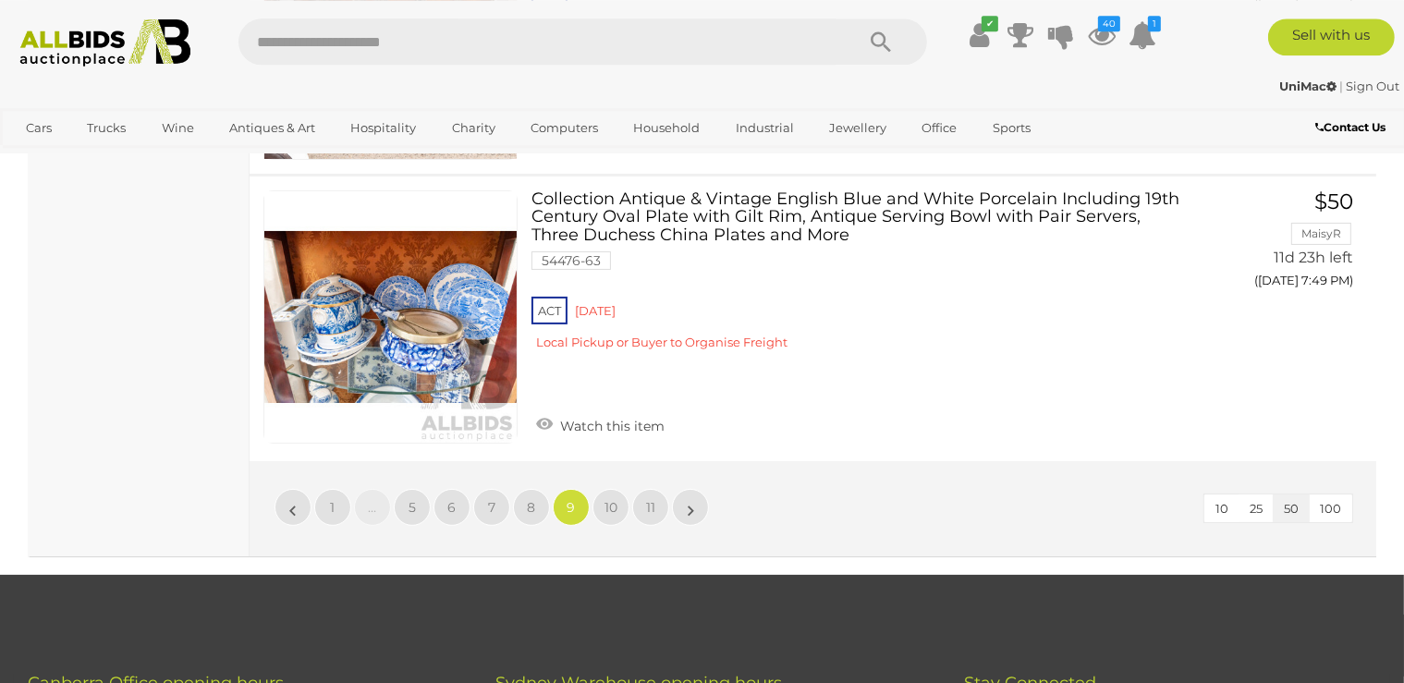
scroll to position [14469, 0]
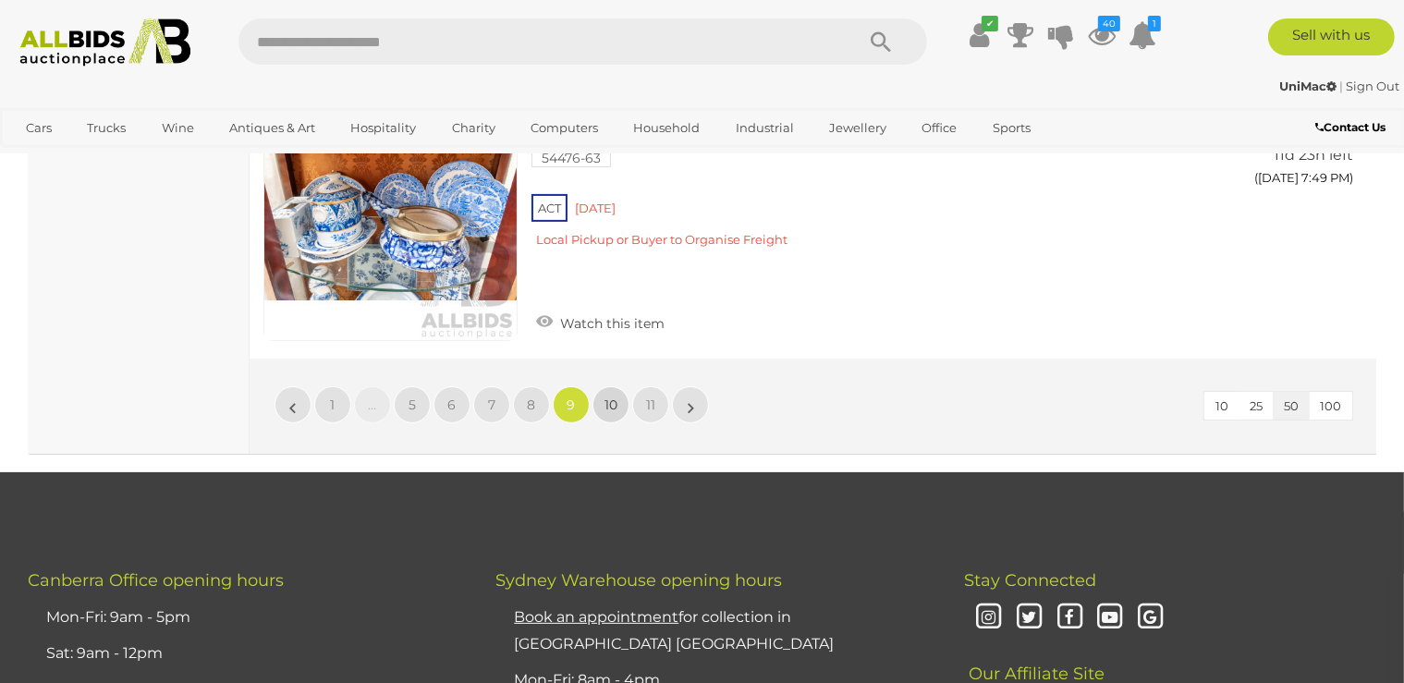
click at [616, 397] on span "10" at bounding box center [611, 405] width 13 height 17
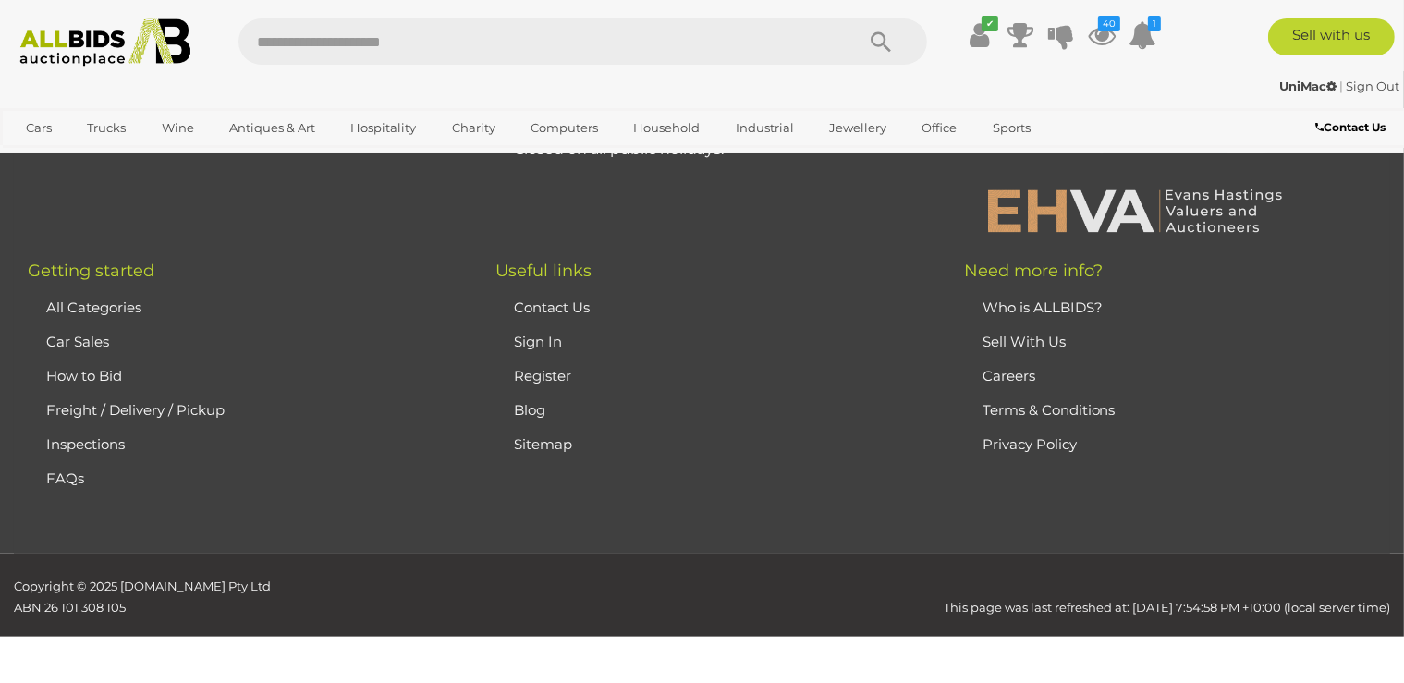
scroll to position [412, 0]
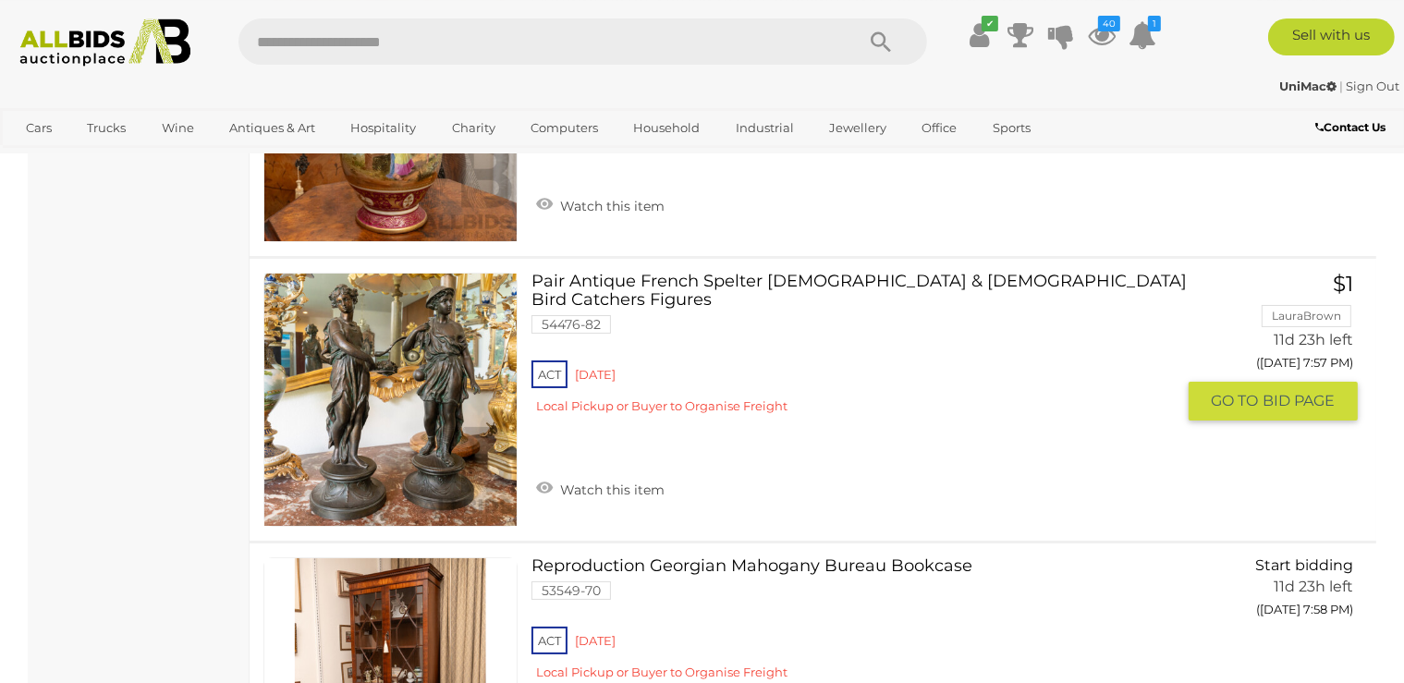
scroll to position [6952, 0]
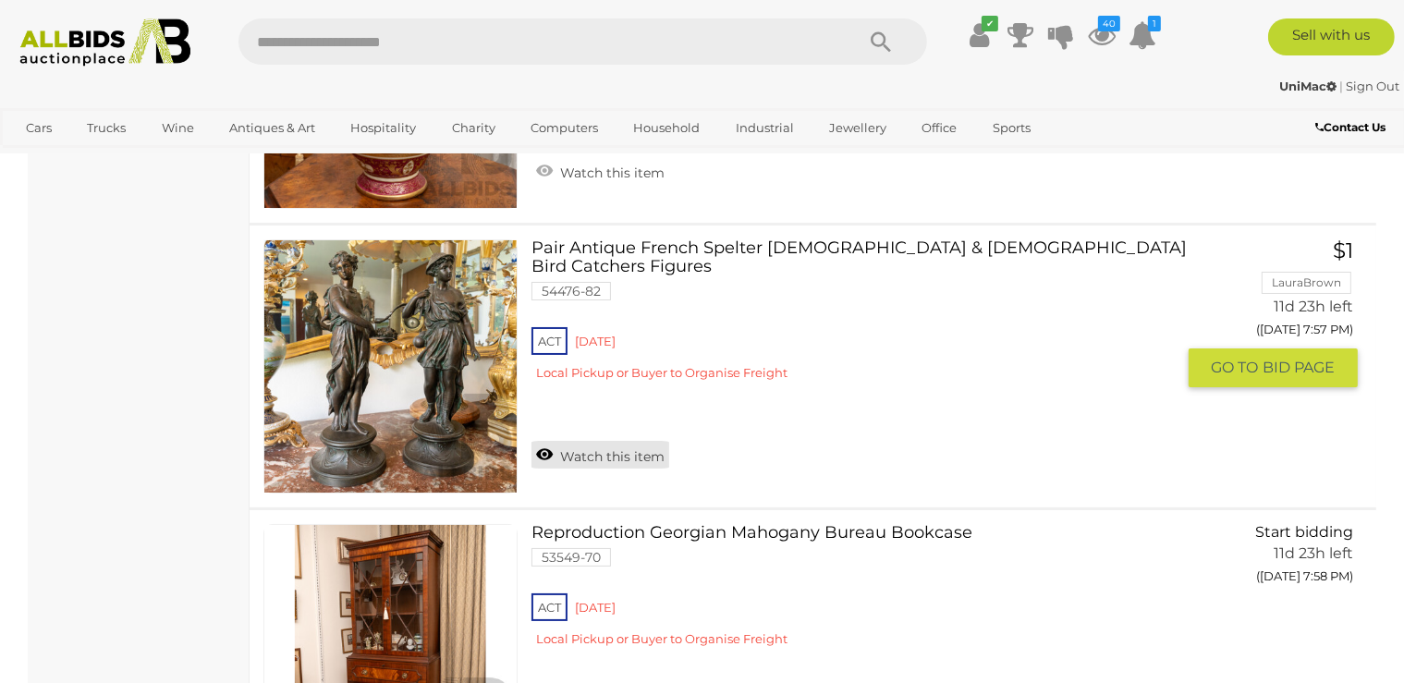
click at [604, 441] on link "Watch this item" at bounding box center [601, 455] width 138 height 28
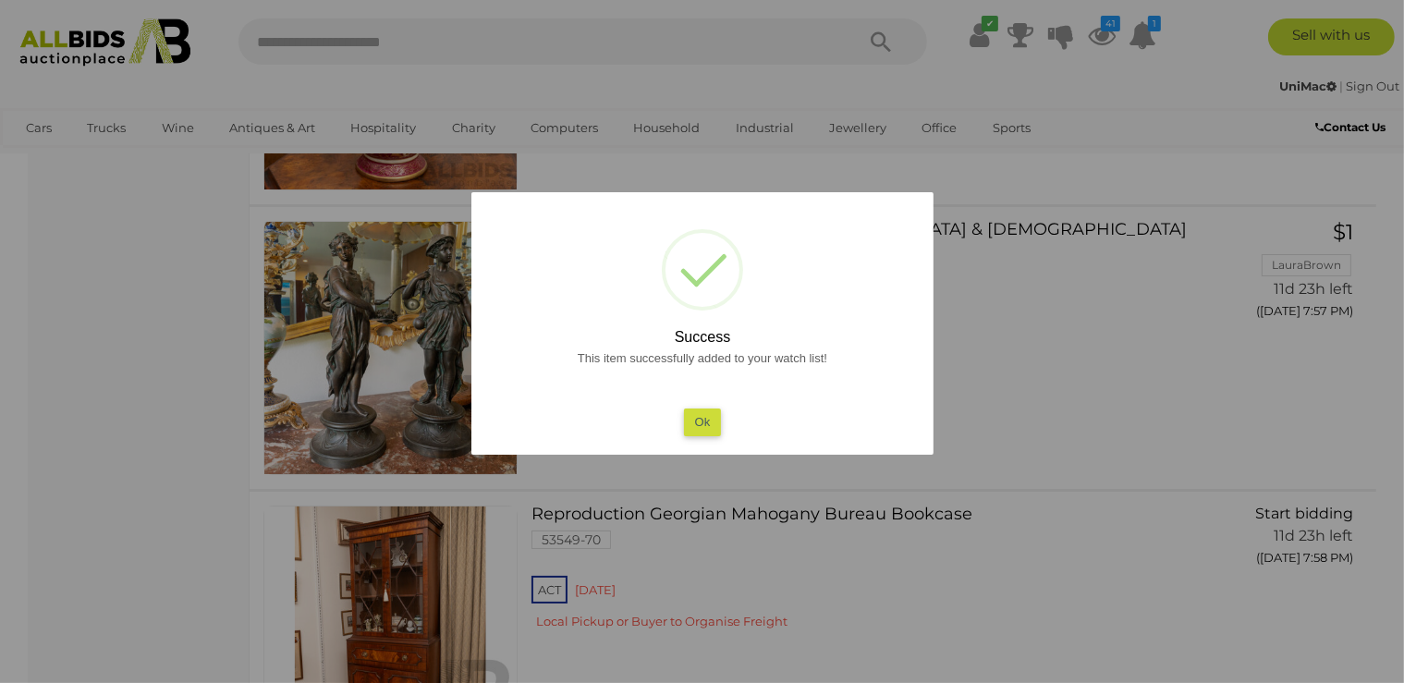
click at [704, 413] on button "Ok" at bounding box center [702, 422] width 38 height 27
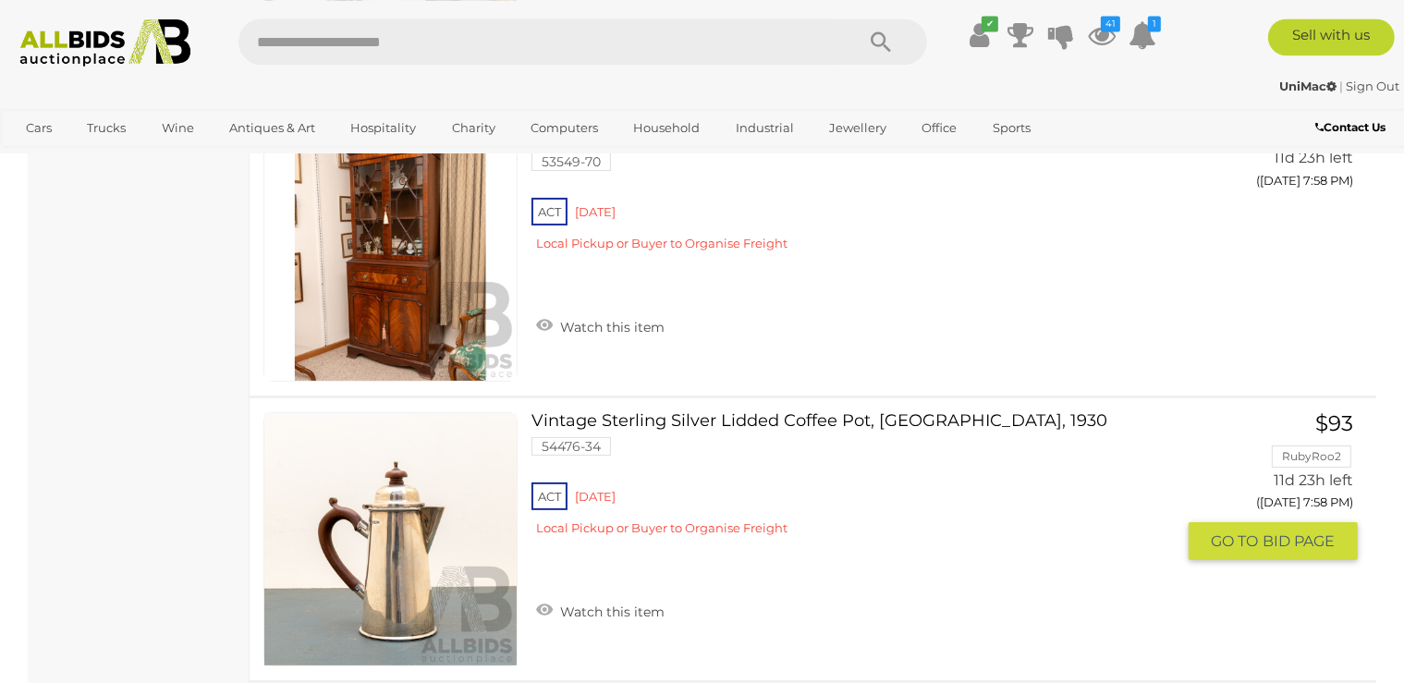
scroll to position [7343, 0]
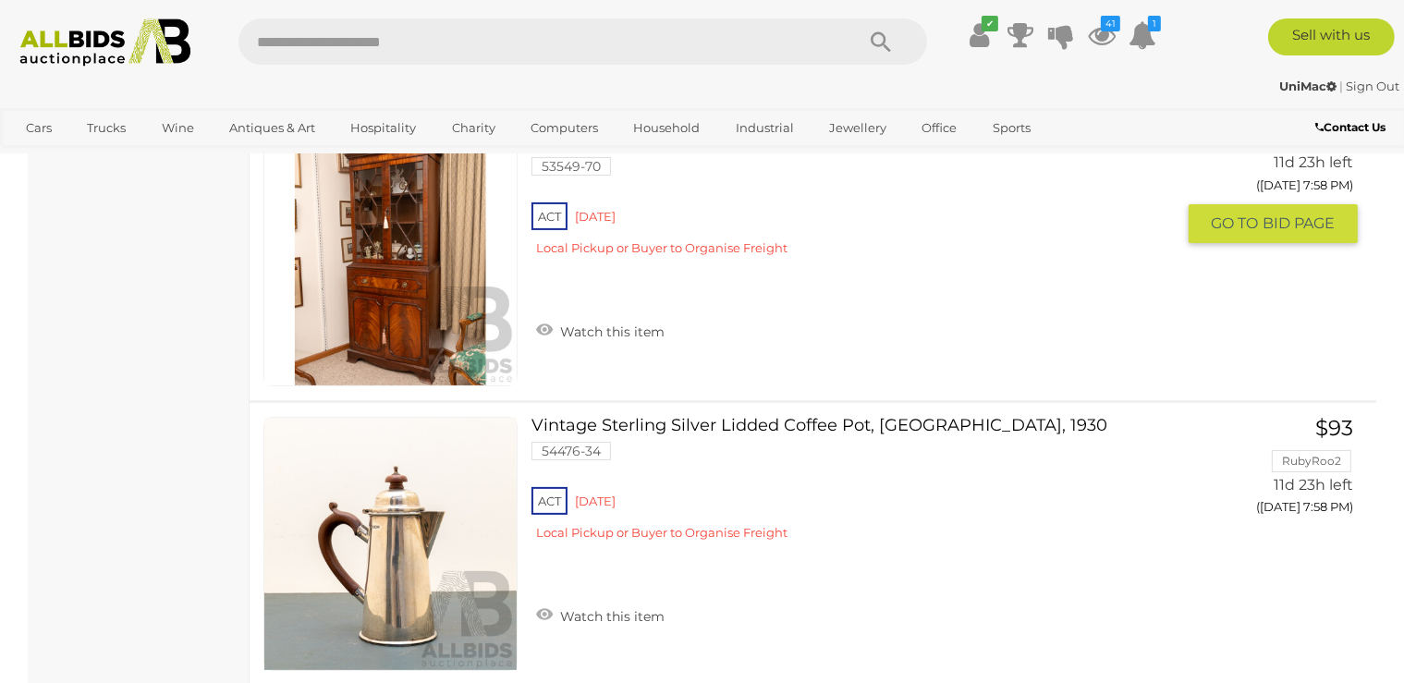
click at [378, 280] on img at bounding box center [390, 260] width 252 height 252
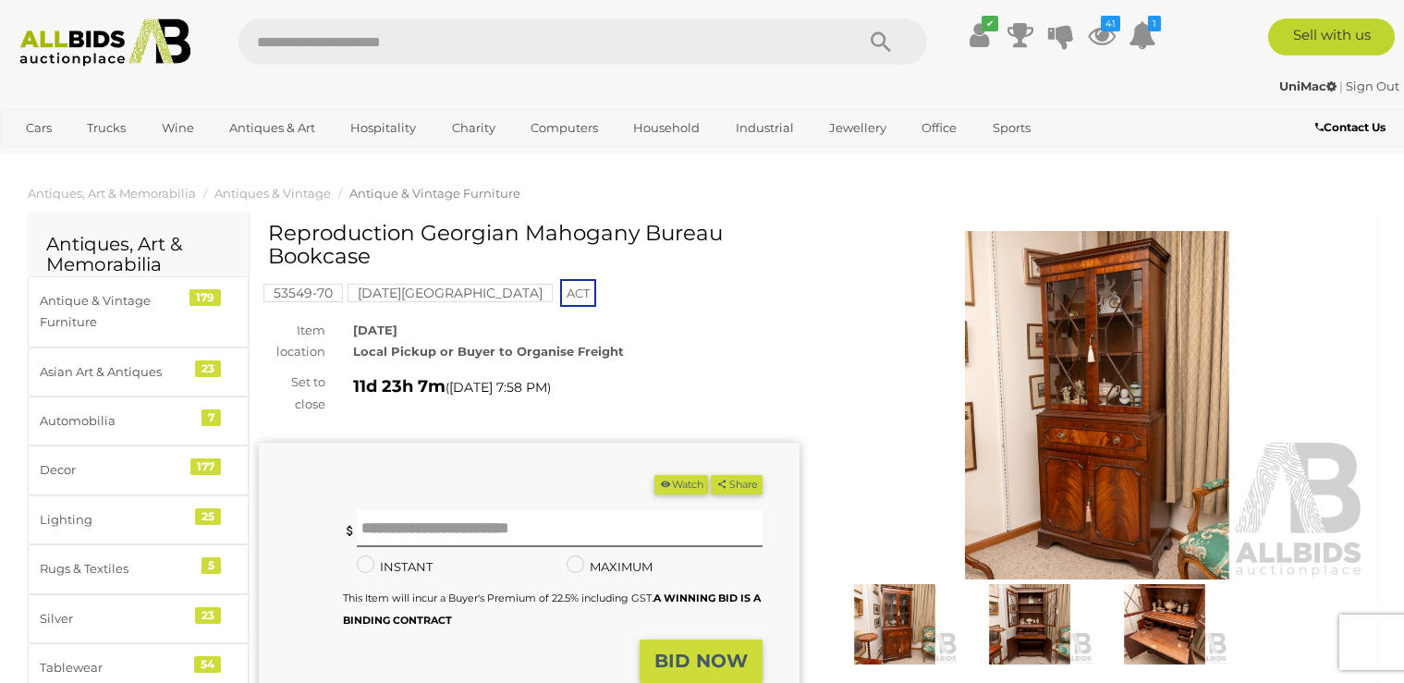
scroll to position [97, 0]
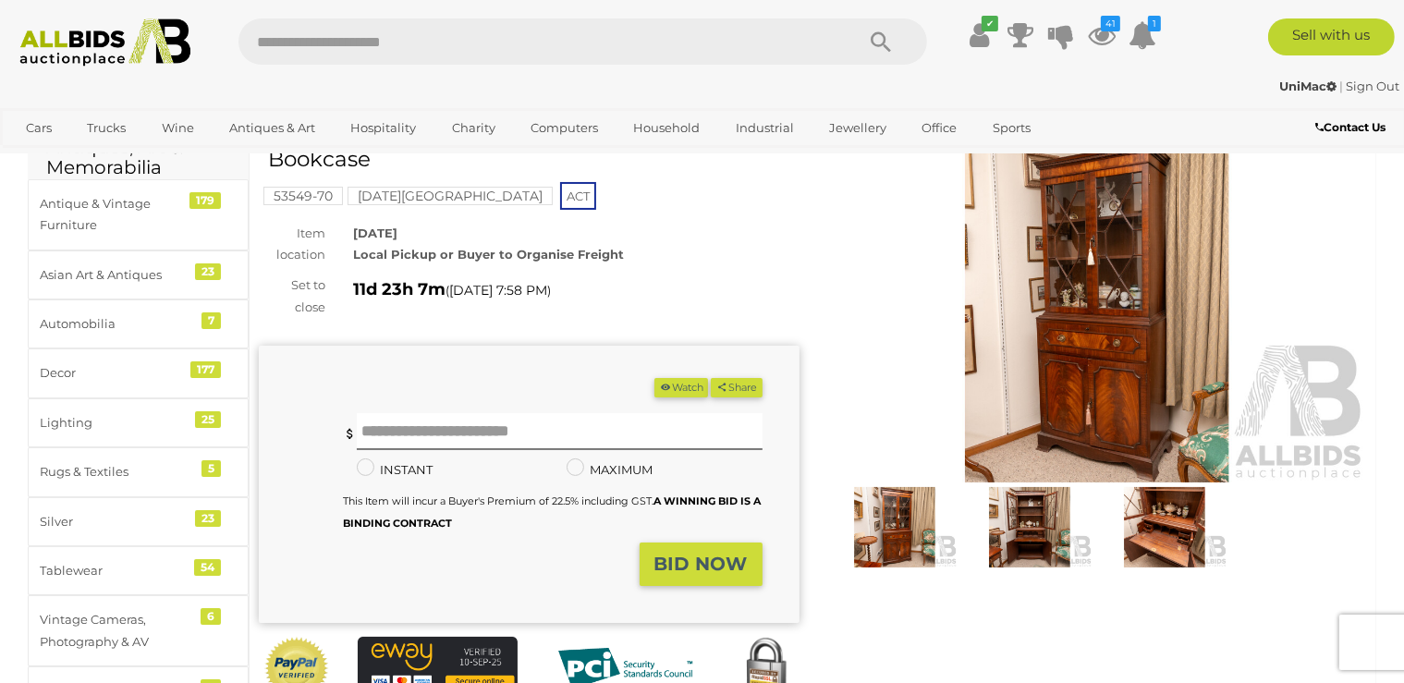
click at [1017, 509] on img at bounding box center [1030, 527] width 126 height 81
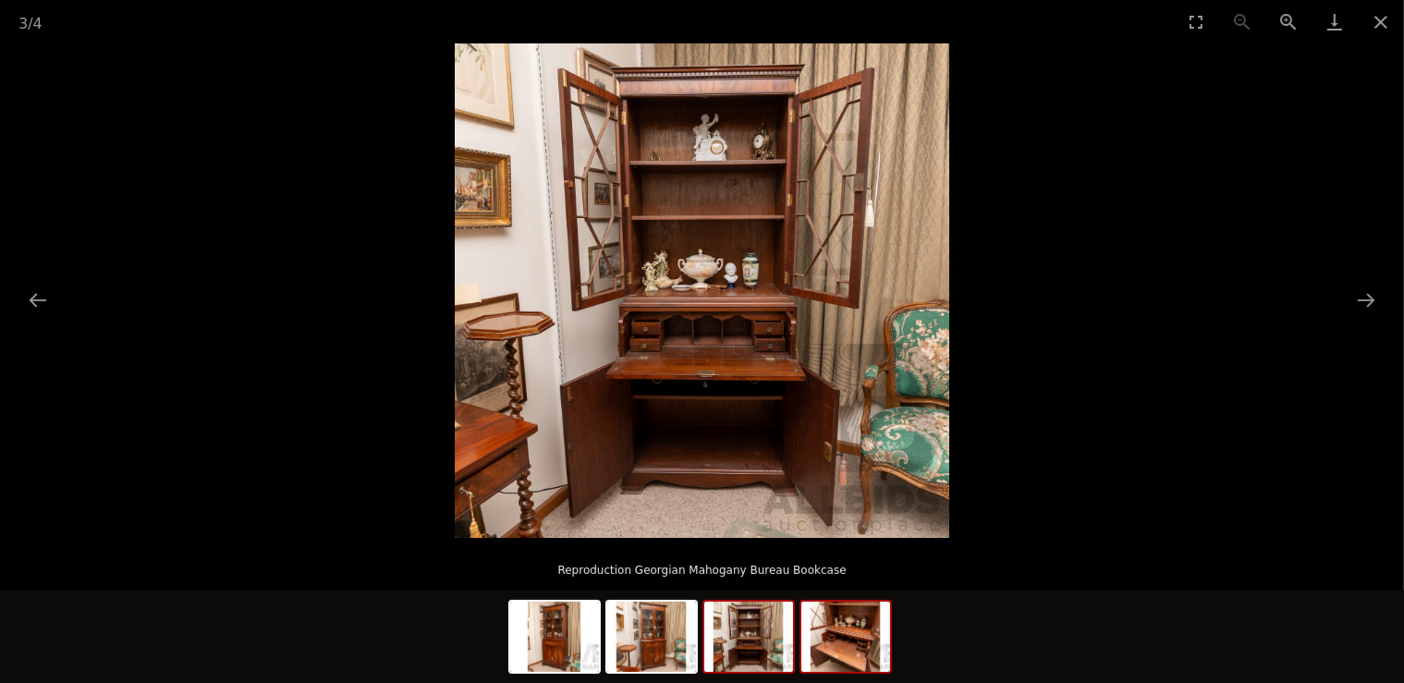
click at [879, 633] on img at bounding box center [845, 637] width 89 height 70
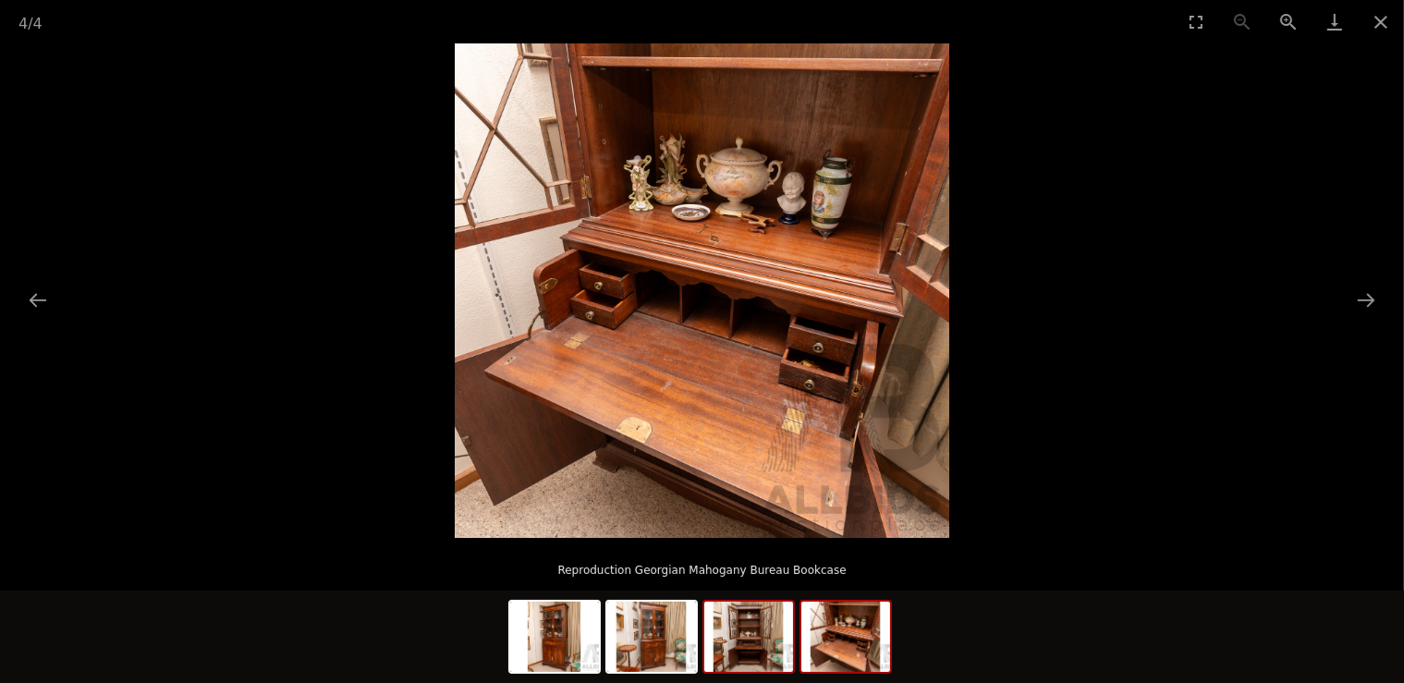
click at [761, 638] on img at bounding box center [748, 637] width 89 height 70
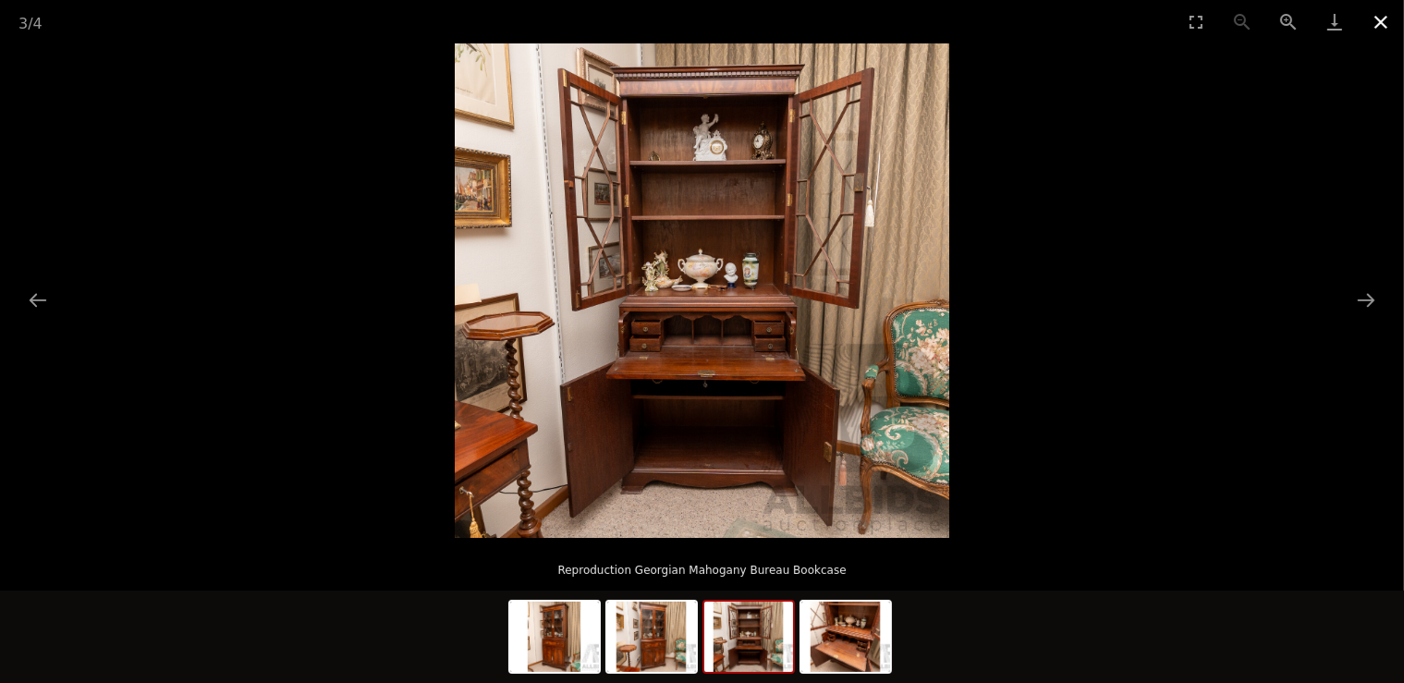
drag, startPoint x: 1372, startPoint y: 24, endPoint x: 1363, endPoint y: 28, distance: 10.0
click at [1366, 27] on button "Close gallery" at bounding box center [1381, 21] width 46 height 43
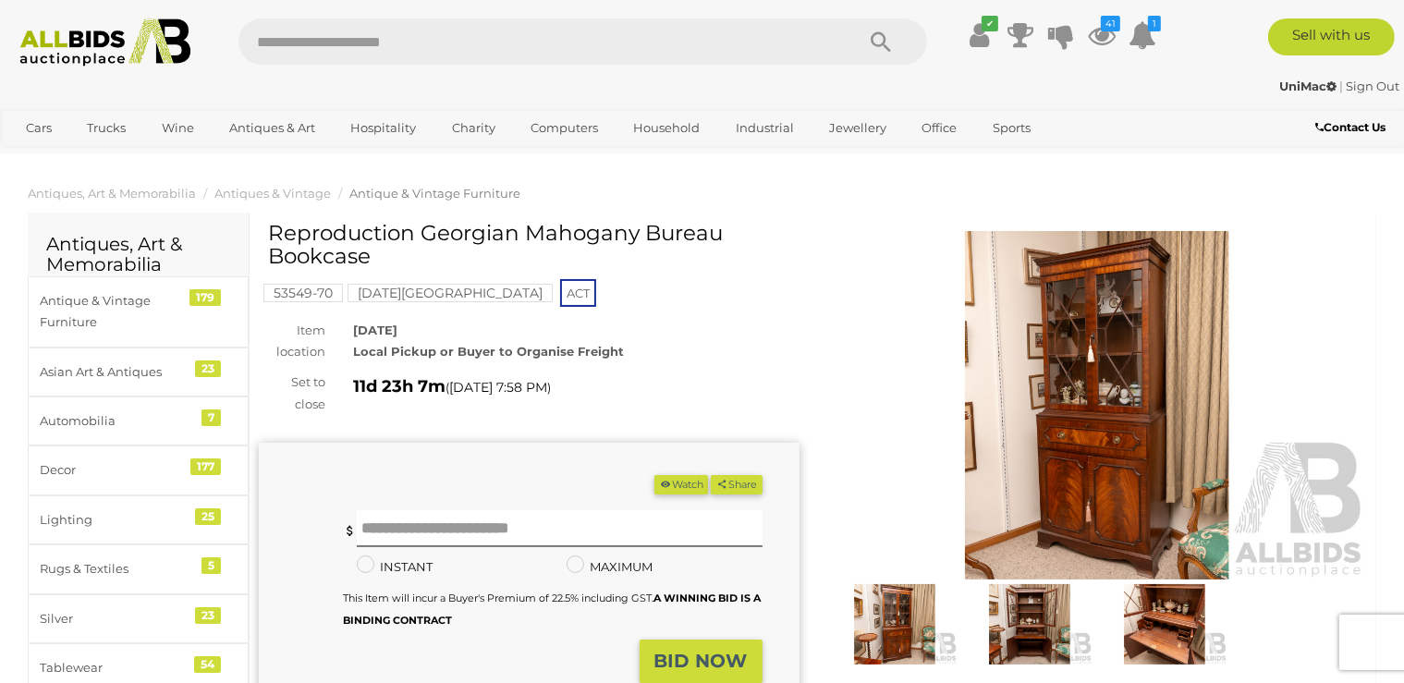
click at [676, 492] on button "Watch" at bounding box center [681, 484] width 54 height 19
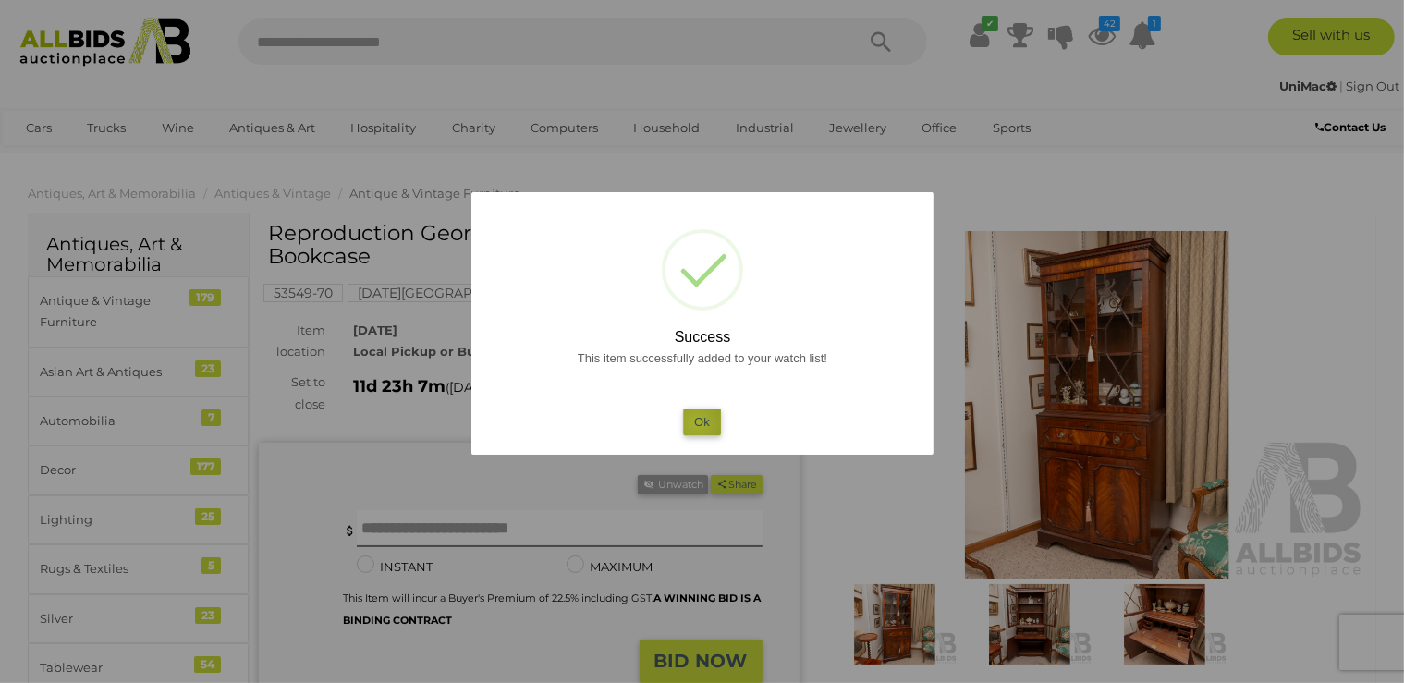
drag, startPoint x: 696, startPoint y: 423, endPoint x: 694, endPoint y: 412, distance: 11.2
click at [696, 421] on button "Ok" at bounding box center [702, 422] width 38 height 27
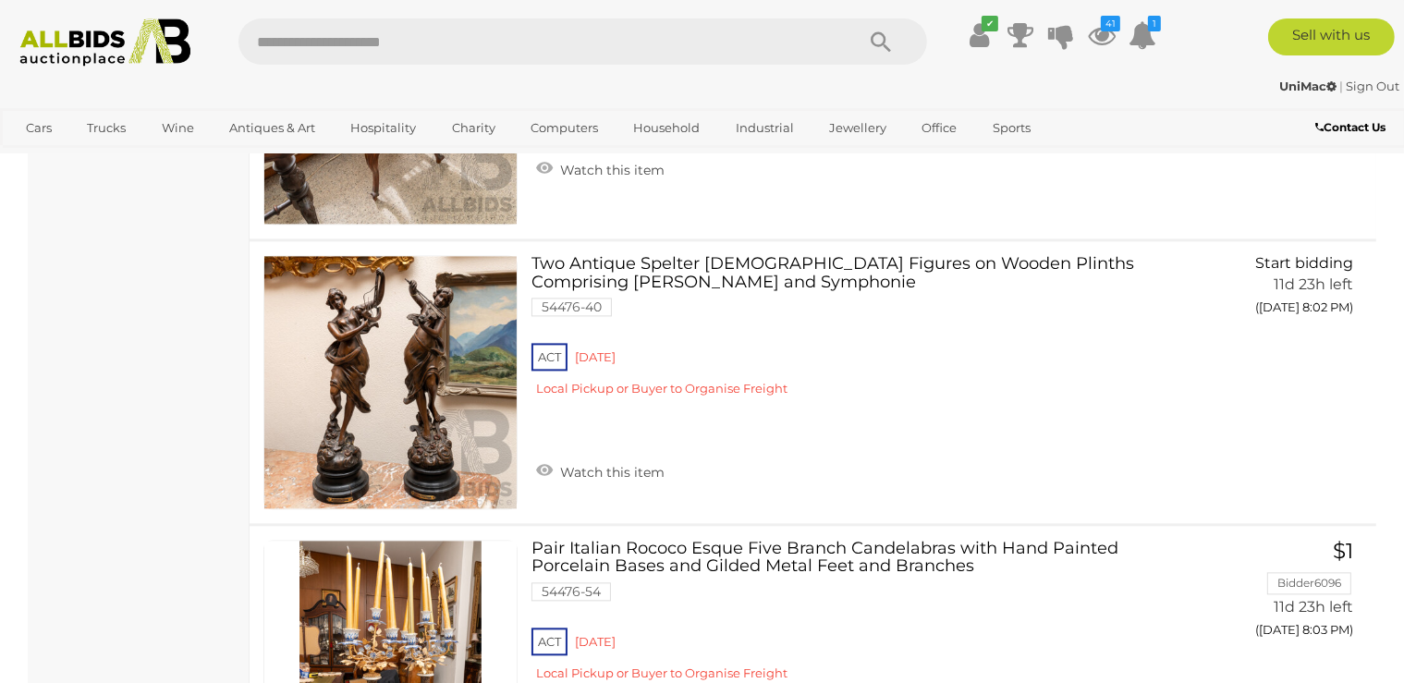
scroll to position [10942, 0]
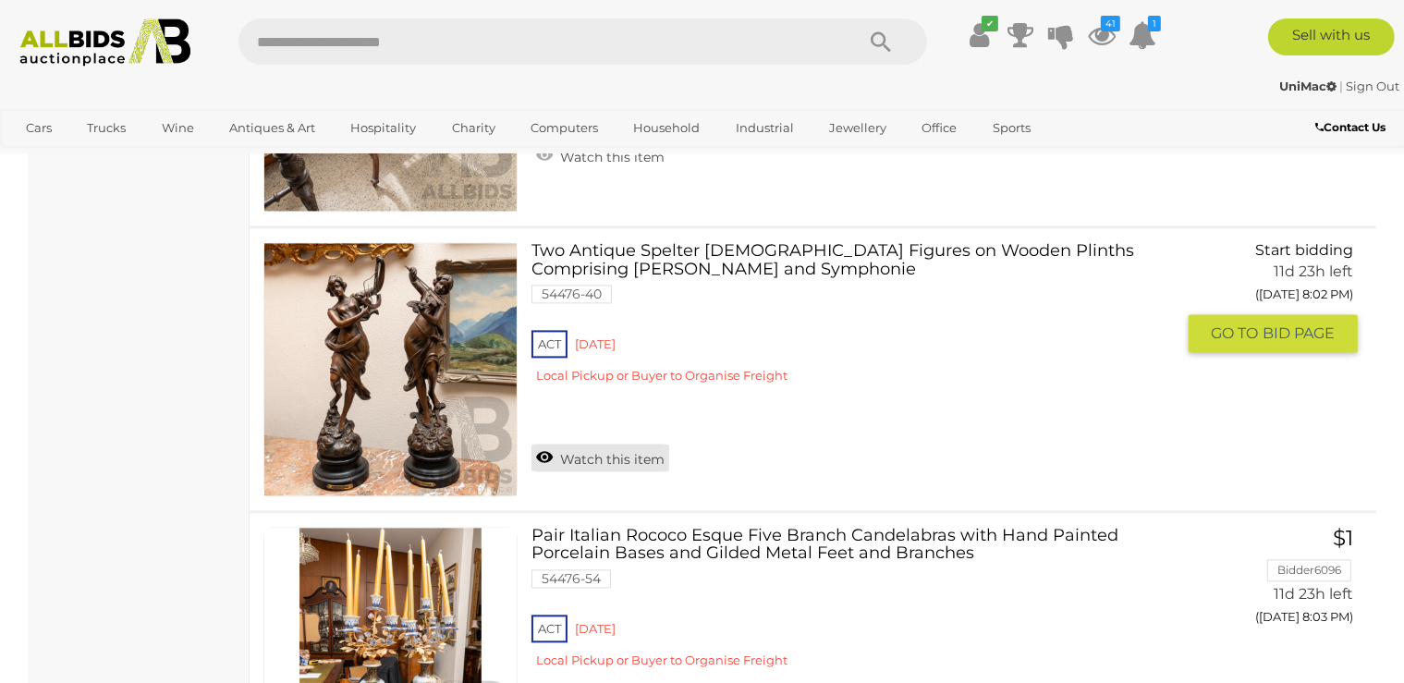
click at [616, 444] on link "Watch this item" at bounding box center [601, 458] width 138 height 28
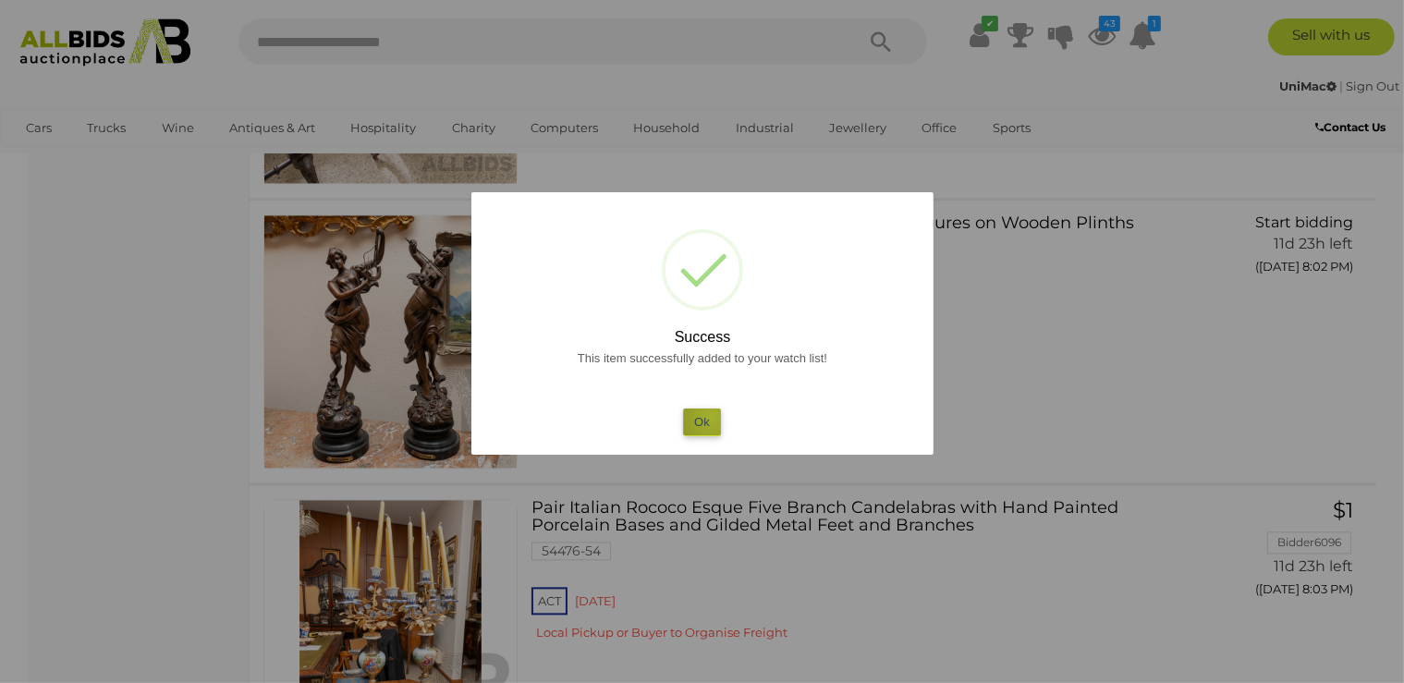
click at [712, 417] on button "Ok" at bounding box center [702, 422] width 38 height 27
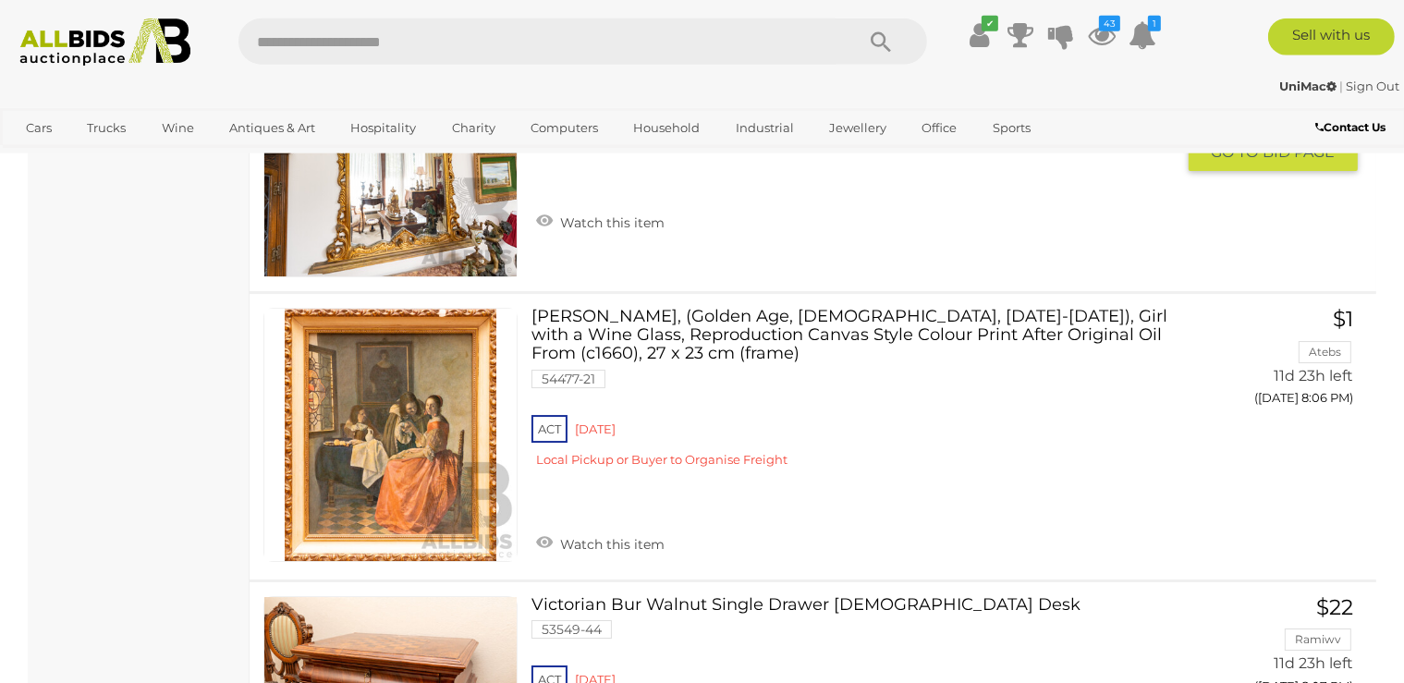
scroll to position [13089, 0]
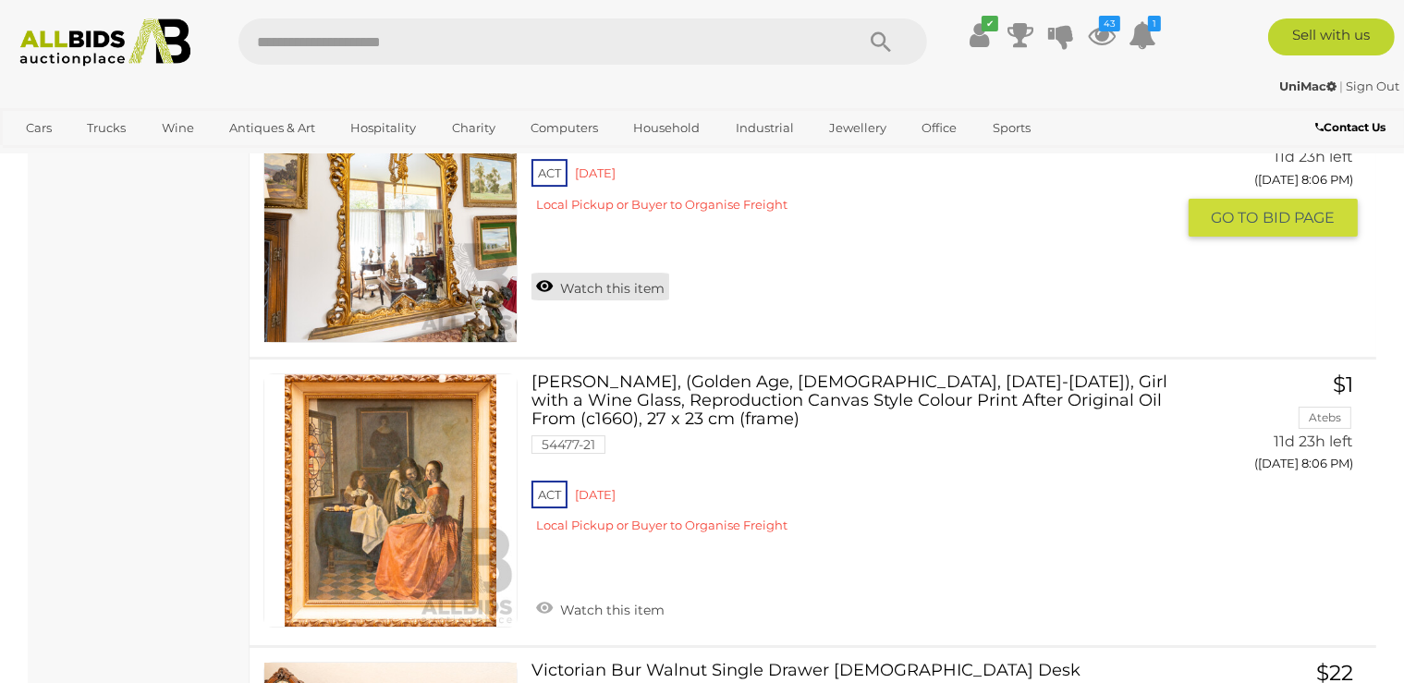
click at [589, 273] on link "Watch this item" at bounding box center [601, 287] width 138 height 28
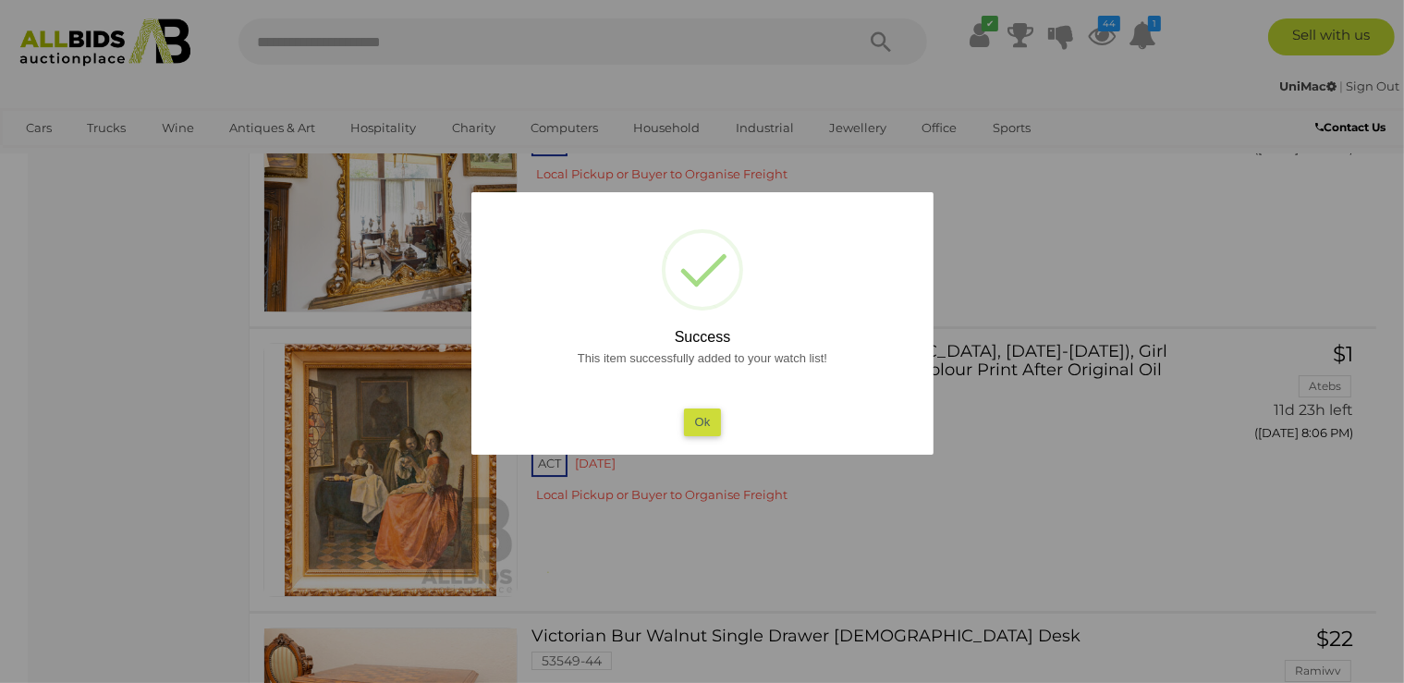
click at [701, 416] on button "Ok" at bounding box center [702, 422] width 38 height 27
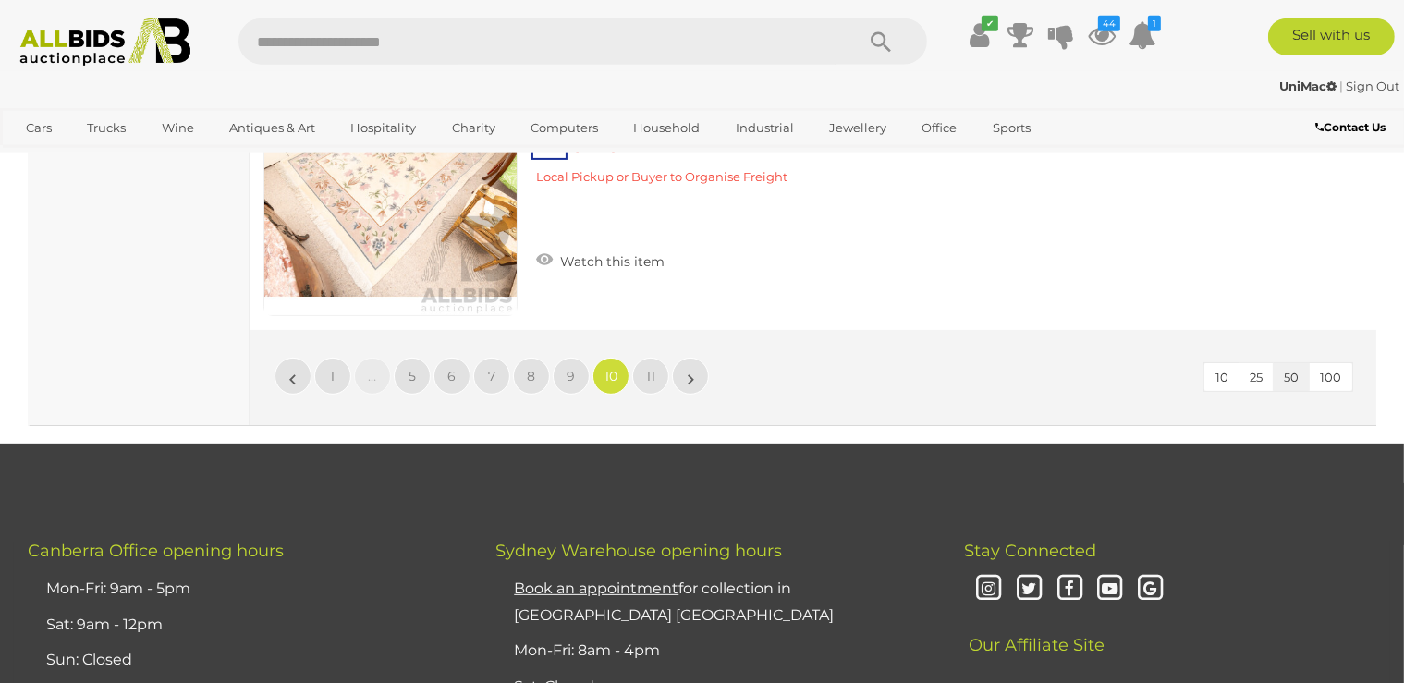
scroll to position [14553, 0]
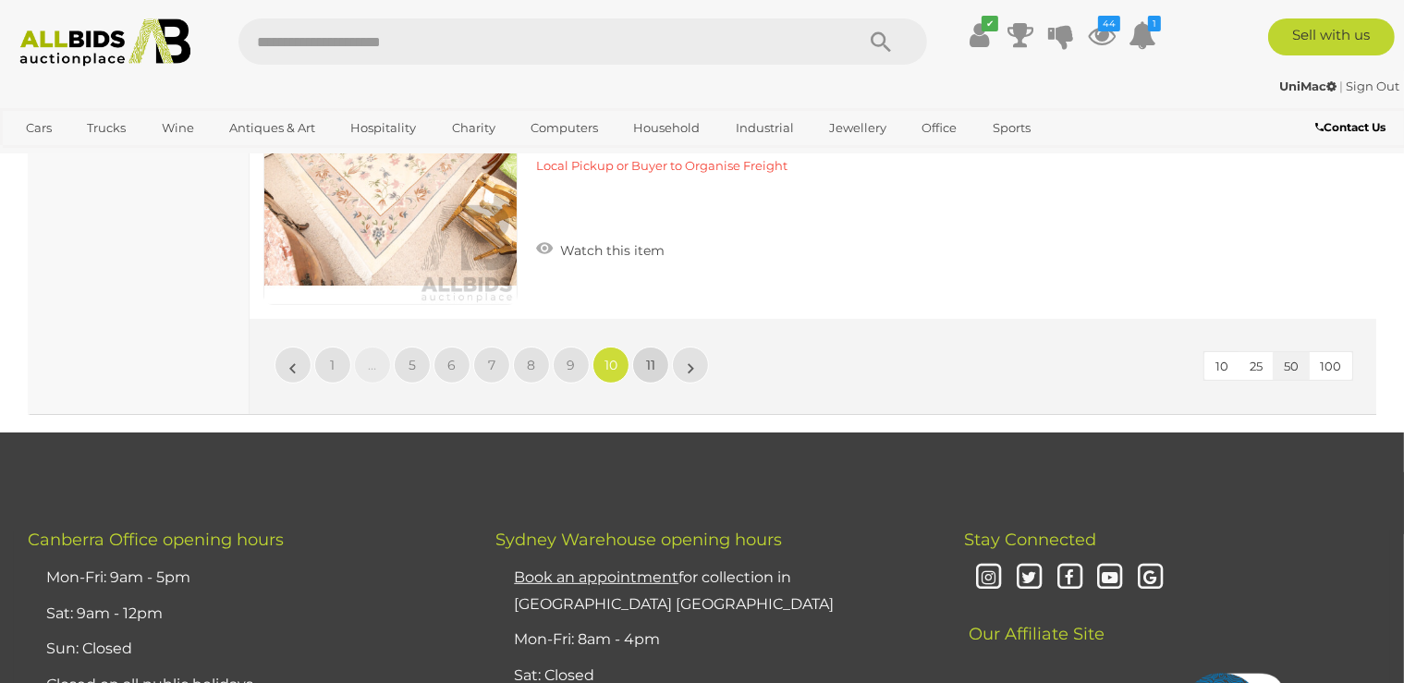
click at [651, 357] on span "11" at bounding box center [650, 365] width 9 height 17
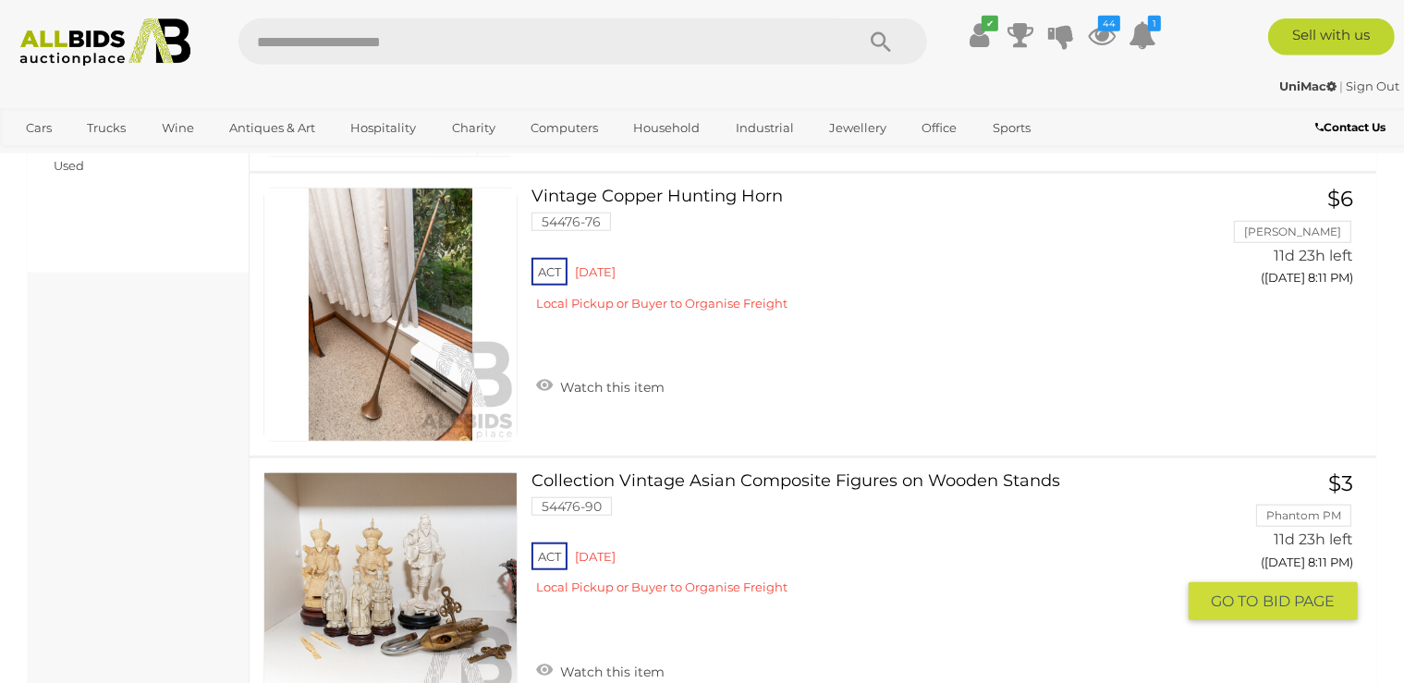
scroll to position [1779, 0]
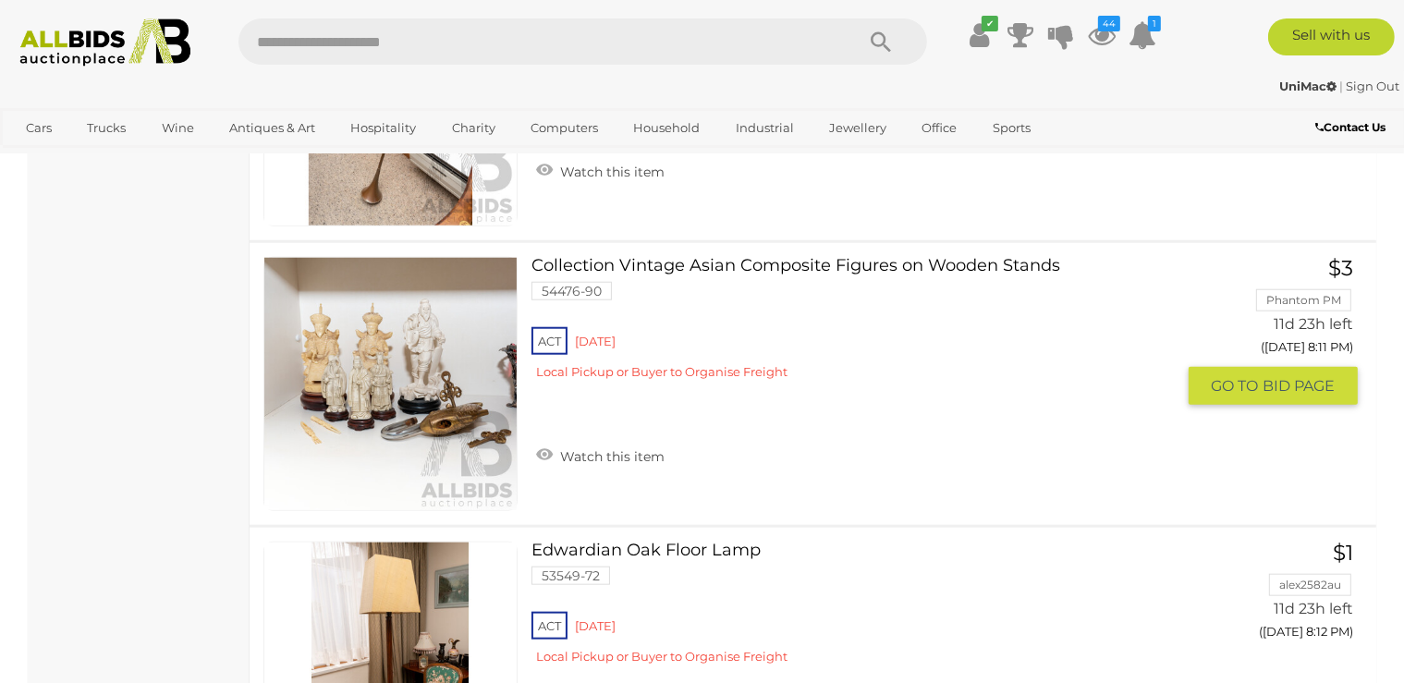
click at [409, 356] on link at bounding box center [390, 384] width 254 height 254
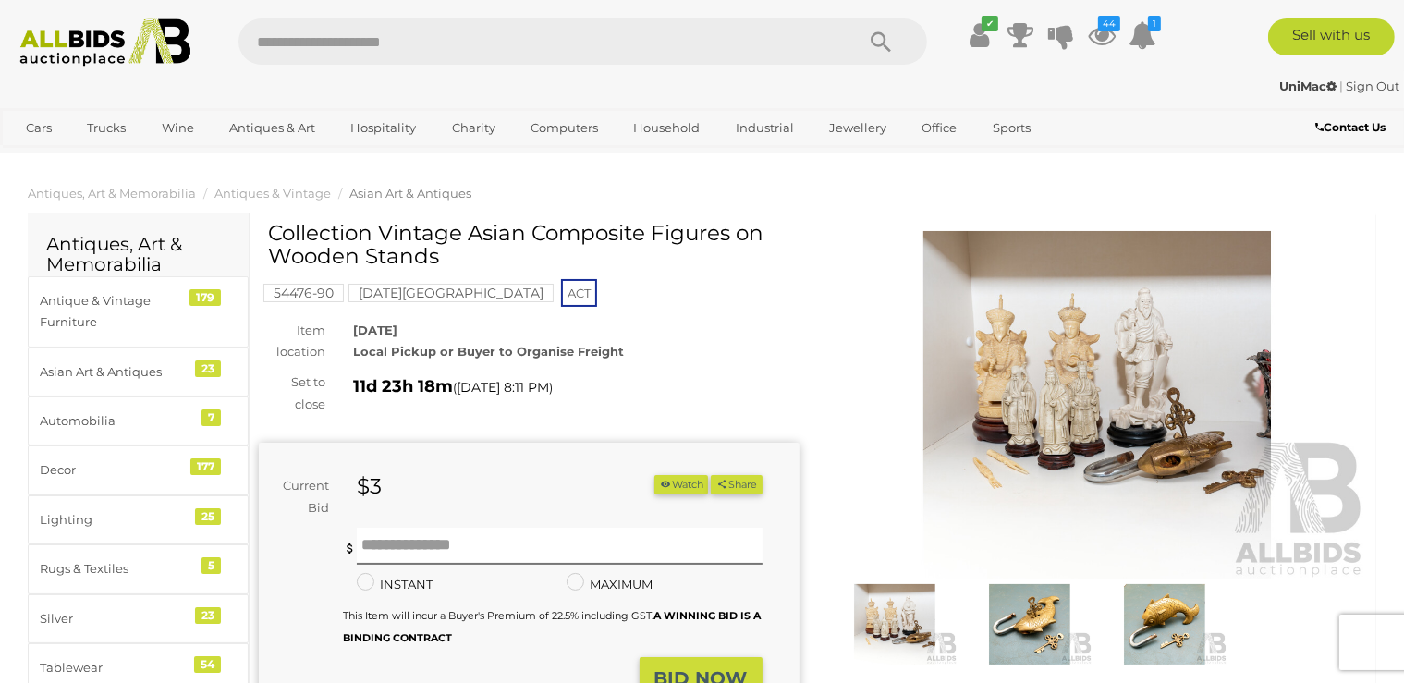
click at [1014, 375] on img at bounding box center [1097, 405] width 541 height 348
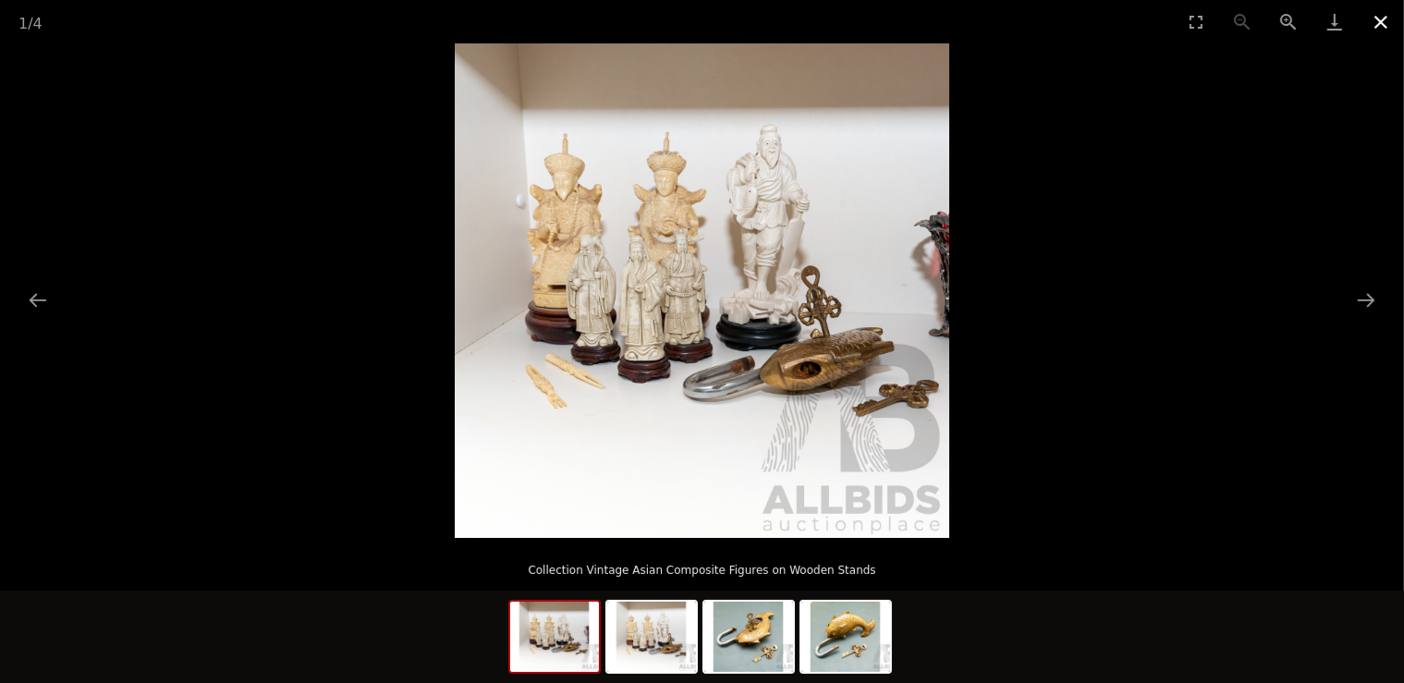
click at [1375, 20] on button "Close gallery" at bounding box center [1381, 21] width 46 height 43
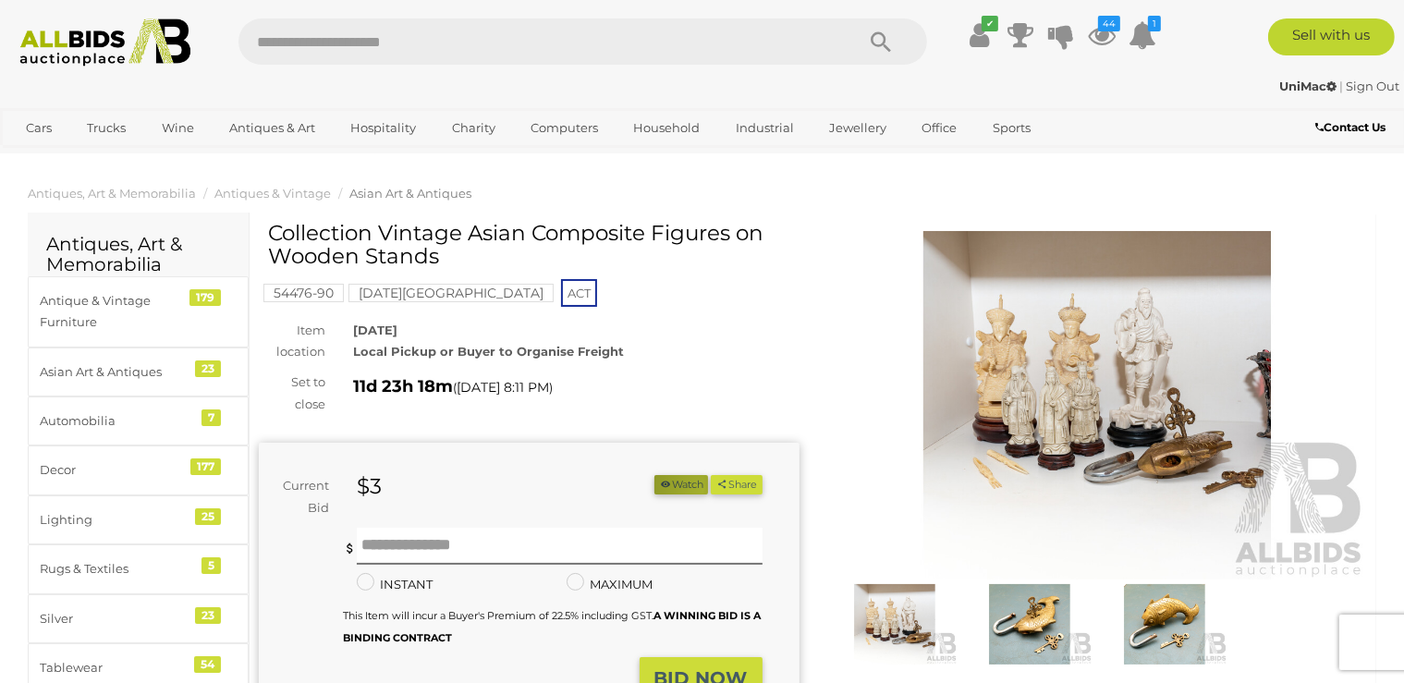
drag, startPoint x: 695, startPoint y: 490, endPoint x: 693, endPoint y: 475, distance: 14.9
click at [695, 490] on button "Watch" at bounding box center [681, 484] width 54 height 19
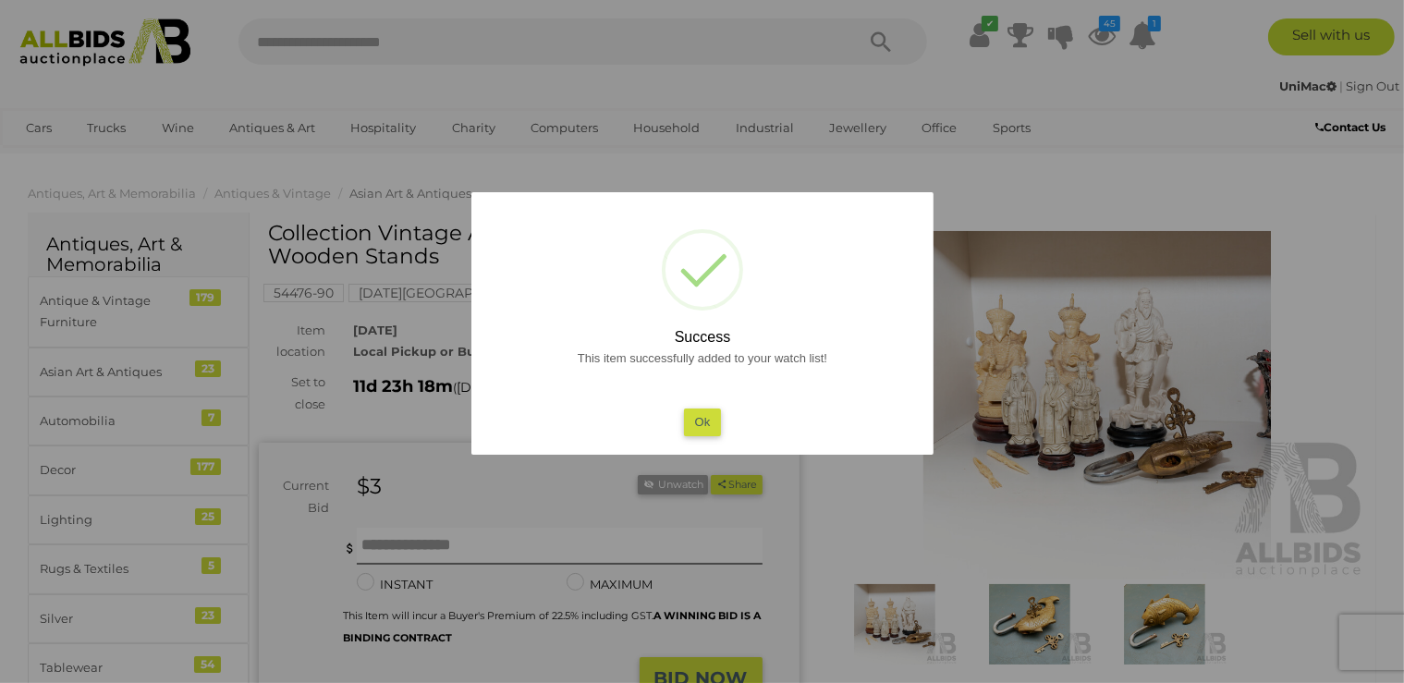
click at [699, 416] on button "Ok" at bounding box center [702, 422] width 38 height 27
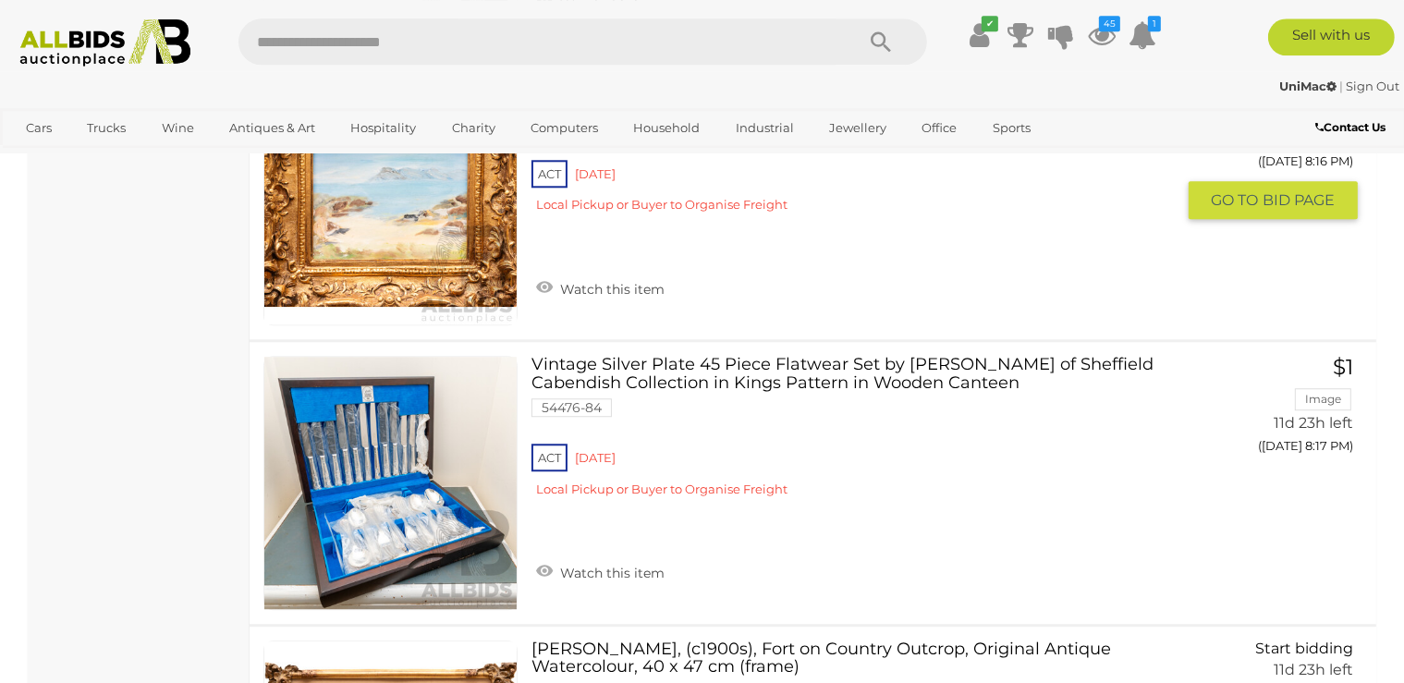
scroll to position [4948, 0]
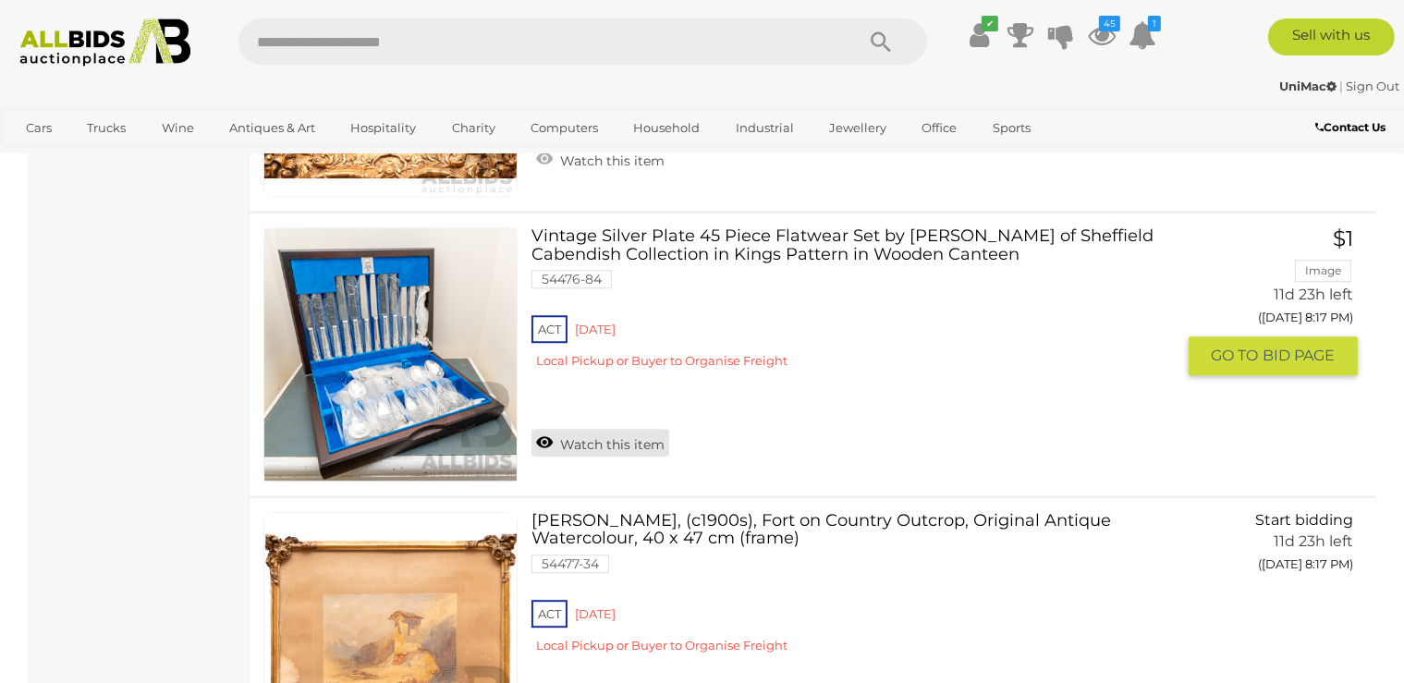
click at [568, 435] on link "Watch this item" at bounding box center [601, 443] width 138 height 28
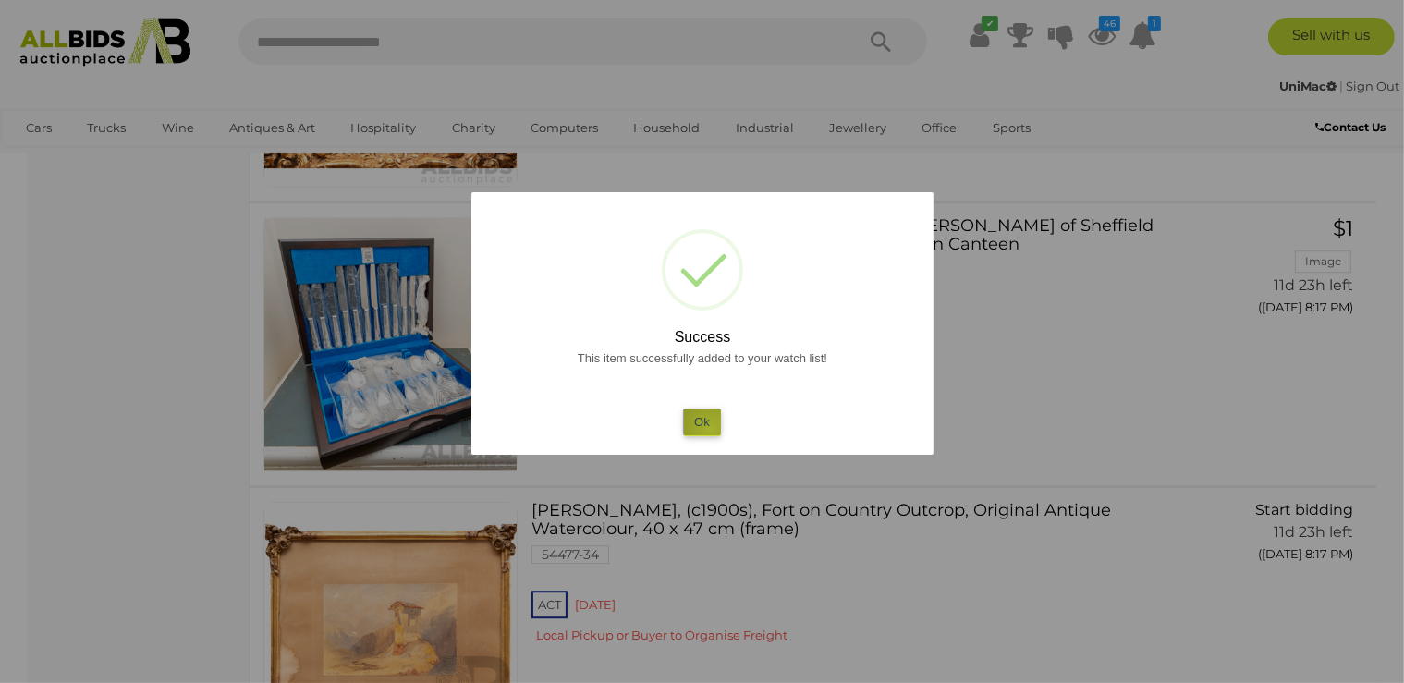
click at [711, 431] on button "Ok" at bounding box center [702, 422] width 38 height 27
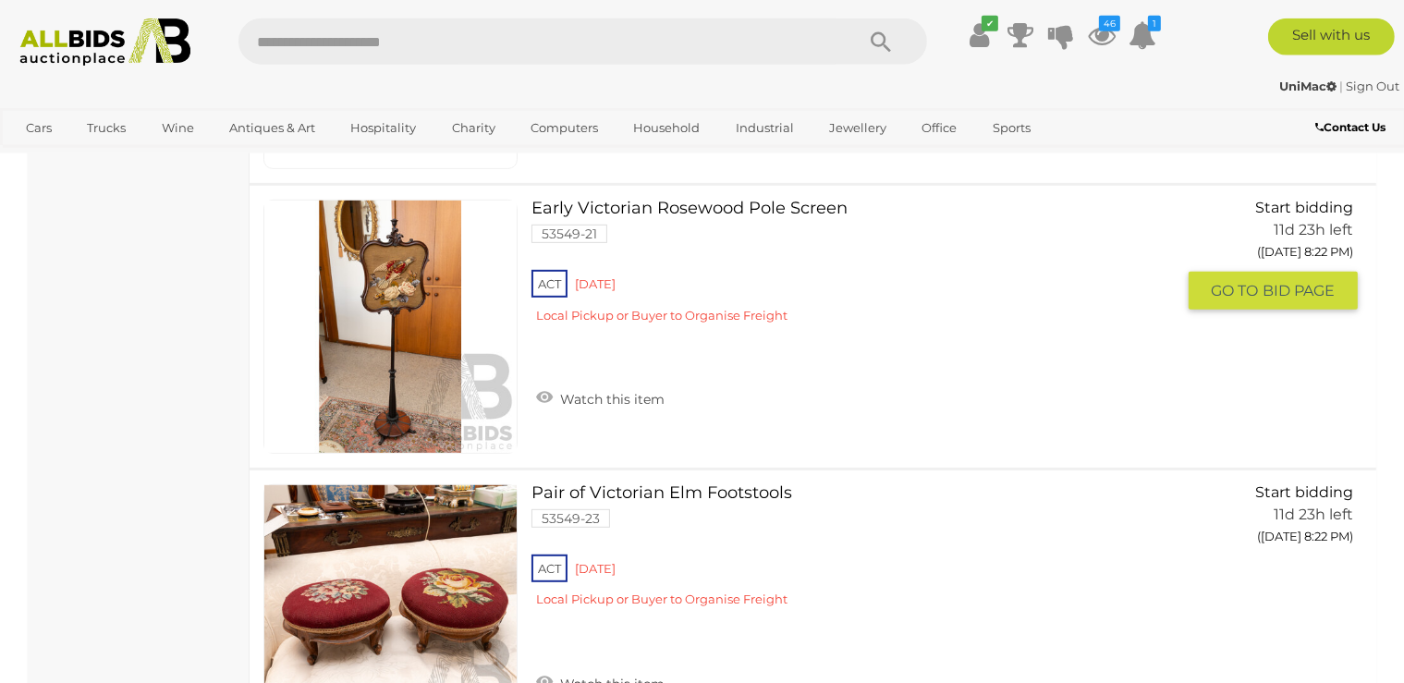
scroll to position [7780, 0]
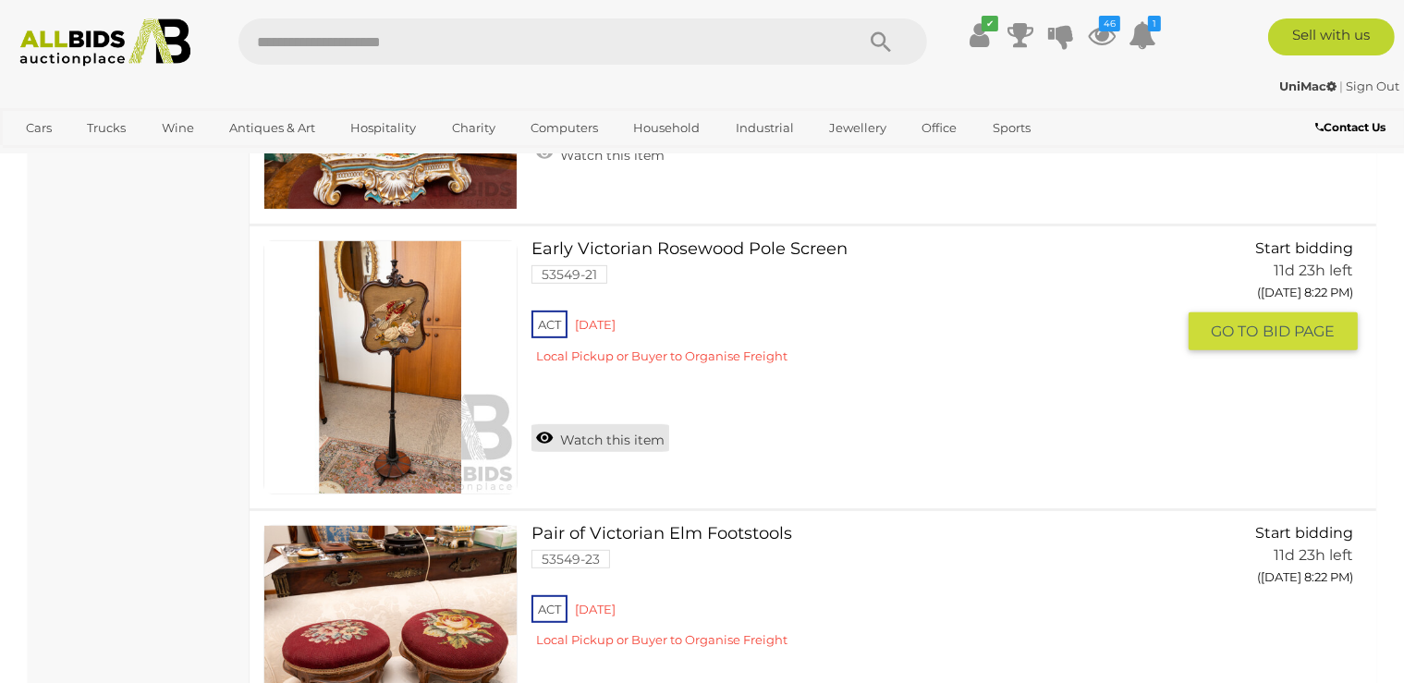
click at [563, 426] on link "Watch this item" at bounding box center [601, 438] width 138 height 28
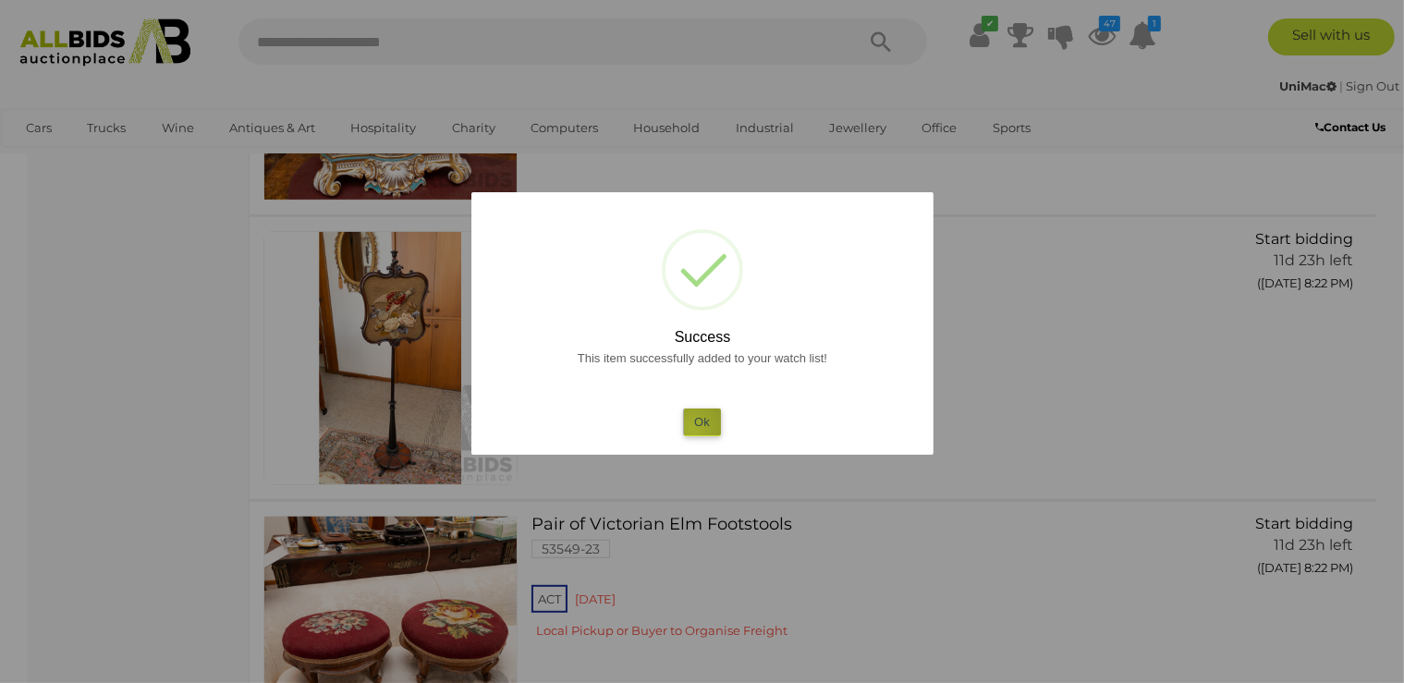
click at [693, 428] on button "Ok" at bounding box center [702, 422] width 38 height 27
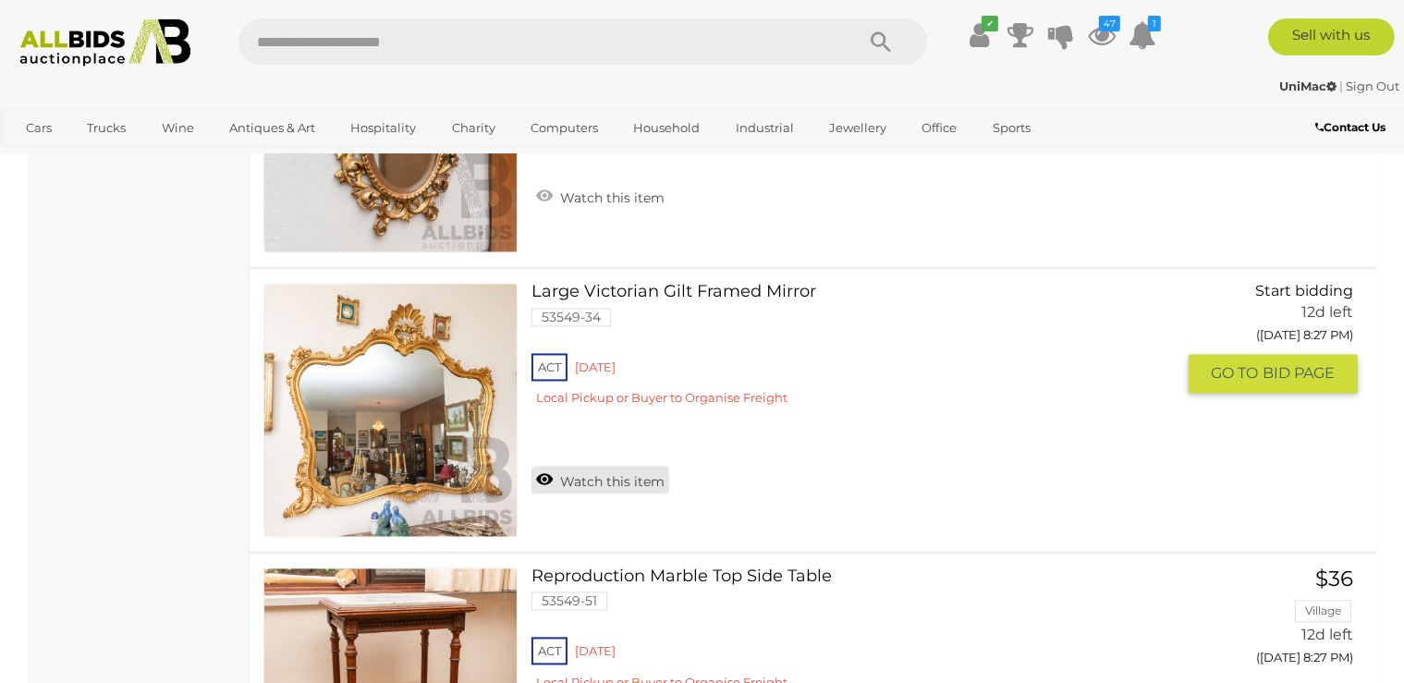
scroll to position [10512, 0]
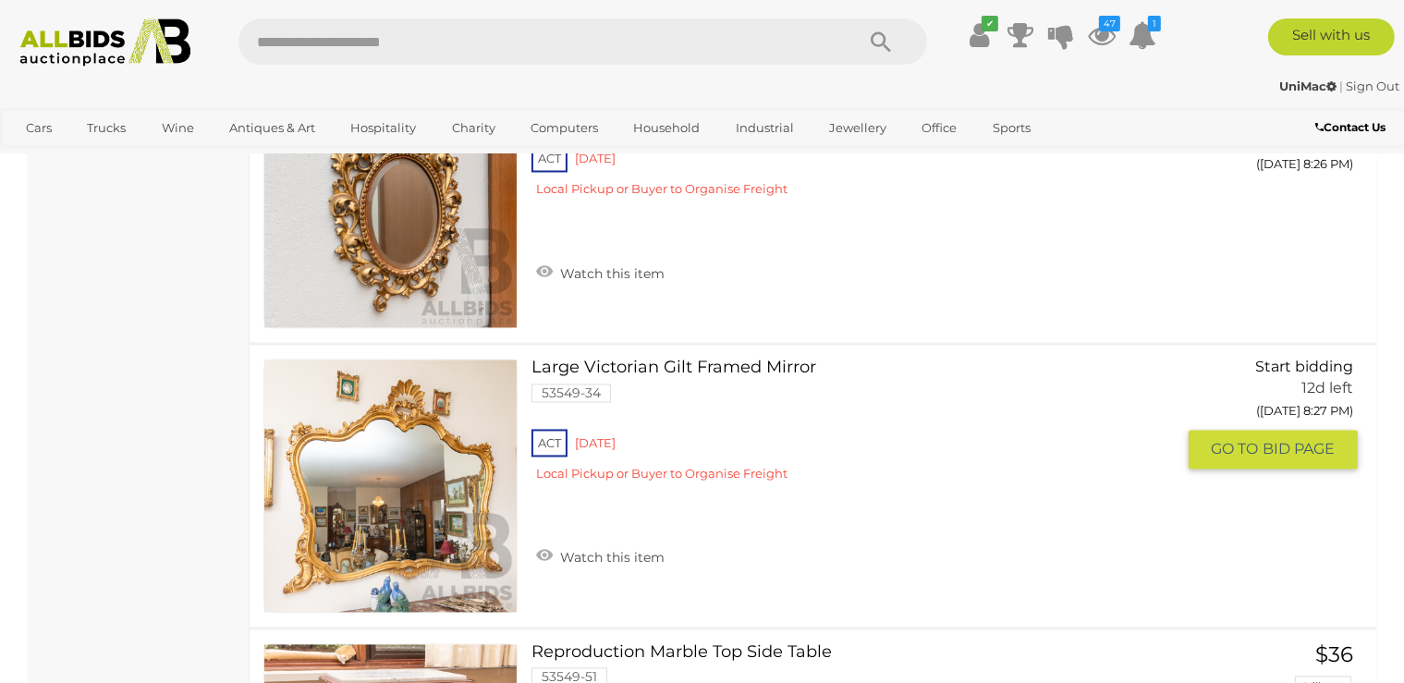
click at [568, 543] on link "Watch this item" at bounding box center [601, 557] width 138 height 28
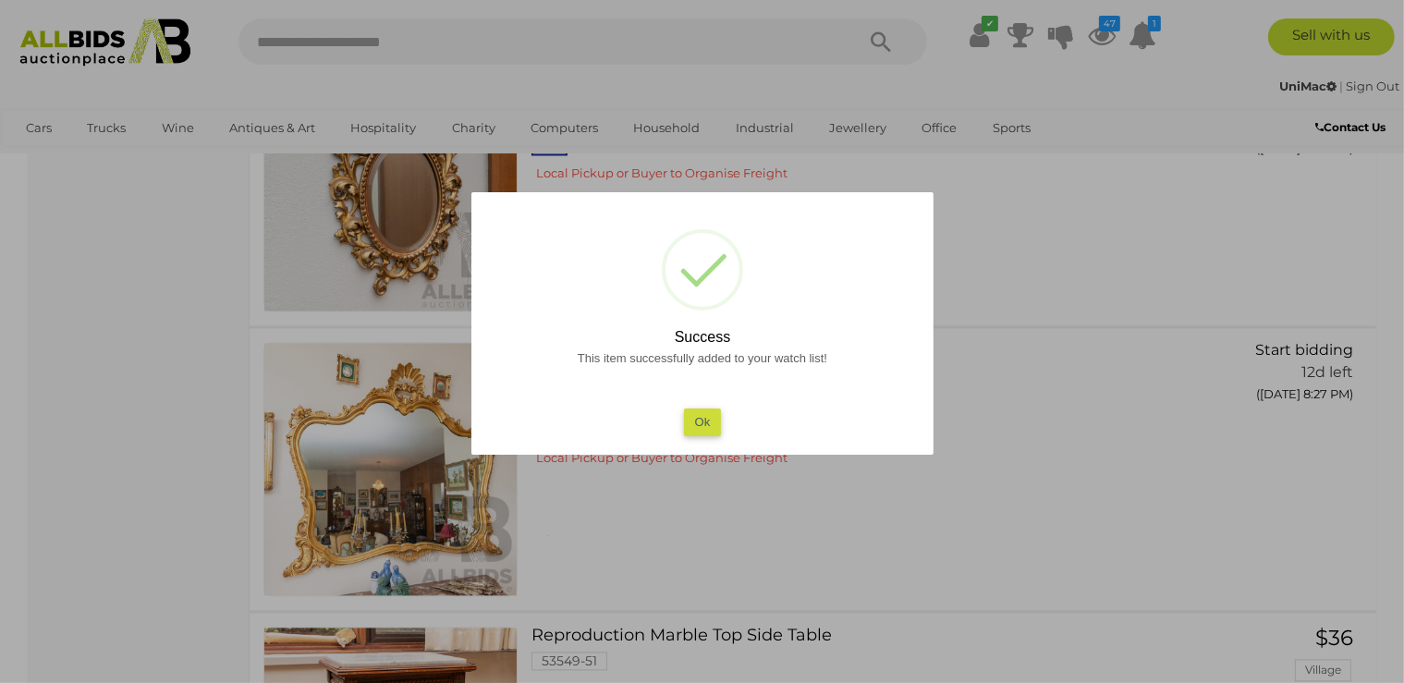
scroll to position [10708, 0]
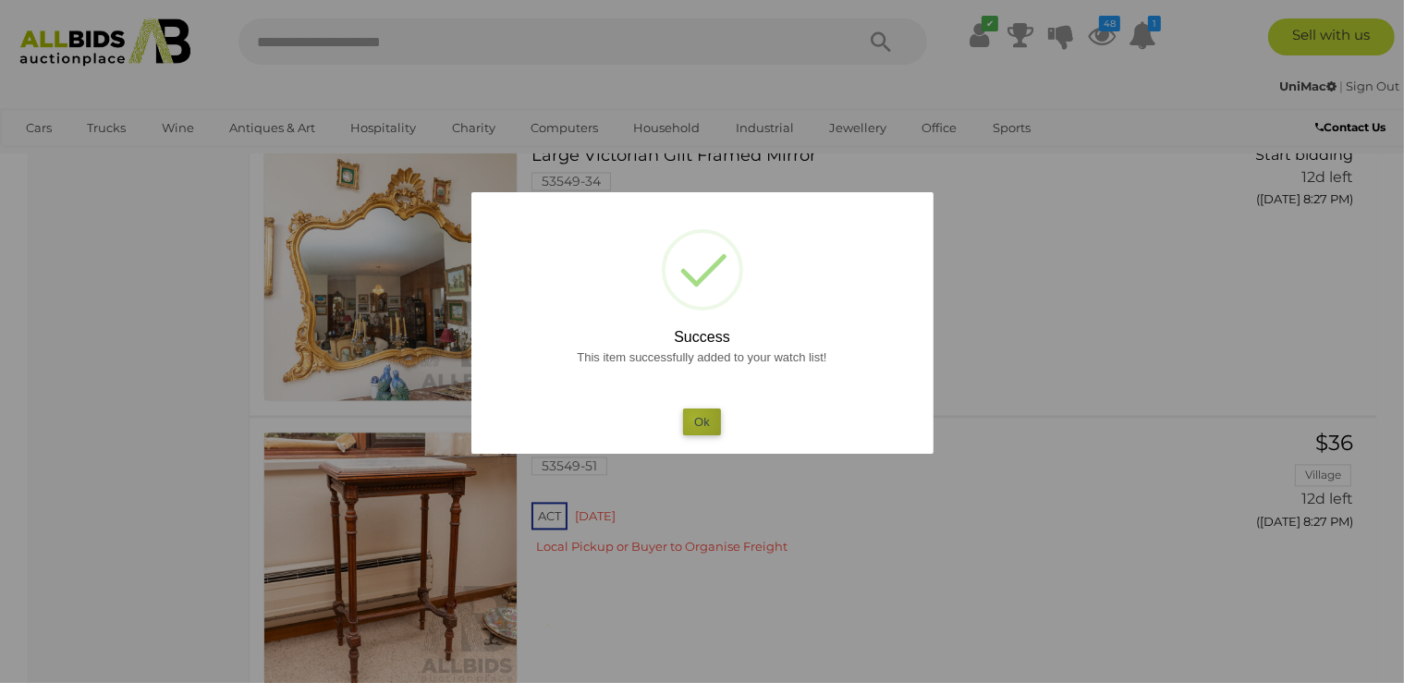
click at [694, 419] on button "Ok" at bounding box center [702, 422] width 38 height 27
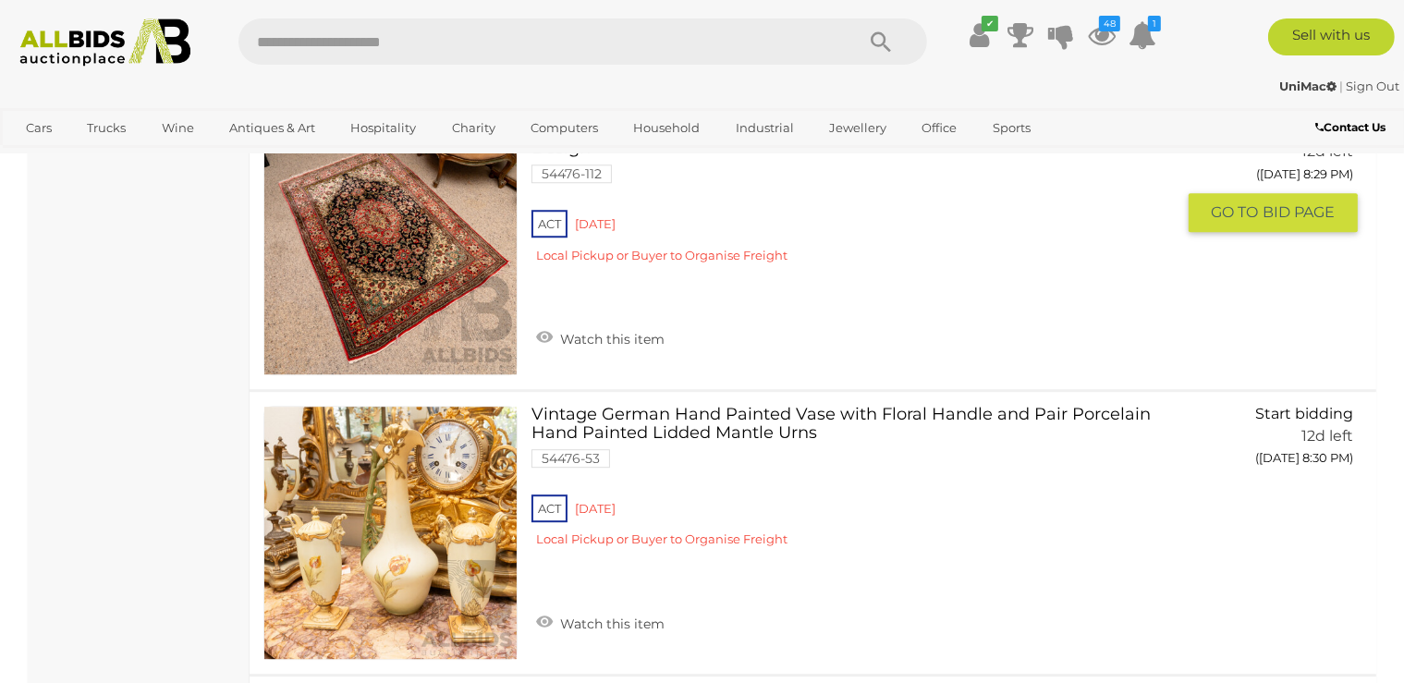
scroll to position [12074, 0]
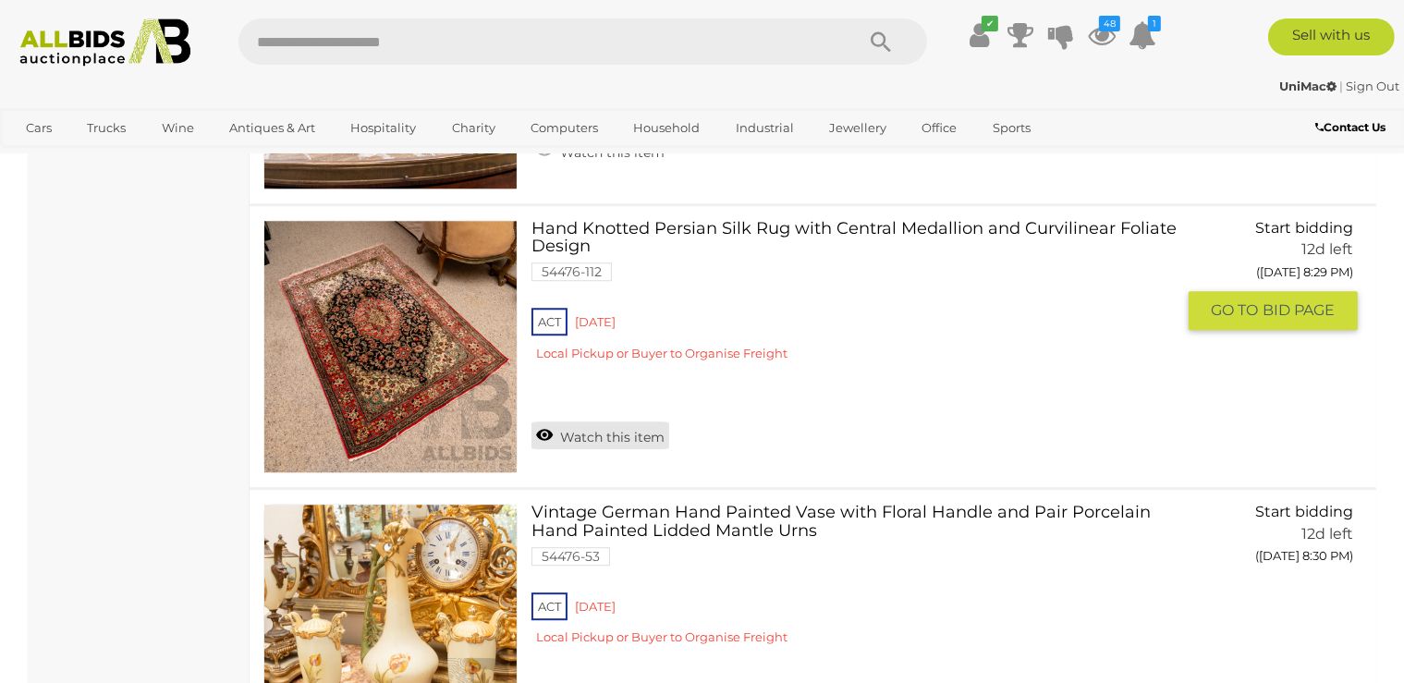
click at [606, 422] on link "Watch this item" at bounding box center [601, 436] width 138 height 28
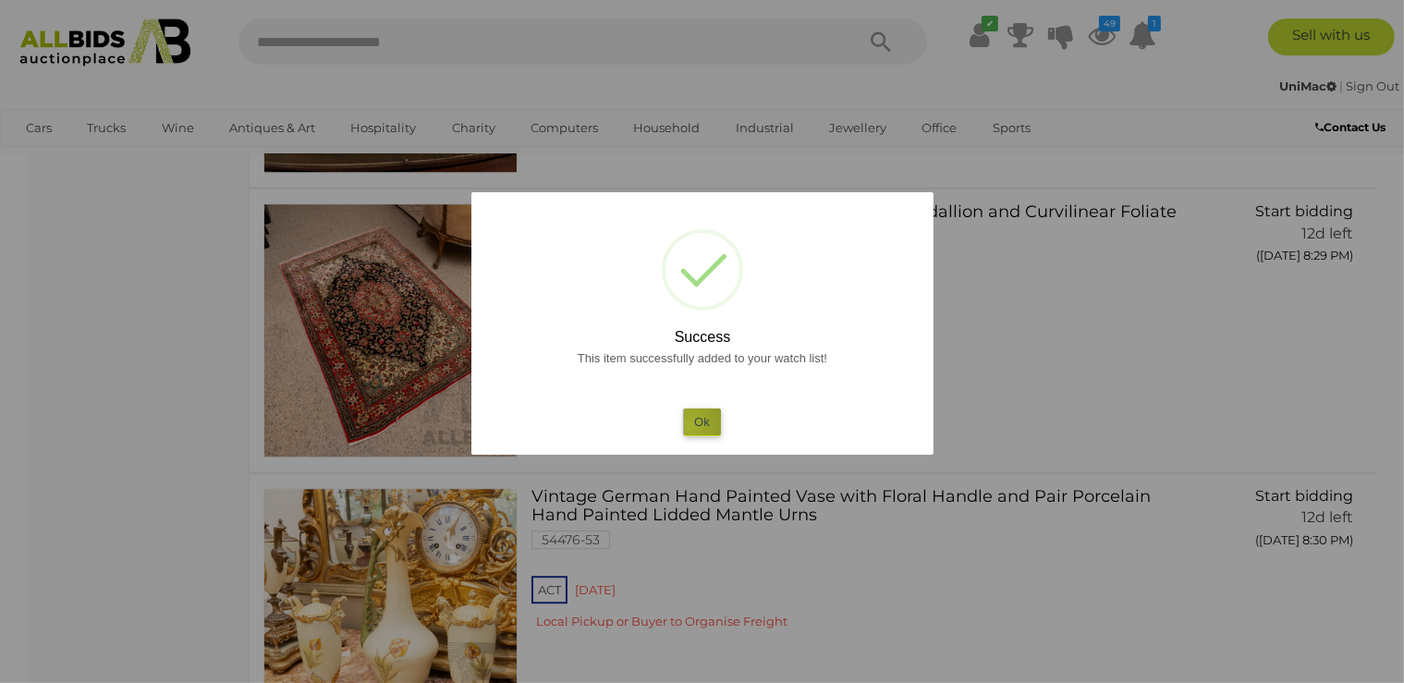
click at [690, 427] on button "Ok" at bounding box center [702, 422] width 38 height 27
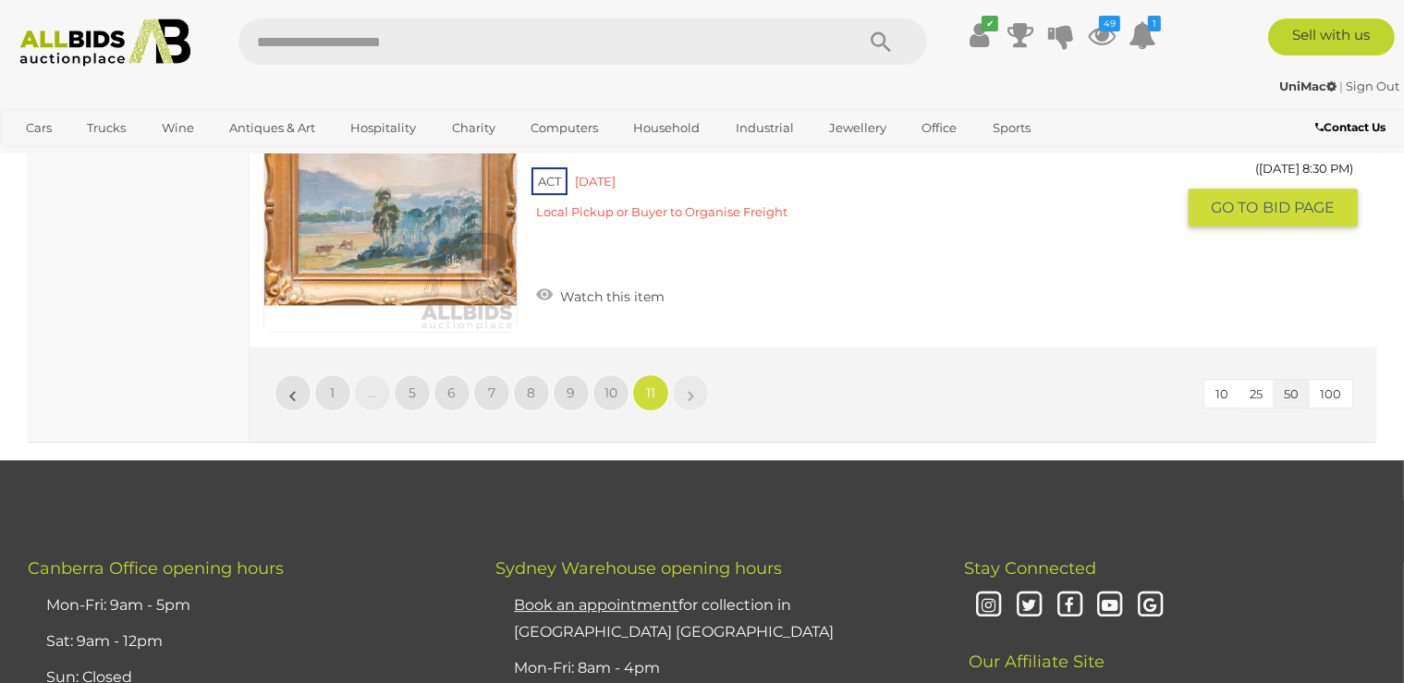
scroll to position [12855, 0]
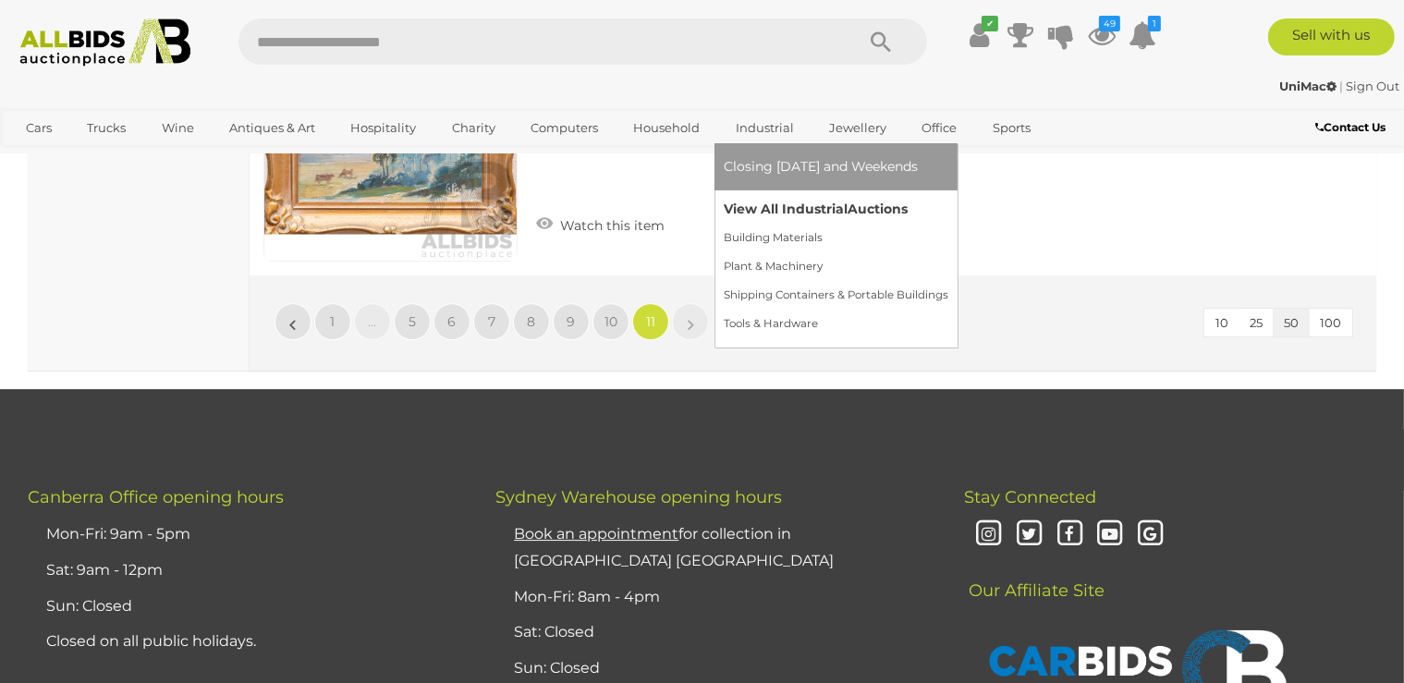
click at [729, 216] on link "View All Industrial Auctions" at bounding box center [836, 209] width 225 height 29
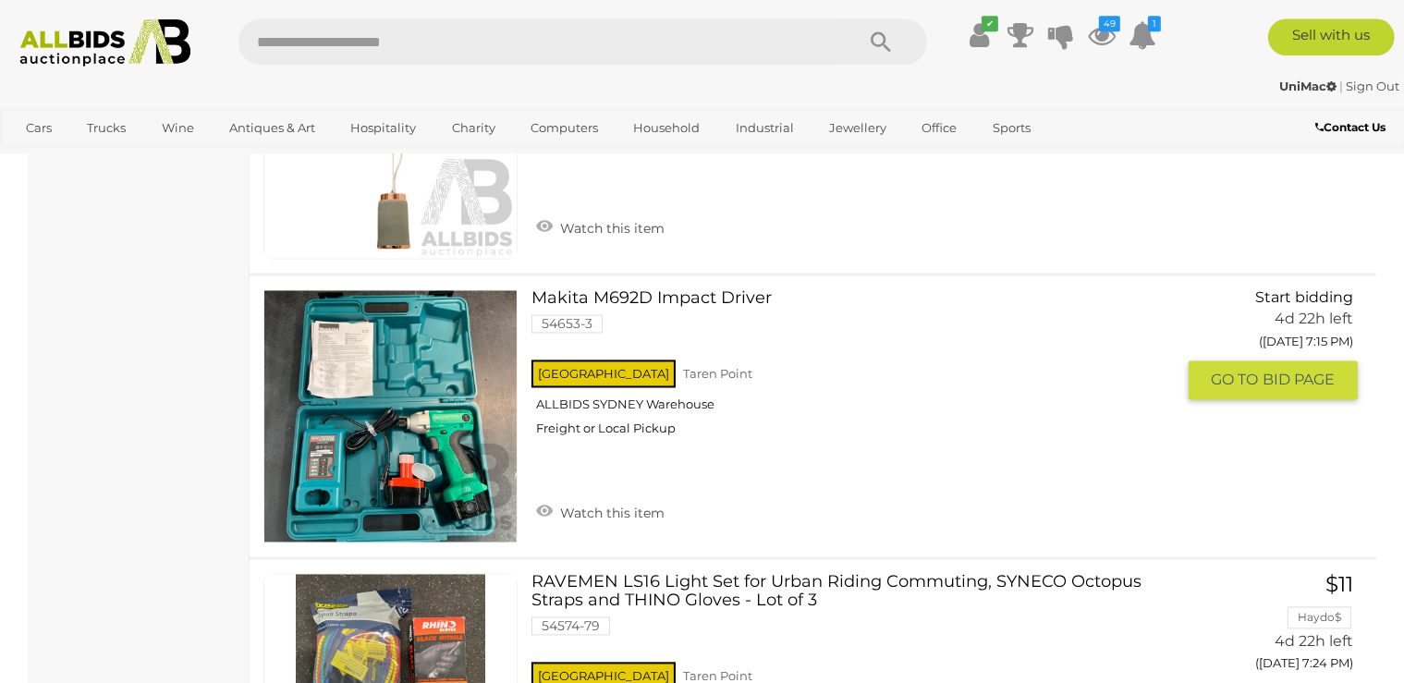
scroll to position [10835, 0]
